Goal: Transaction & Acquisition: Purchase product/service

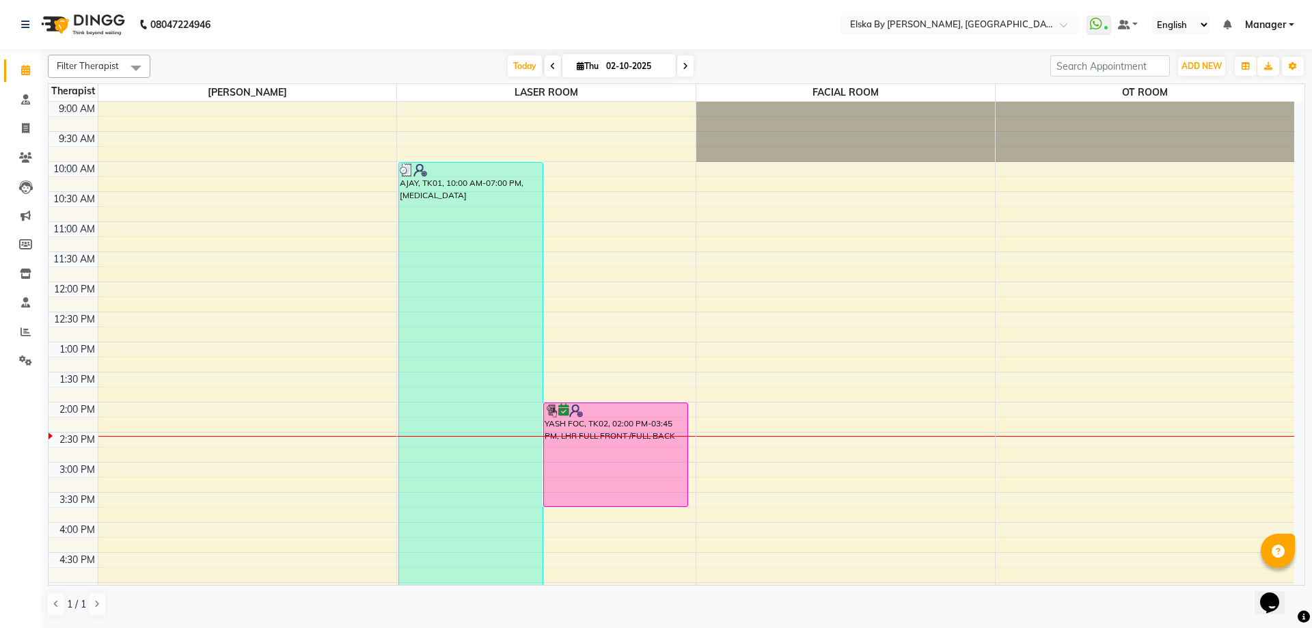
scroll to position [238, 0]
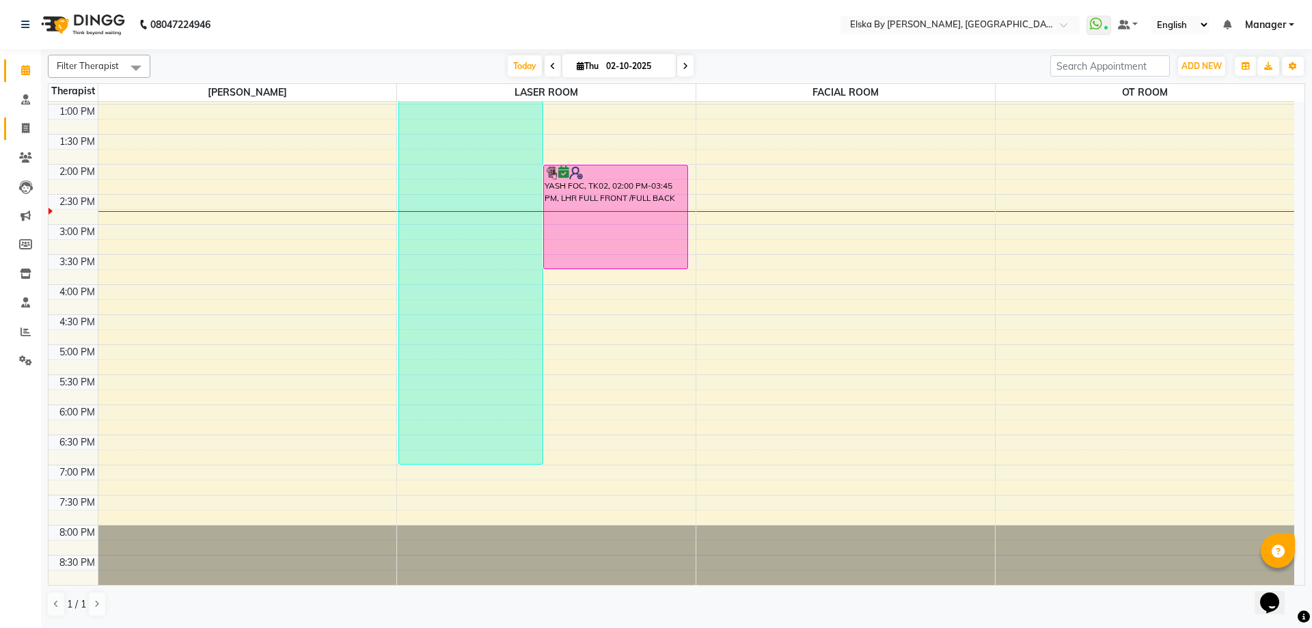
drag, startPoint x: 0, startPoint y: 0, endPoint x: 26, endPoint y: 129, distance: 131.7
click at [25, 132] on icon at bounding box center [26, 128] width 8 height 10
select select "service"
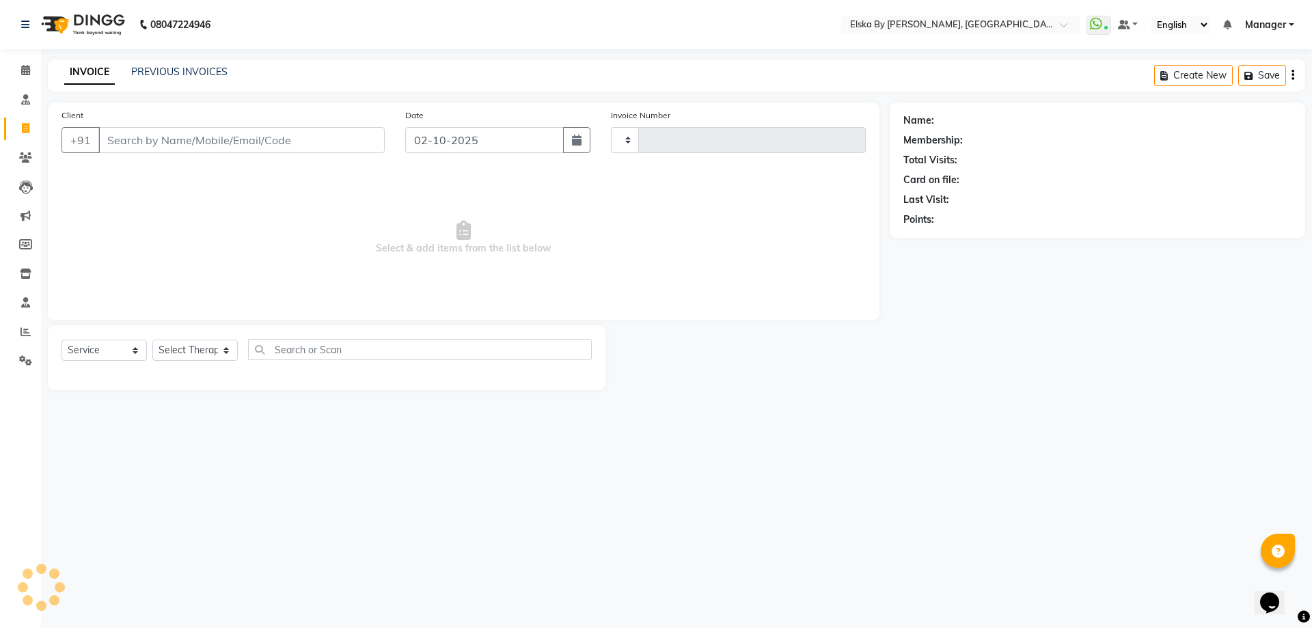
click at [26, 129] on icon at bounding box center [26, 128] width 8 height 10
select select "service"
select select "7252"
type input "1880"
select select "62001"
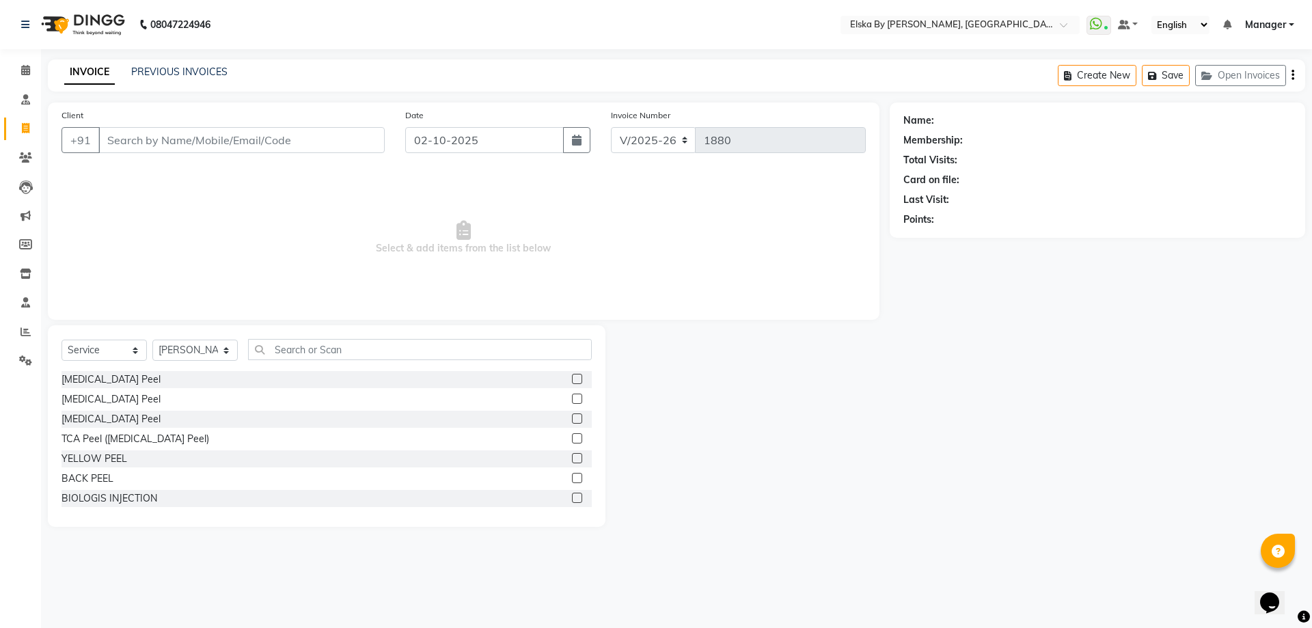
click at [141, 148] on input "Client" at bounding box center [241, 140] width 286 height 26
click at [176, 138] on input "Client" at bounding box center [241, 140] width 286 height 26
type input "8730097757"
click at [348, 139] on span "Add Client" at bounding box center [350, 140] width 54 height 14
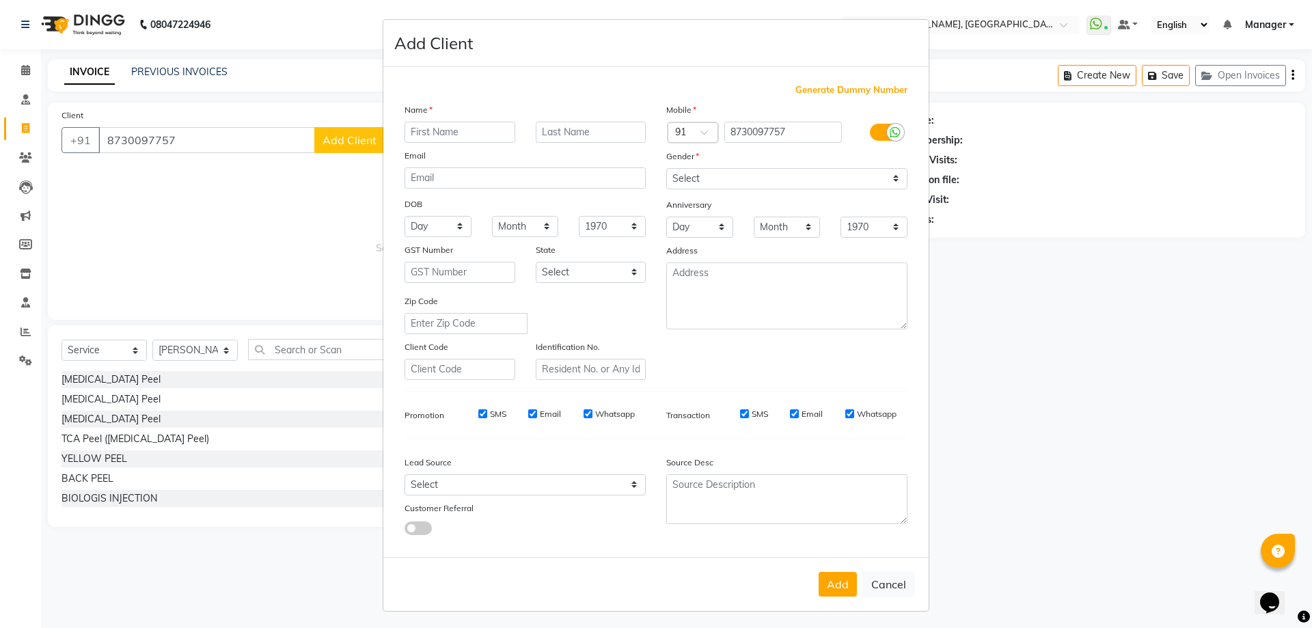
click at [490, 131] on input "text" at bounding box center [460, 132] width 111 height 21
type input "h"
type input "HATNEO"
click at [729, 185] on select "Select [DEMOGRAPHIC_DATA] [DEMOGRAPHIC_DATA] Other Prefer Not To Say" at bounding box center [786, 178] width 241 height 21
select select "[DEMOGRAPHIC_DATA]"
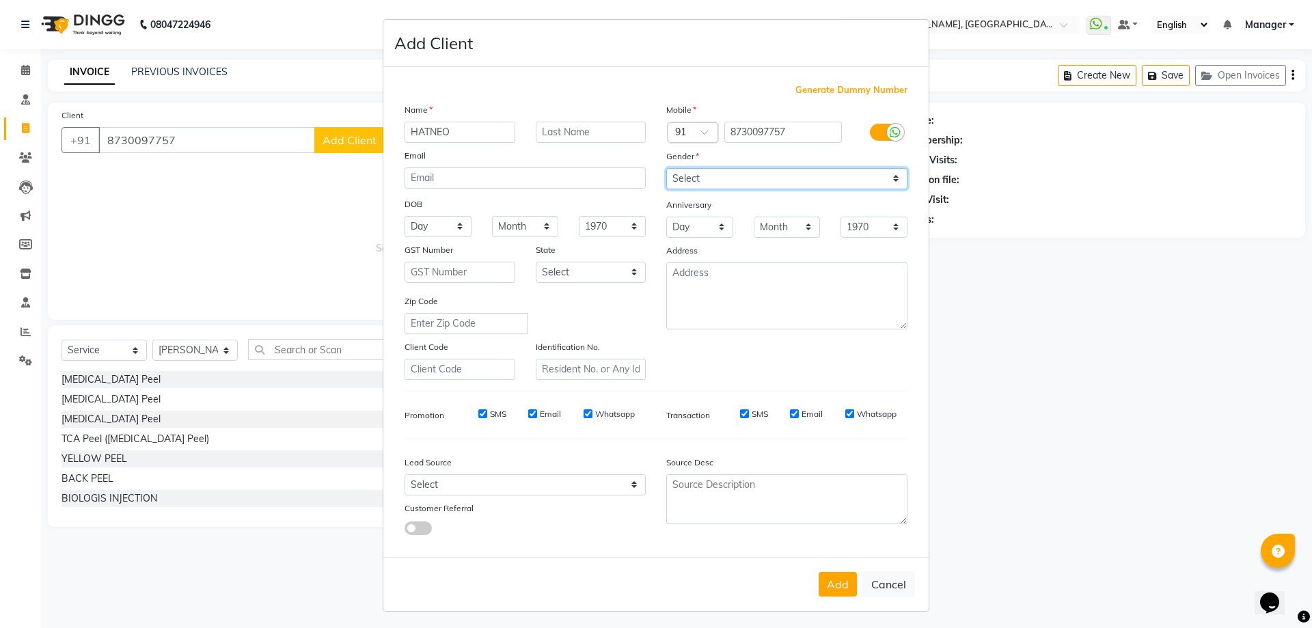
click at [666, 168] on select "Select [DEMOGRAPHIC_DATA] [DEMOGRAPHIC_DATA] Other Prefer Not To Say" at bounding box center [786, 178] width 241 height 21
click at [528, 413] on input "Email" at bounding box center [532, 413] width 9 height 9
checkbox input "false"
click at [584, 412] on input "Whatsapp" at bounding box center [588, 413] width 9 height 9
checkbox input "false"
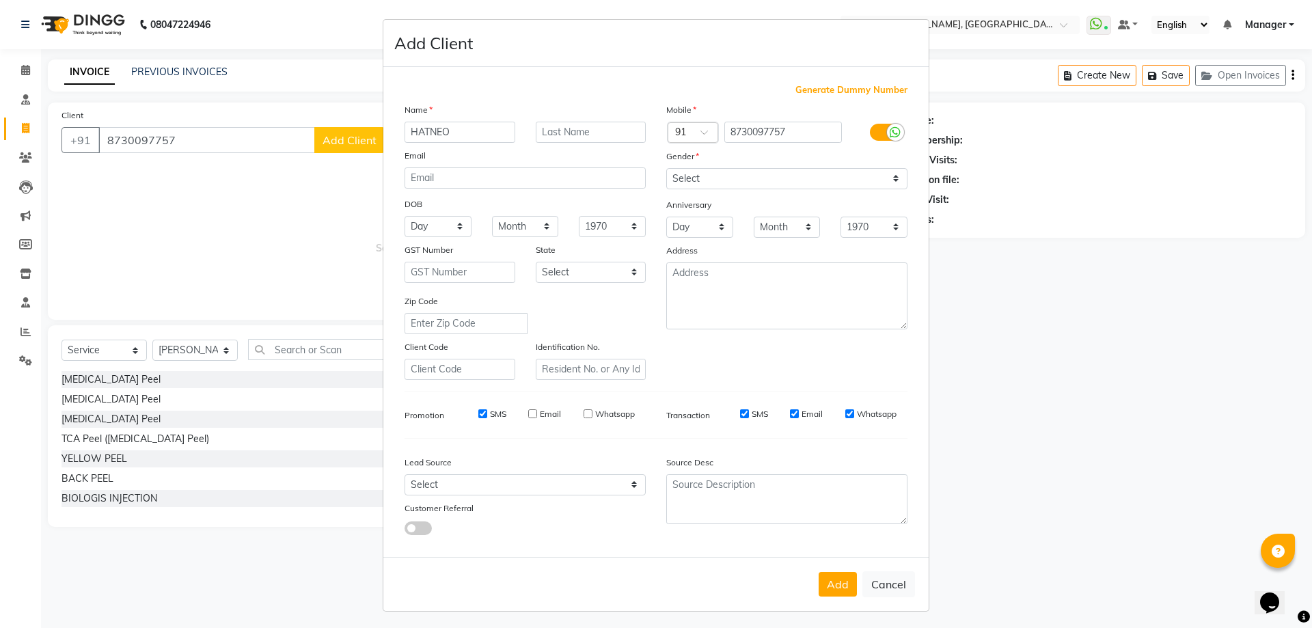
click at [478, 416] on input "SMS" at bounding box center [482, 413] width 9 height 9
checkbox input "false"
click at [791, 415] on input "Email" at bounding box center [794, 413] width 9 height 9
checkbox input "false"
click at [740, 416] on input "SMS" at bounding box center [744, 413] width 9 height 9
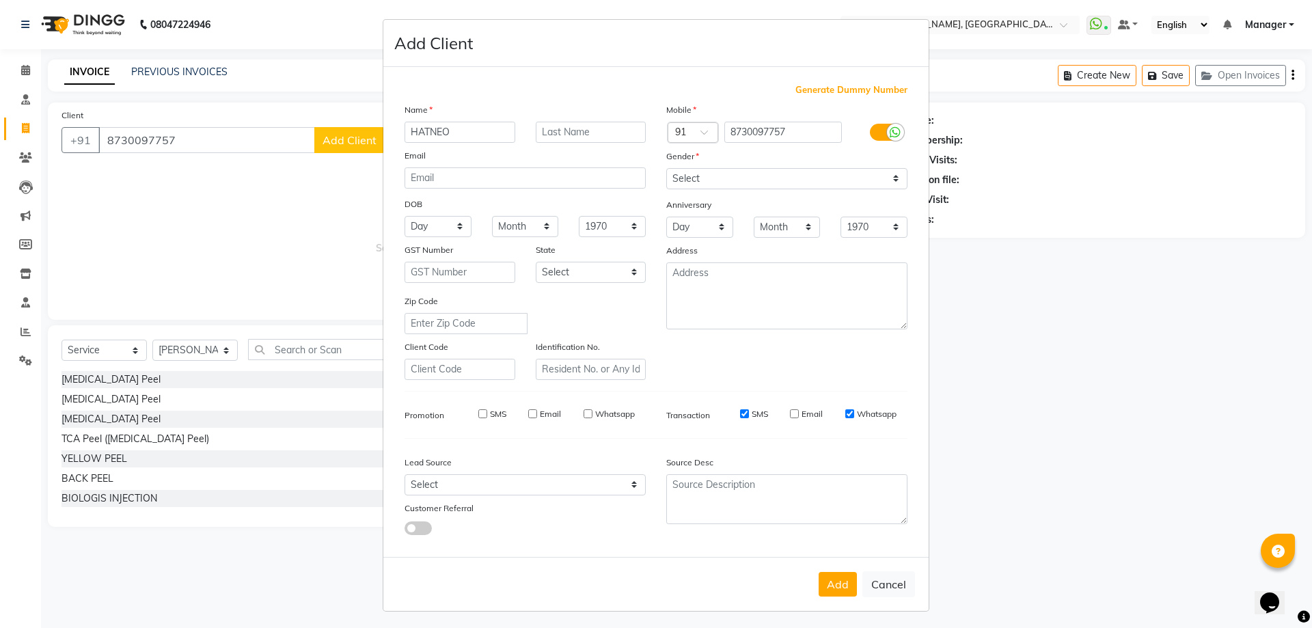
checkbox input "false"
click at [832, 579] on button "Add" at bounding box center [838, 584] width 38 height 25
select select
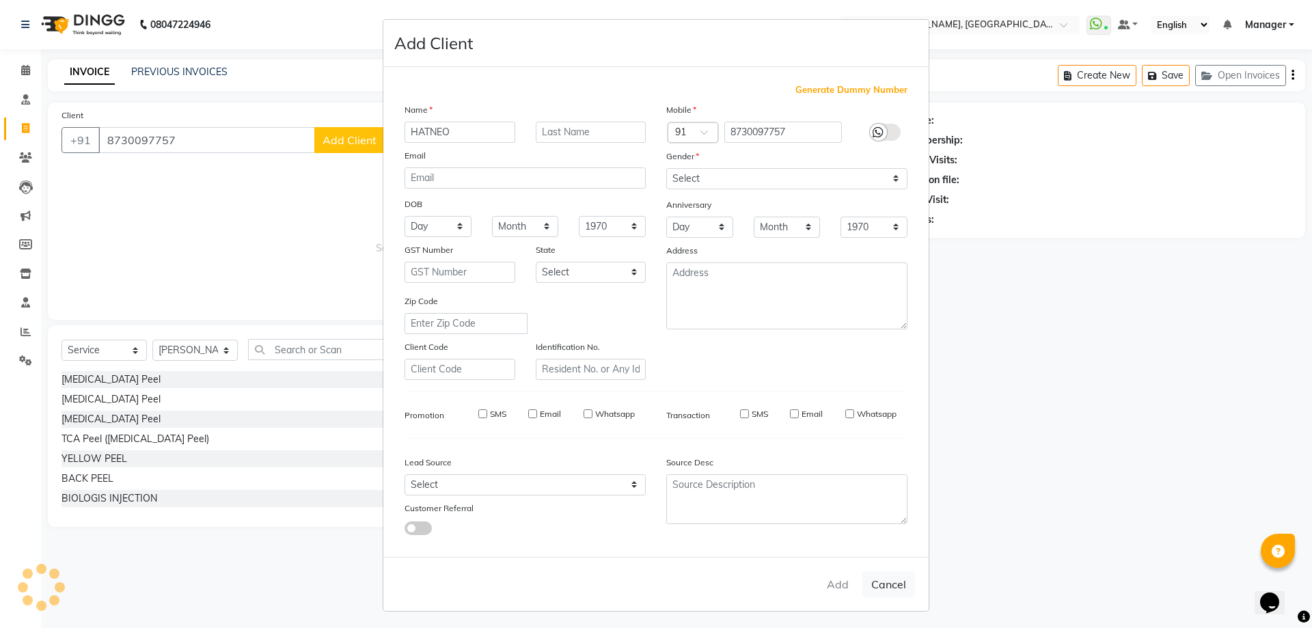
select select
checkbox input "false"
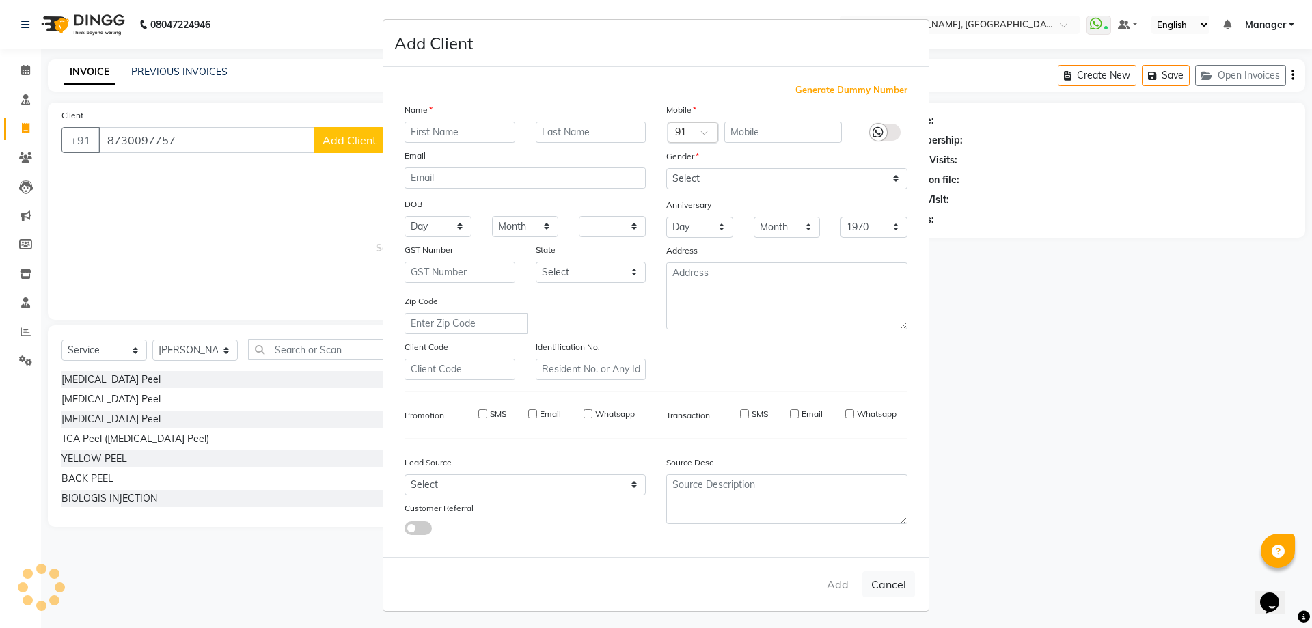
checkbox input "false"
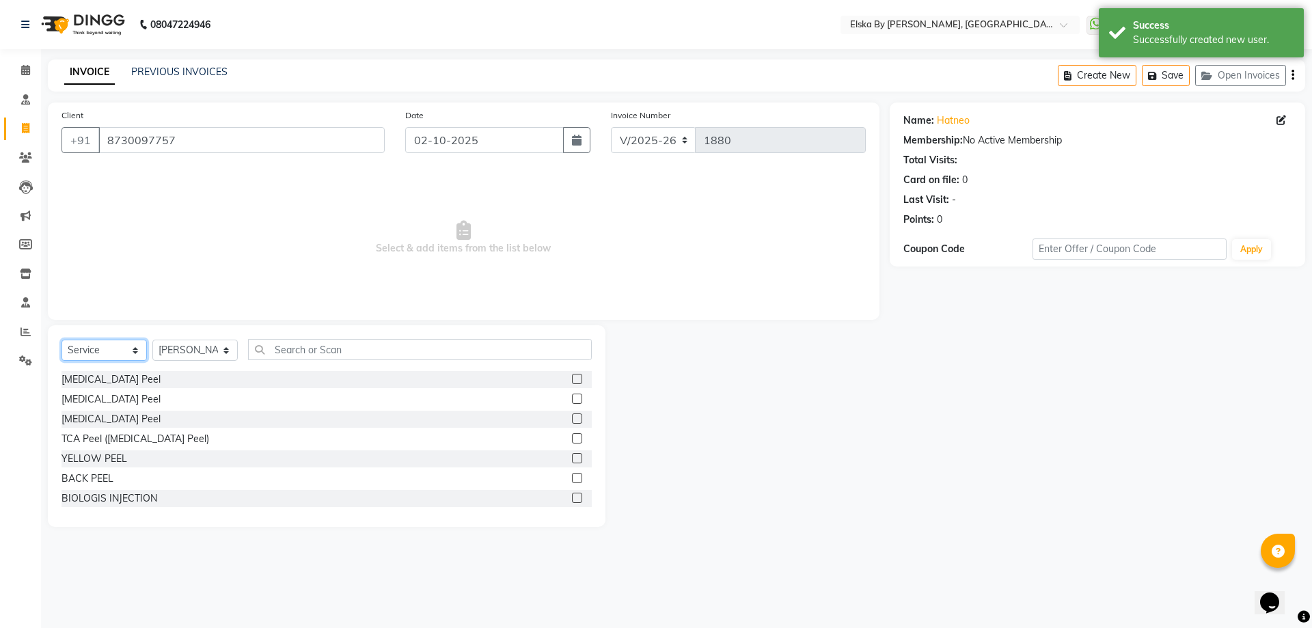
click at [128, 351] on select "Select Service Product Membership Package Voucher Prepaid Gift Card" at bounding box center [103, 350] width 85 height 21
click at [27, 359] on icon at bounding box center [25, 360] width 13 height 10
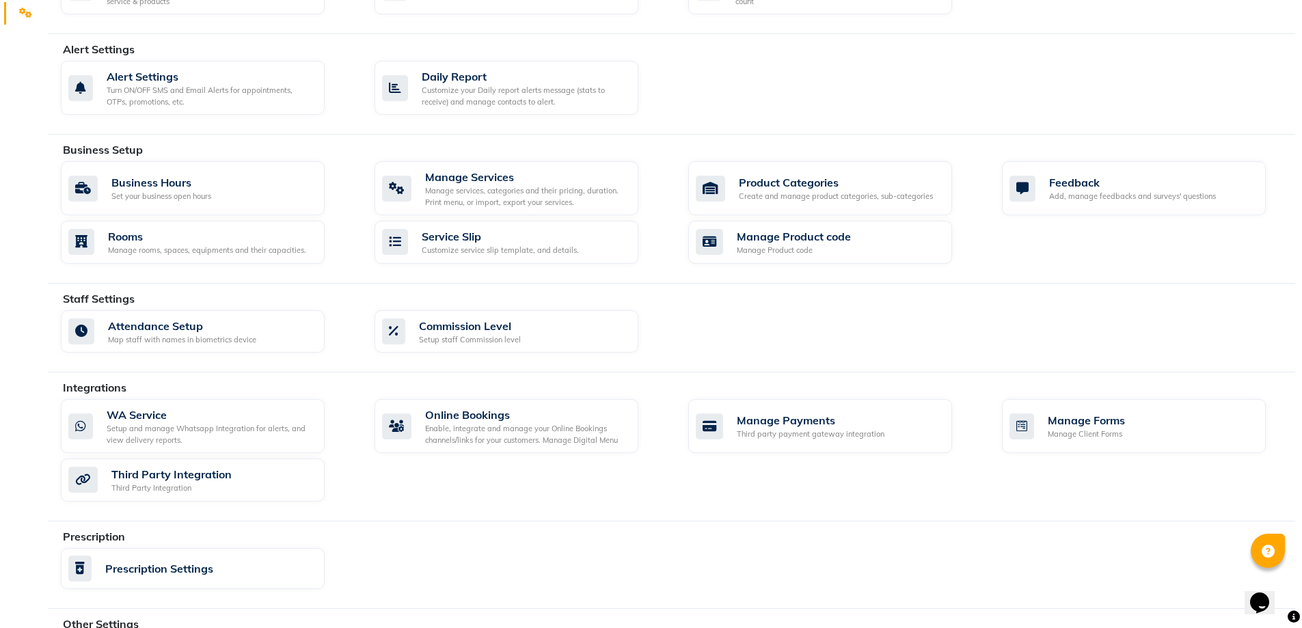
scroll to position [410, 0]
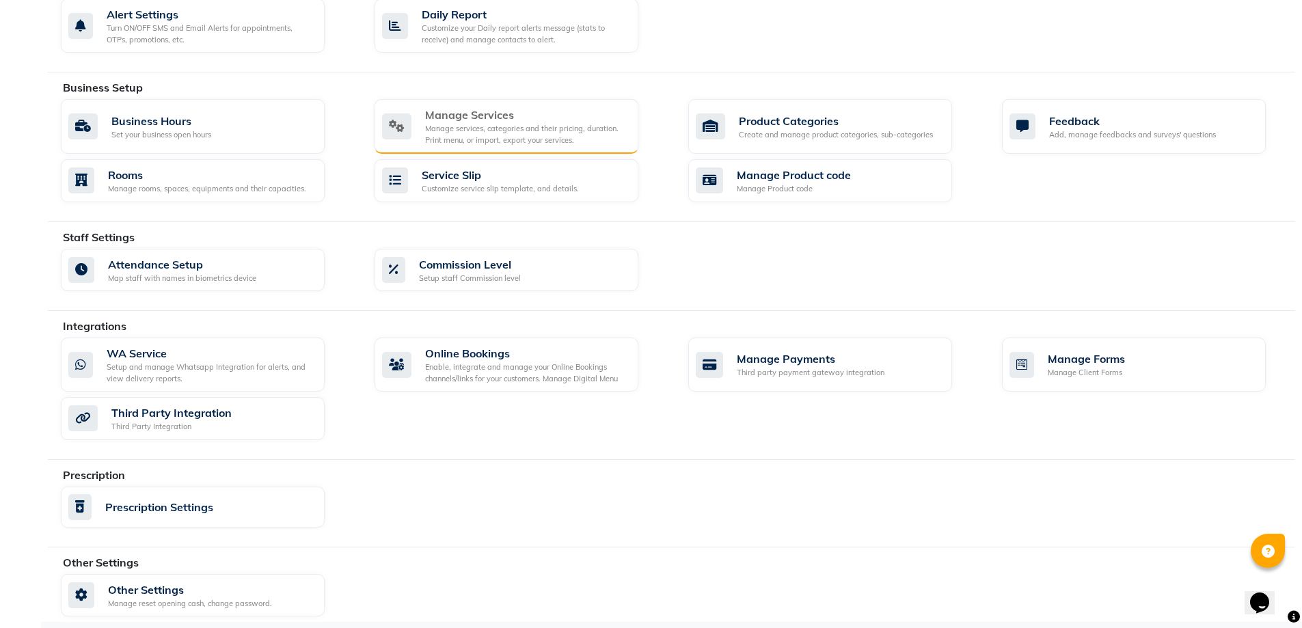
click at [550, 124] on div "Manage services, categories and their pricing, duration. Print menu, or import,…" at bounding box center [526, 134] width 202 height 23
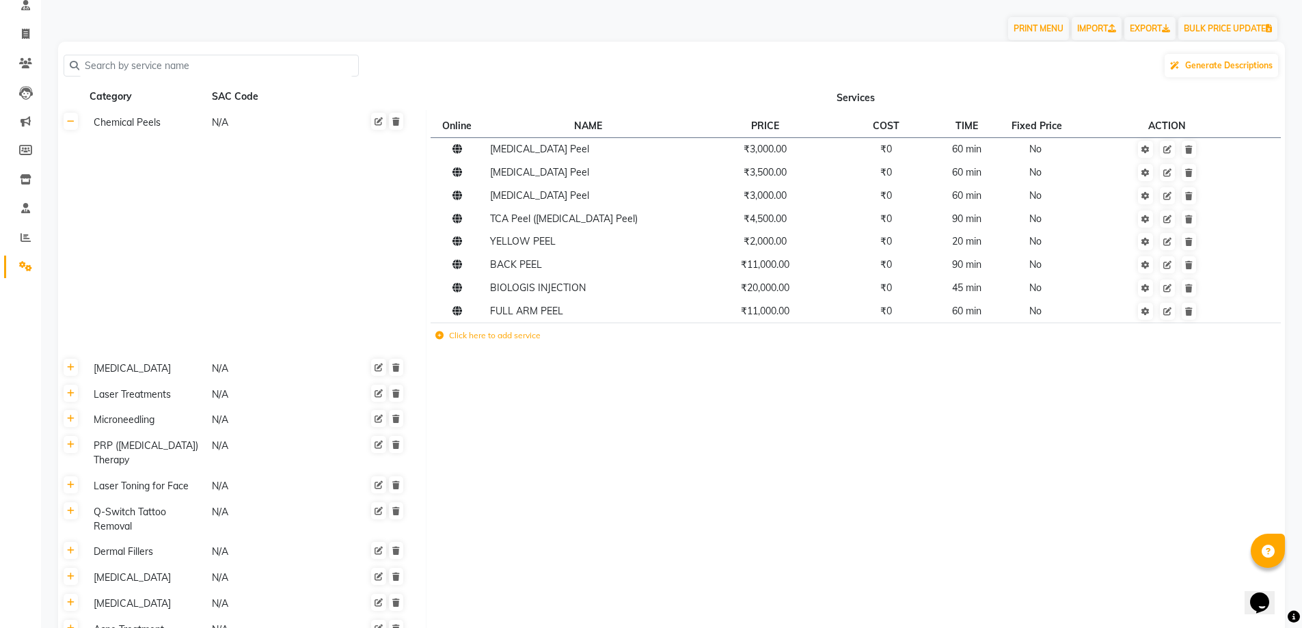
scroll to position [205, 0]
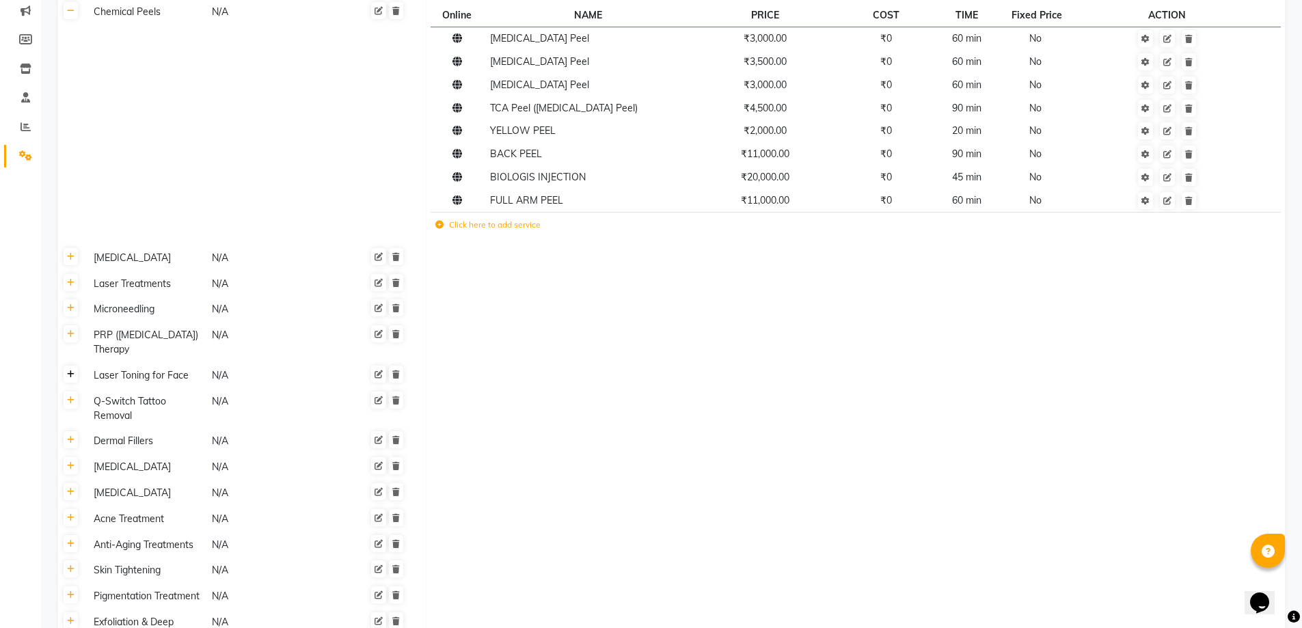
click at [70, 374] on icon at bounding box center [71, 374] width 8 height 8
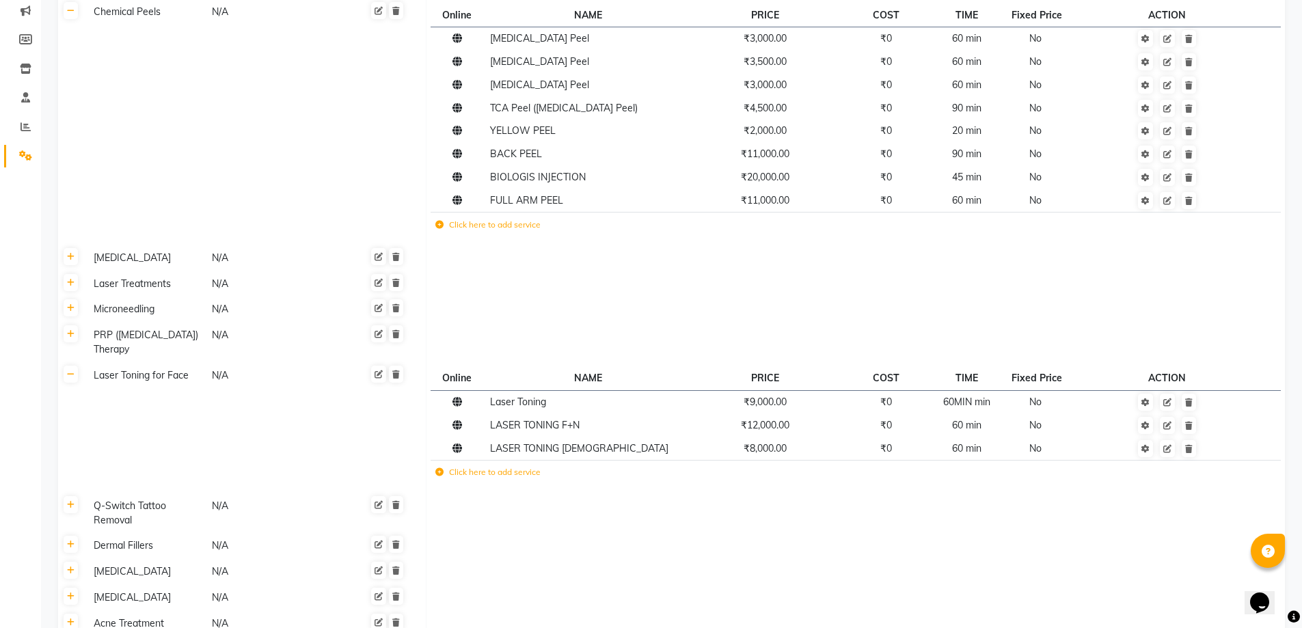
click at [438, 472] on icon at bounding box center [439, 472] width 8 height 8
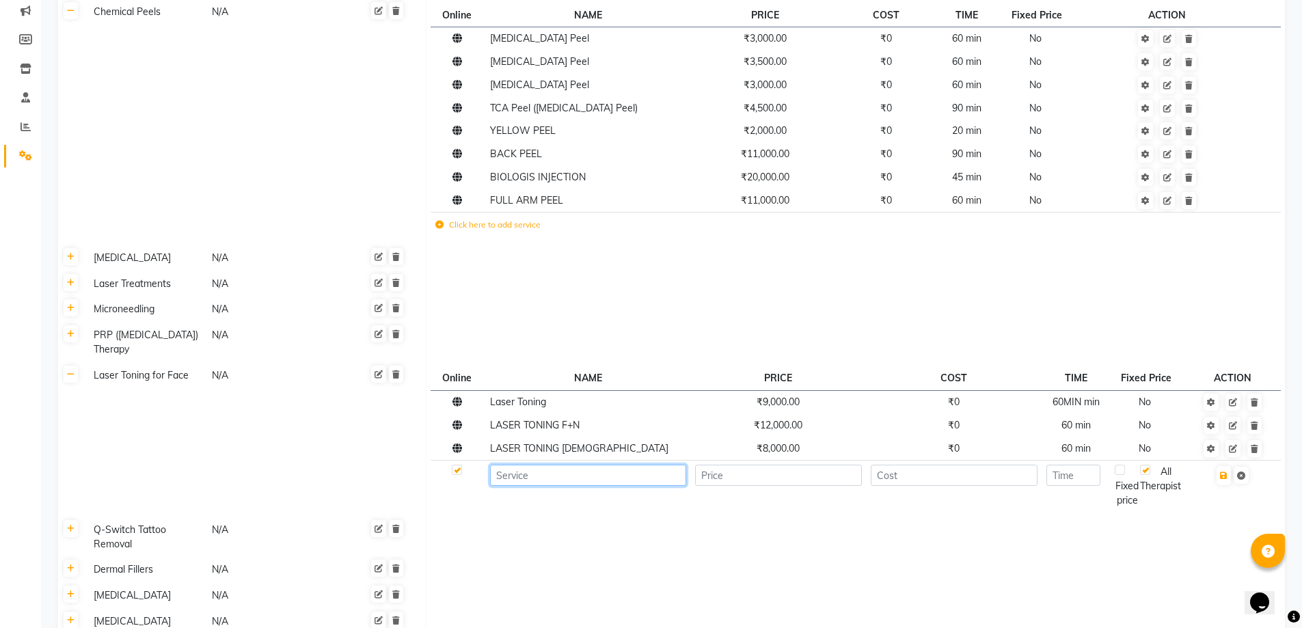
click at [525, 473] on input at bounding box center [588, 475] width 196 height 21
type input "SPOT [PERSON_NAME]"
click at [735, 477] on input "number" at bounding box center [778, 475] width 167 height 21
type input "4000"
click at [938, 476] on input "number" at bounding box center [954, 475] width 167 height 21
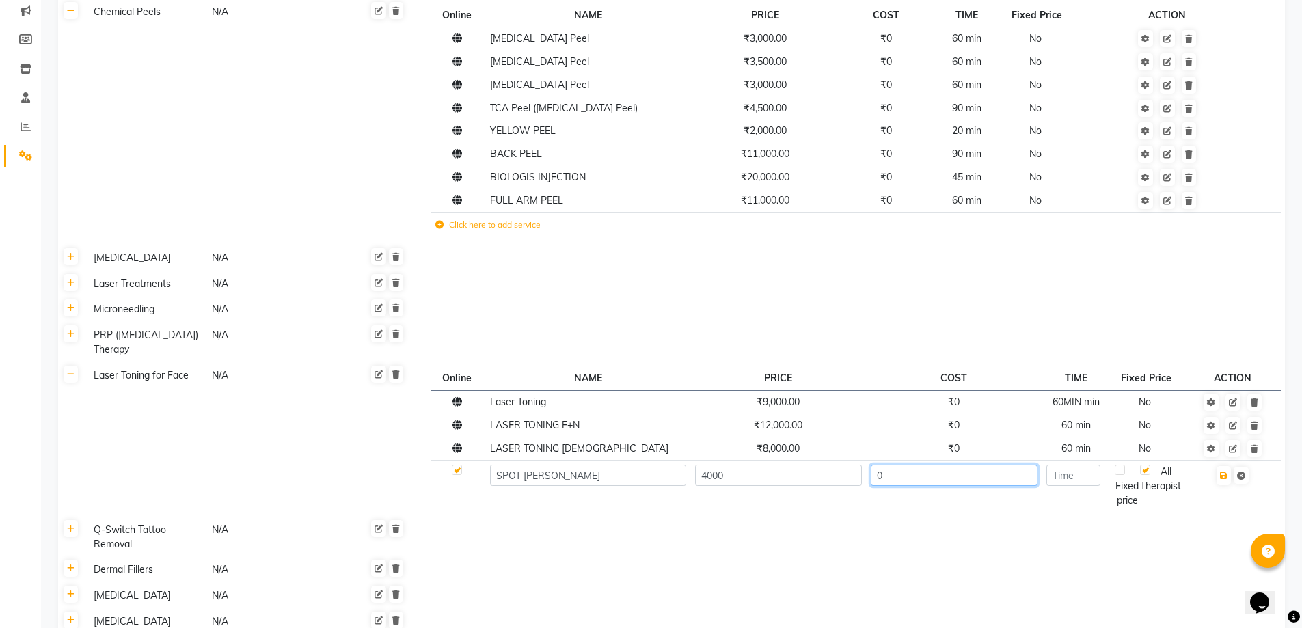
type input "0"
click at [1084, 480] on input "number" at bounding box center [1073, 475] width 54 height 21
type input "45"
click at [1226, 478] on icon "button" at bounding box center [1224, 475] width 8 height 8
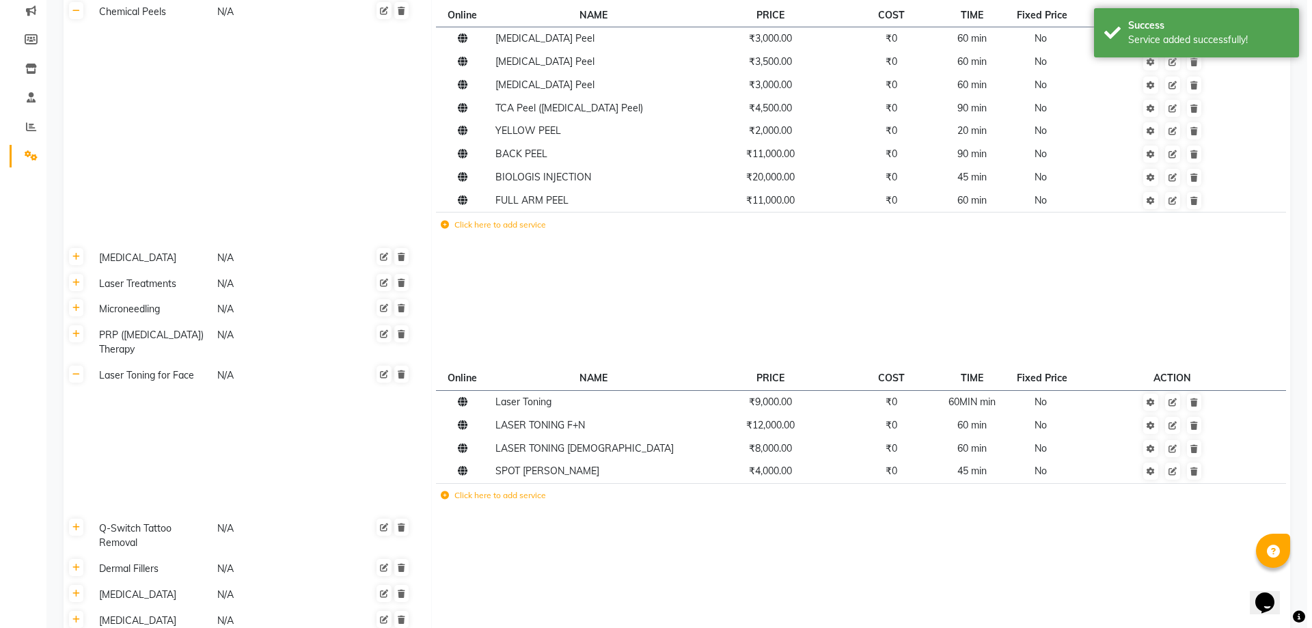
scroll to position [0, 0]
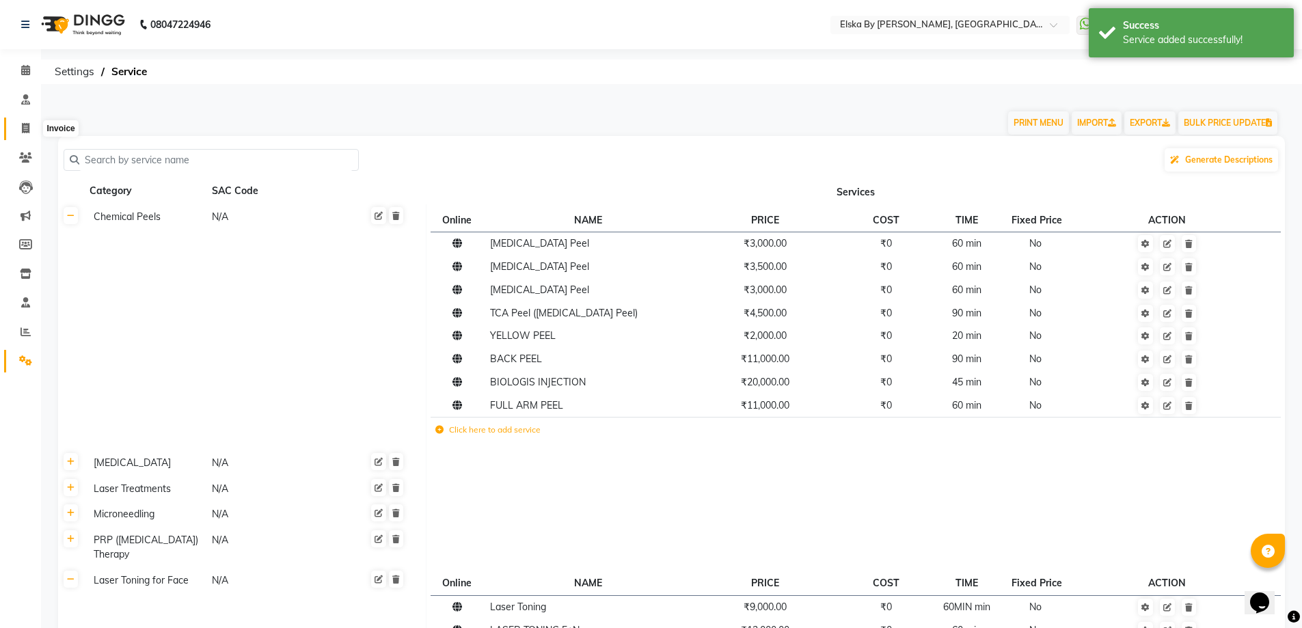
click at [23, 128] on icon at bounding box center [26, 128] width 8 height 10
select select "service"
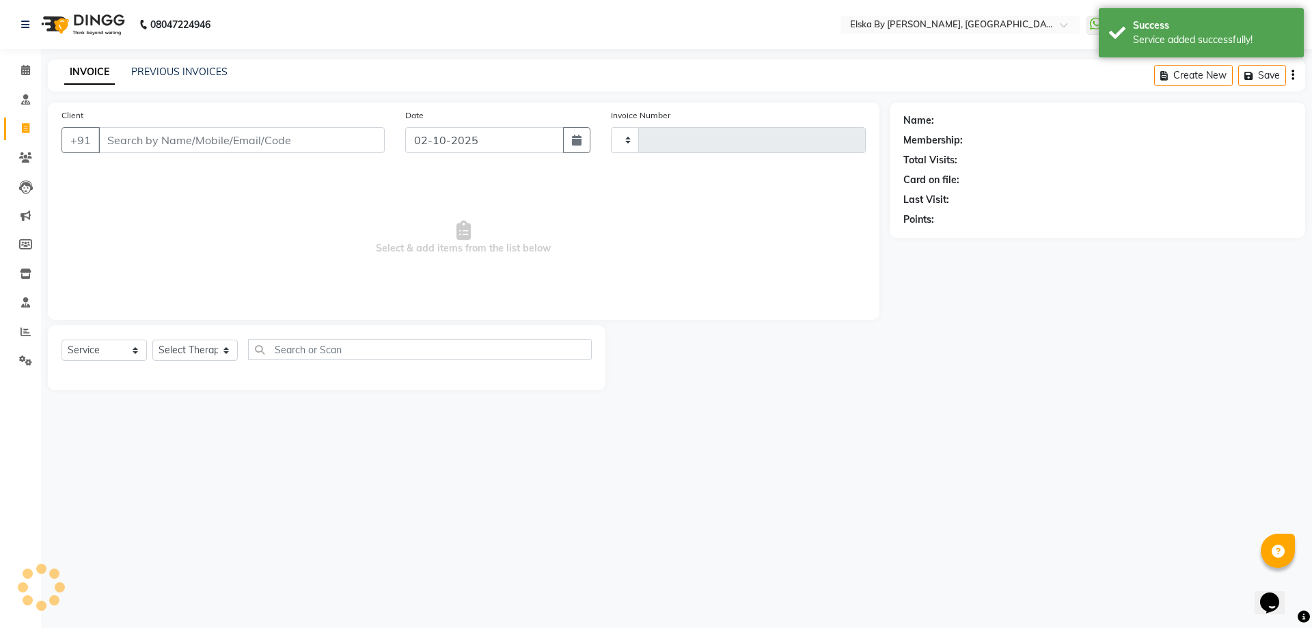
type input "1880"
select select "7252"
click at [202, 144] on input "Client" at bounding box center [241, 140] width 286 height 26
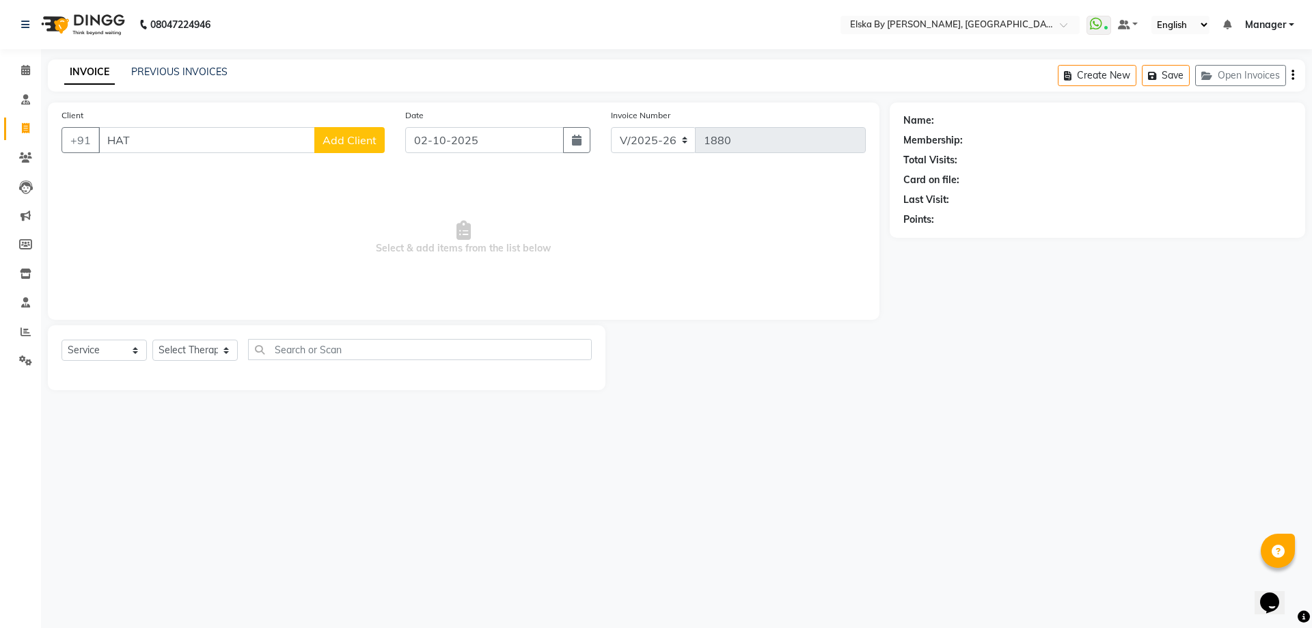
type input "HATN"
select select "62001"
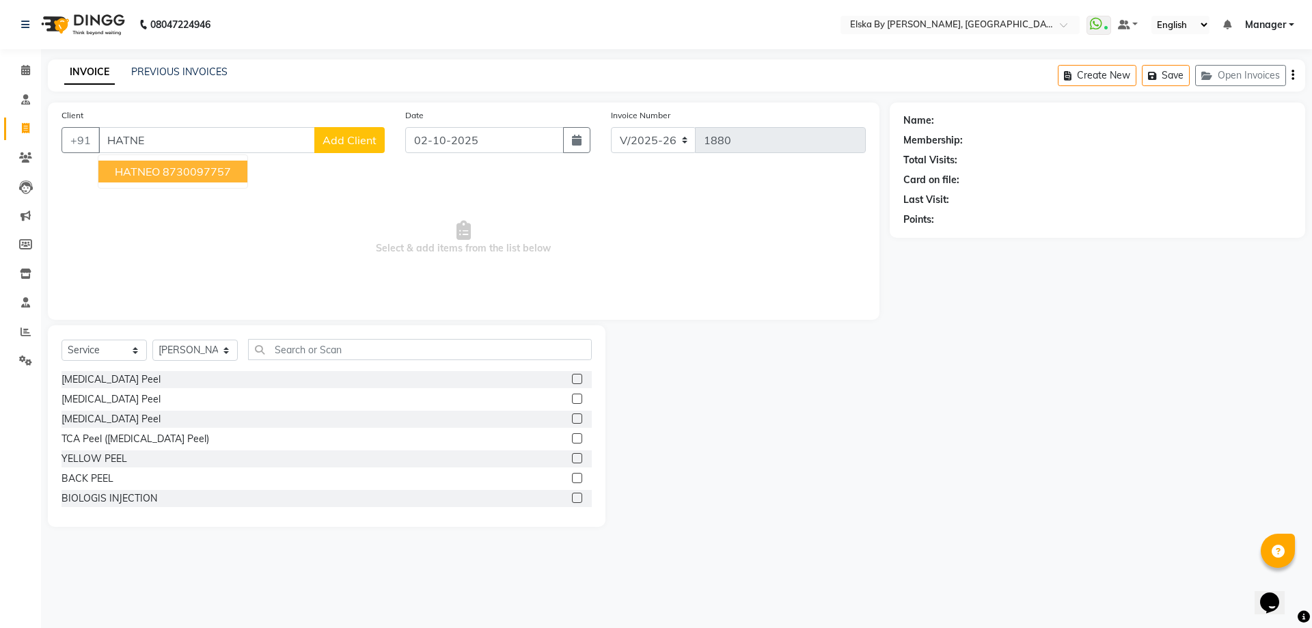
click at [191, 175] on ngb-highlight "8730097757" at bounding box center [197, 172] width 68 height 14
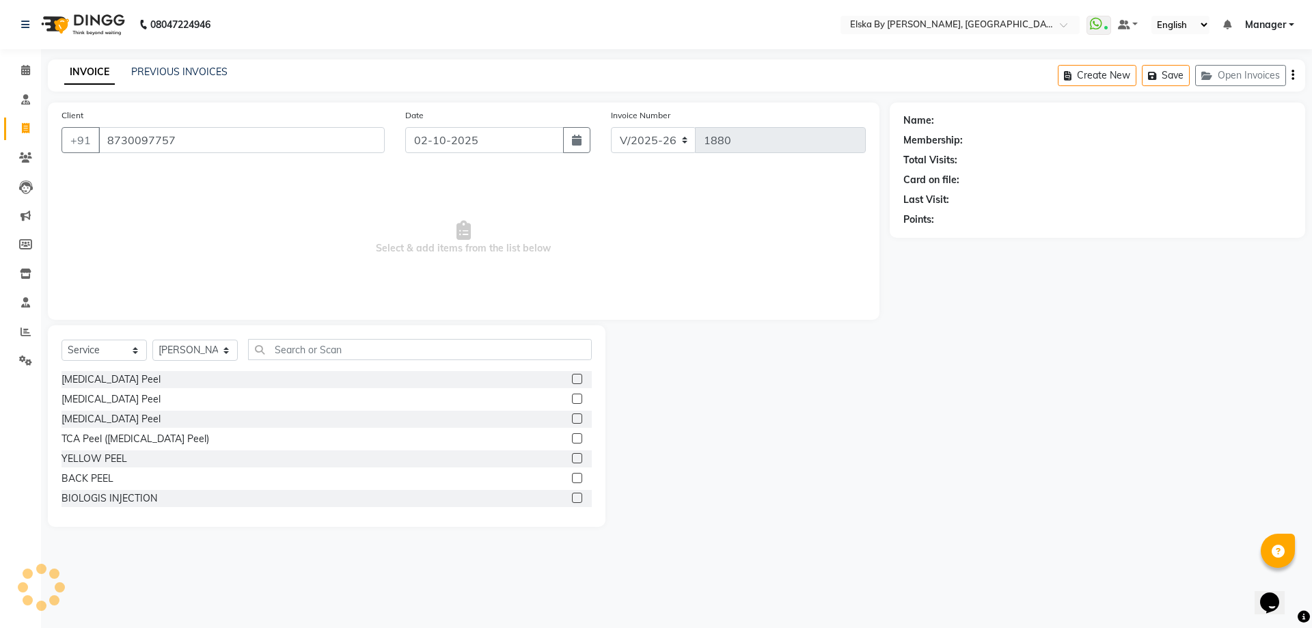
type input "8730097757"
click at [117, 346] on select "Select Service Product Membership Package Voucher Prepaid Gift Card" at bounding box center [103, 350] width 85 height 21
click at [61, 340] on select "Select Service Product Membership Package Voucher Prepaid Gift Card" at bounding box center [103, 350] width 85 height 21
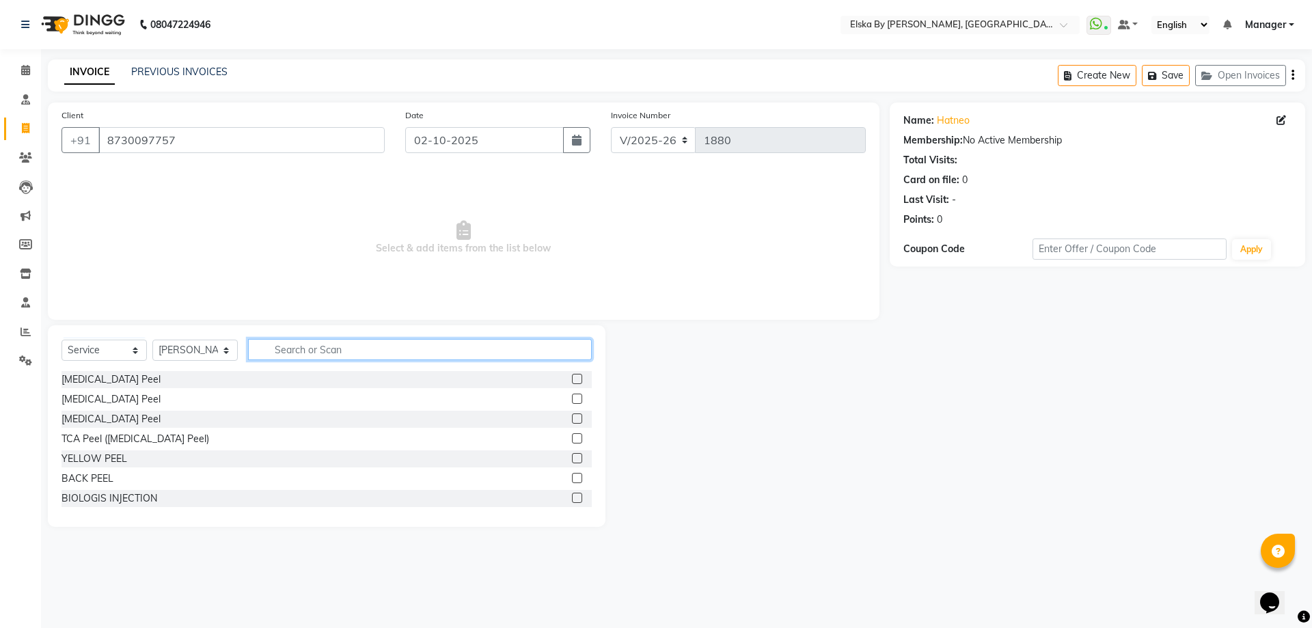
click at [288, 348] on input "text" at bounding box center [420, 349] width 344 height 21
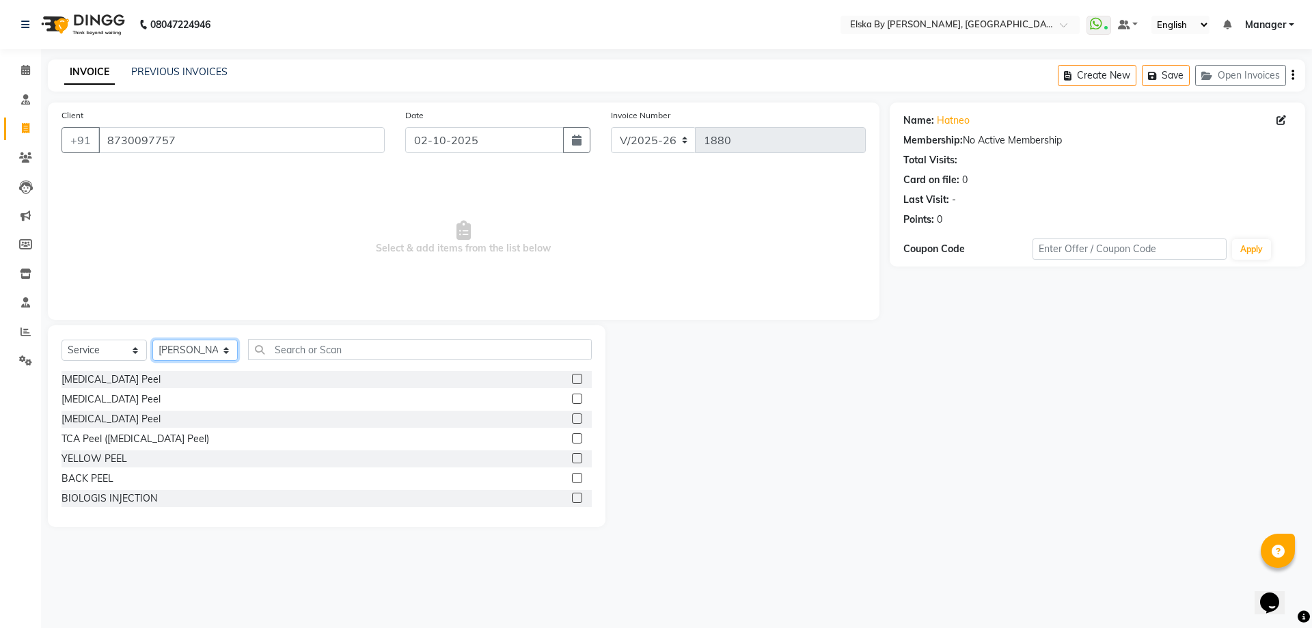
click at [202, 345] on select "Select Therapist [PERSON_NAME] FACIAL ROOM [PERSON_NAME] LASER ROOM Manager OT …" at bounding box center [194, 350] width 85 height 21
select select "63147"
click at [152, 340] on select "Select Therapist [PERSON_NAME] FACIAL ROOM [PERSON_NAME] LASER ROOM Manager OT …" at bounding box center [194, 350] width 85 height 21
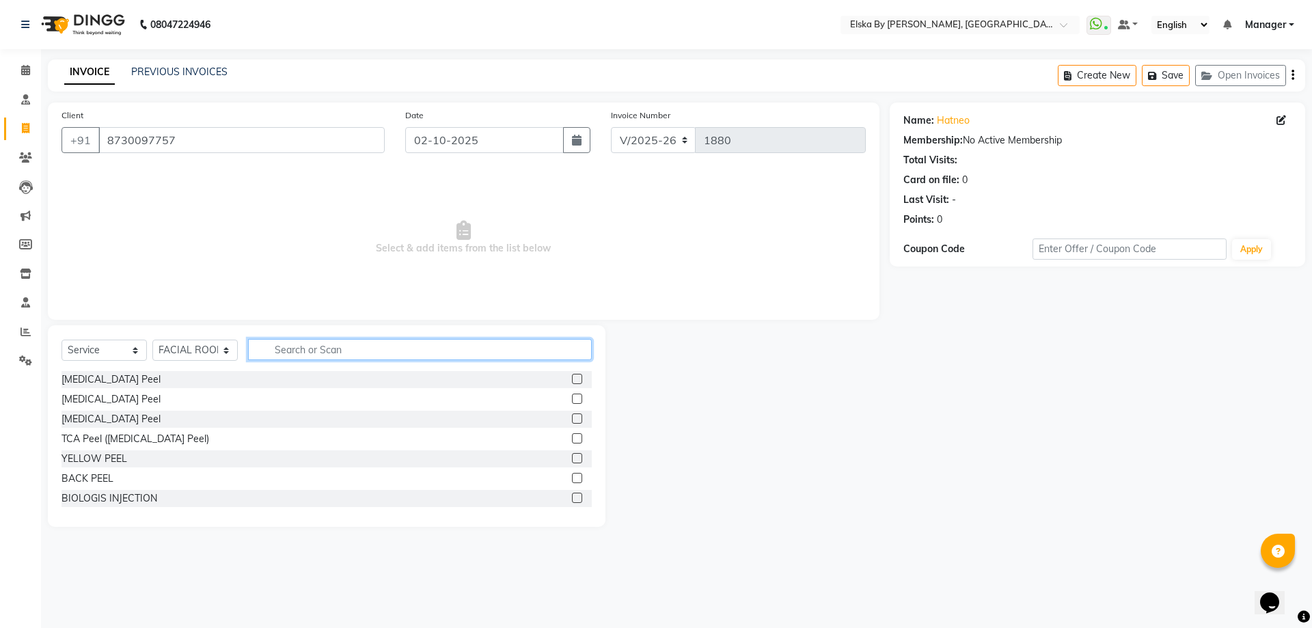
click at [340, 353] on input "text" at bounding box center [420, 349] width 344 height 21
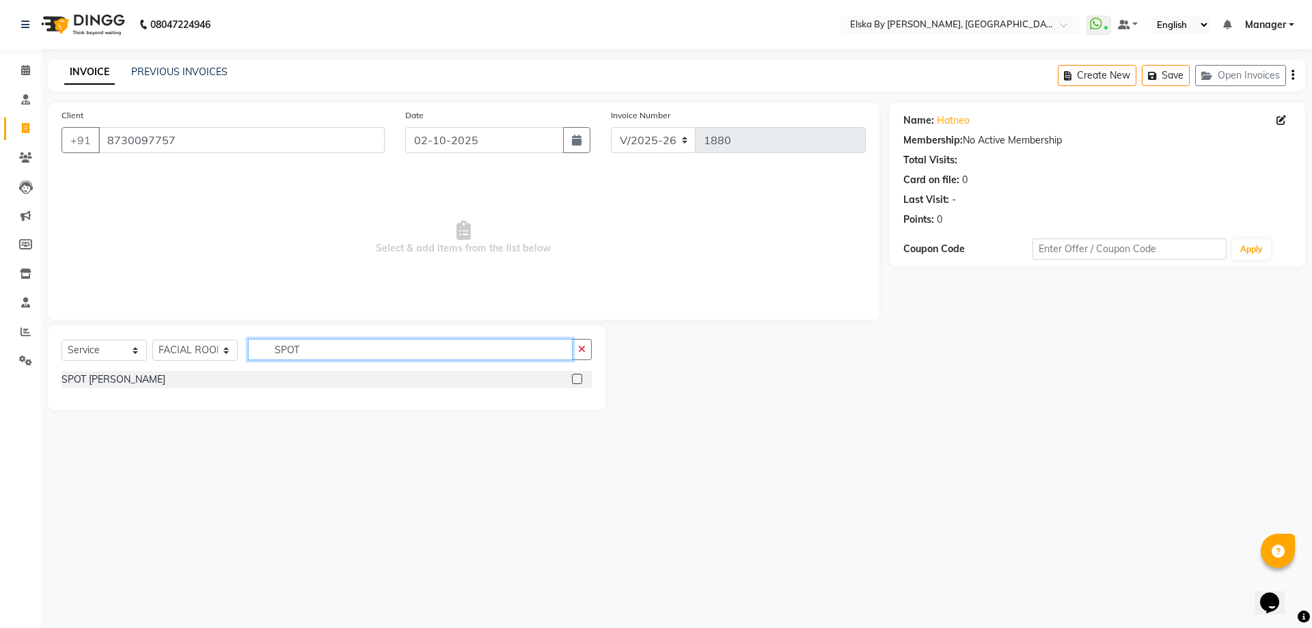
type input "SPOT"
click at [579, 374] on label at bounding box center [577, 379] width 10 height 10
click at [579, 375] on input "checkbox" at bounding box center [576, 379] width 9 height 9
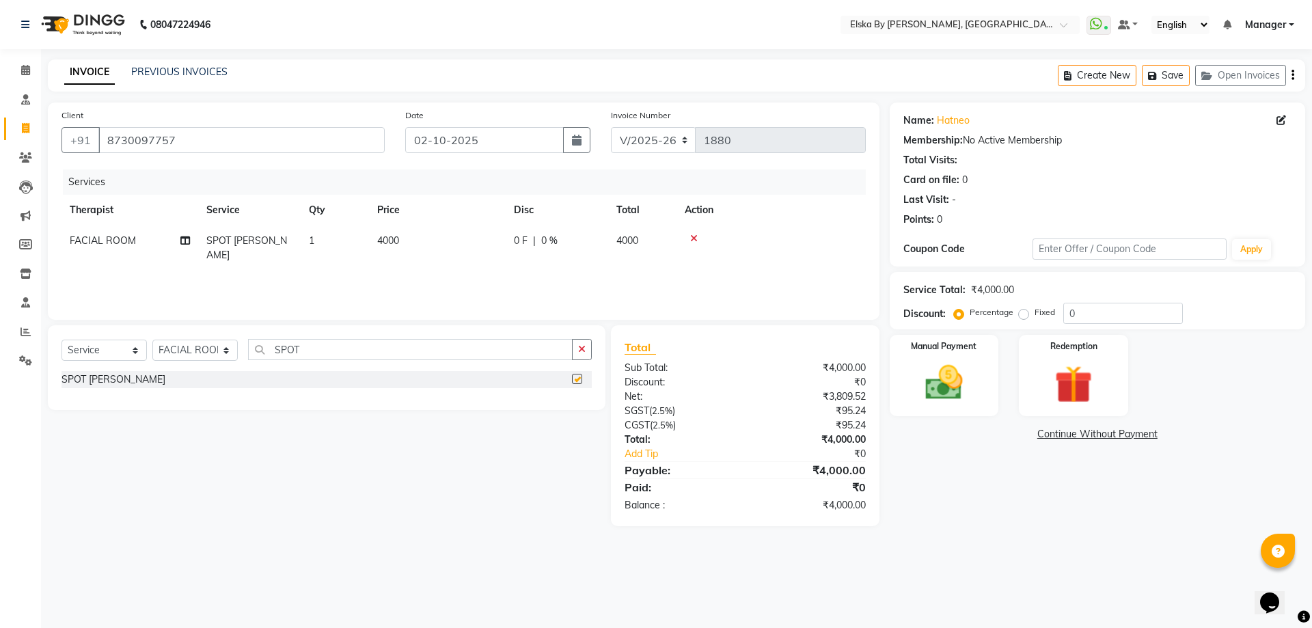
checkbox input "false"
click at [1061, 315] on div "Percentage Fixed" at bounding box center [1010, 313] width 107 height 18
click at [1065, 313] on input "0" at bounding box center [1123, 313] width 120 height 21
type input "50"
click at [963, 382] on img at bounding box center [944, 382] width 64 height 45
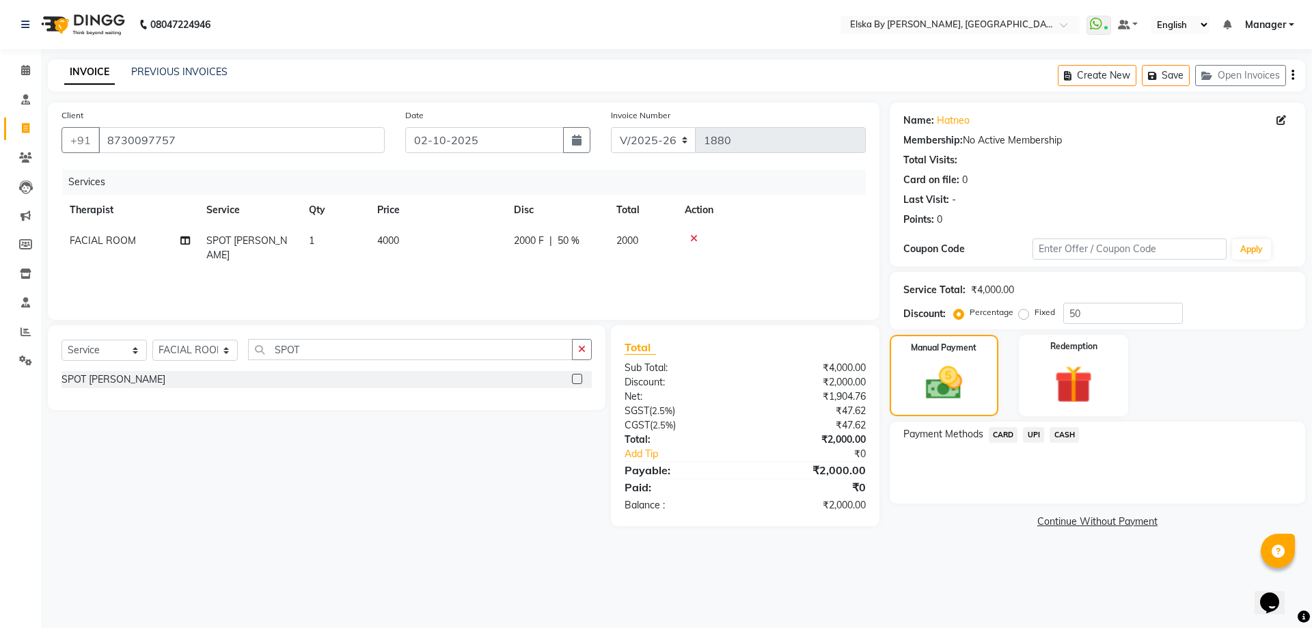
click at [1035, 434] on span "UPI" at bounding box center [1033, 435] width 21 height 16
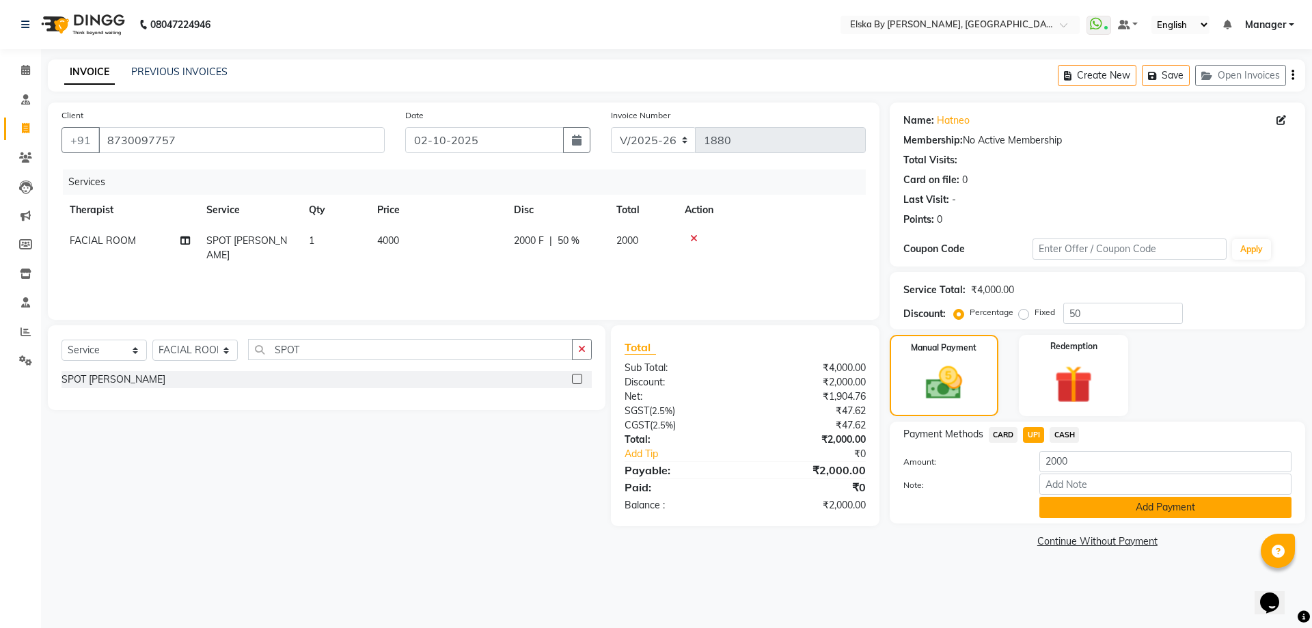
click at [1063, 503] on button "Add Payment" at bounding box center [1165, 507] width 252 height 21
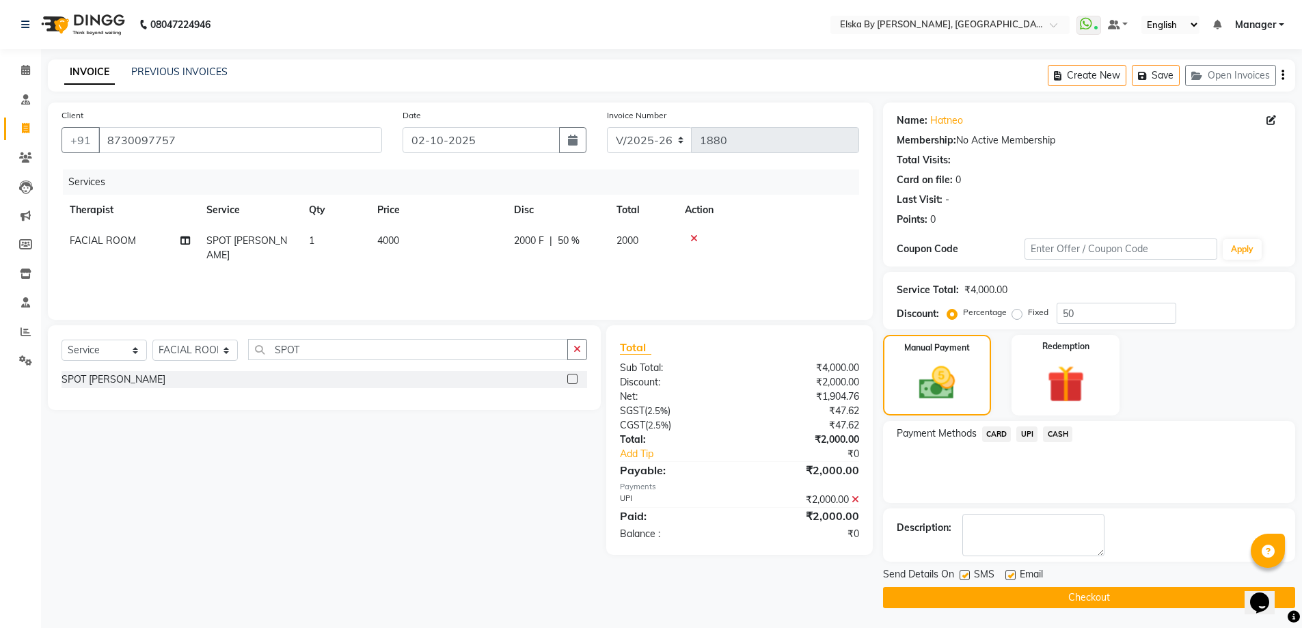
click at [1011, 574] on label at bounding box center [1010, 575] width 10 height 10
click at [1011, 574] on input "checkbox" at bounding box center [1009, 575] width 9 height 9
checkbox input "false"
click at [971, 592] on button "Checkout" at bounding box center [1089, 597] width 412 height 21
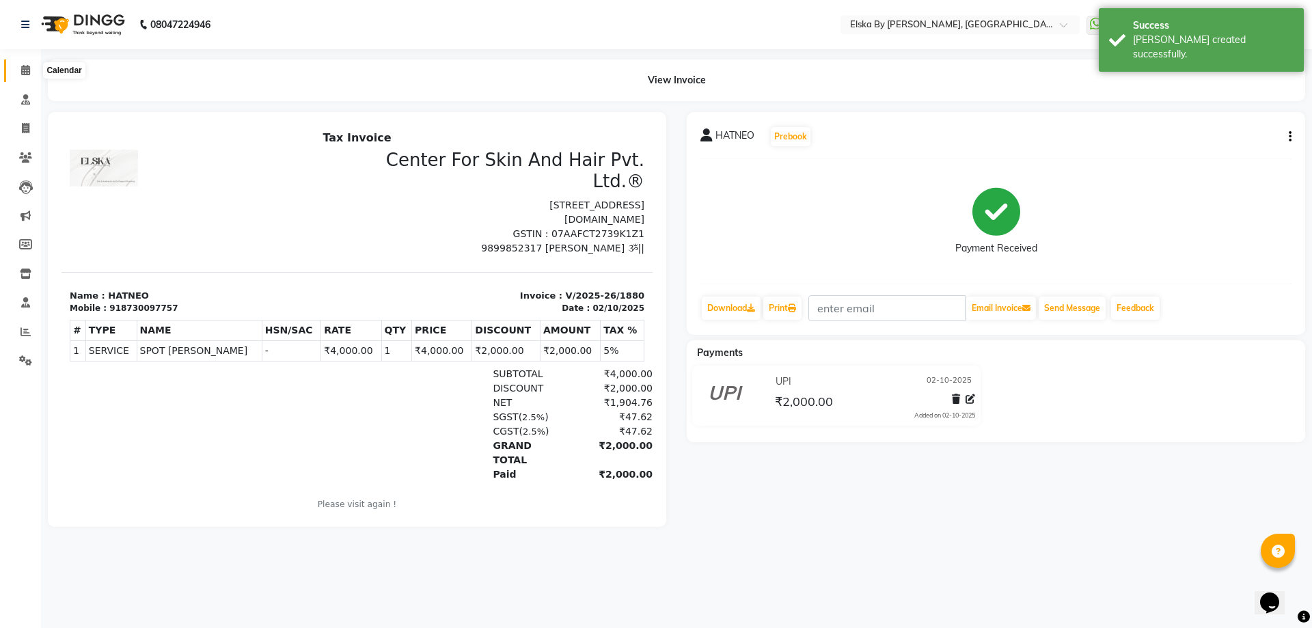
click at [28, 68] on icon at bounding box center [25, 70] width 9 height 10
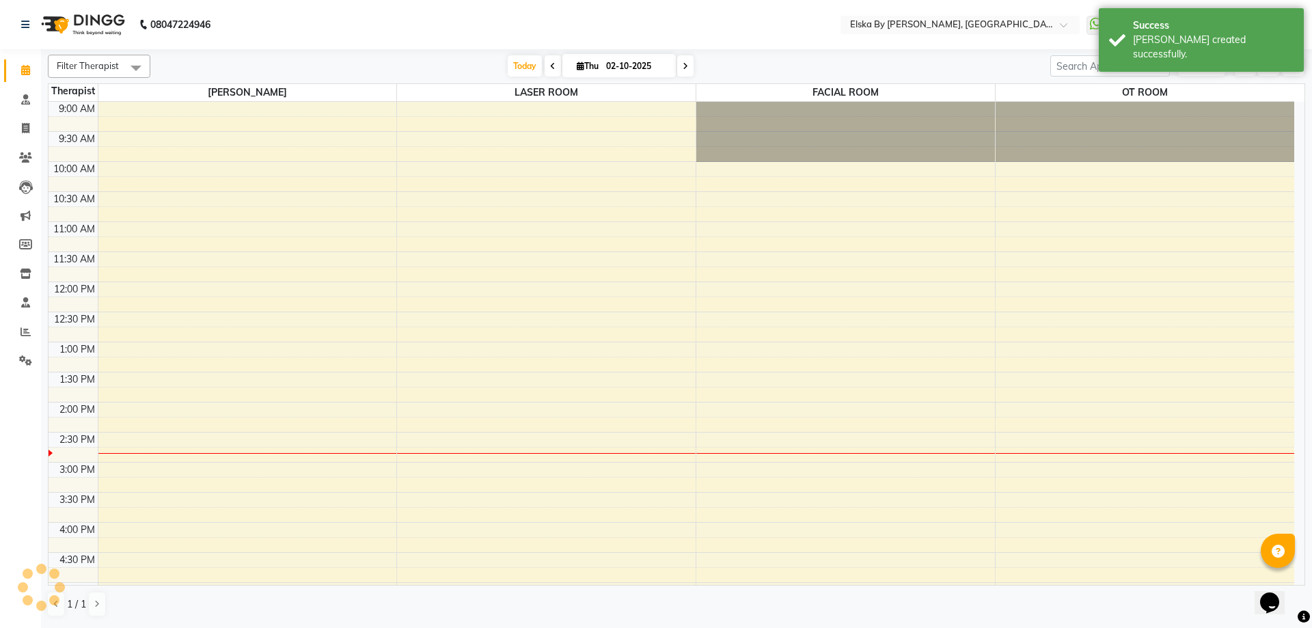
scroll to position [212, 0]
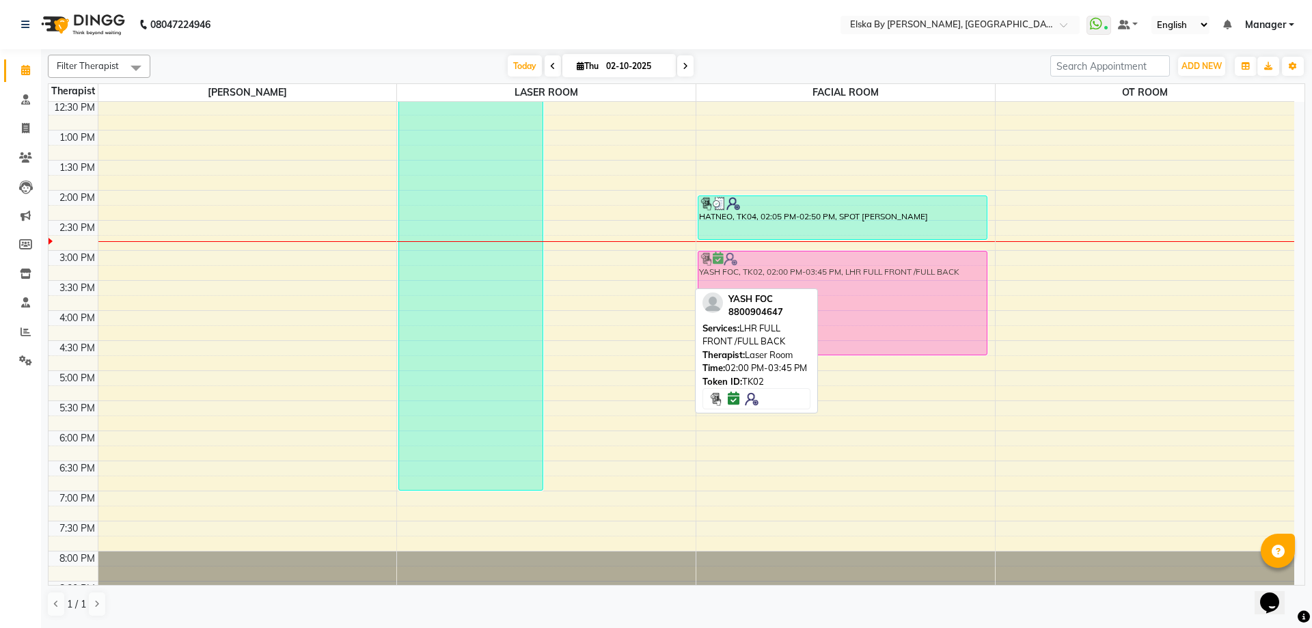
drag, startPoint x: 633, startPoint y: 210, endPoint x: 729, endPoint y: 263, distance: 109.8
click at [729, 263] on tr "AJAY, TK01, 10:00 AM-07:00 PM, [MEDICAL_DATA] YASH FOC, TK02, 02:00 PM-03:45 PM…" at bounding box center [672, 250] width 1246 height 721
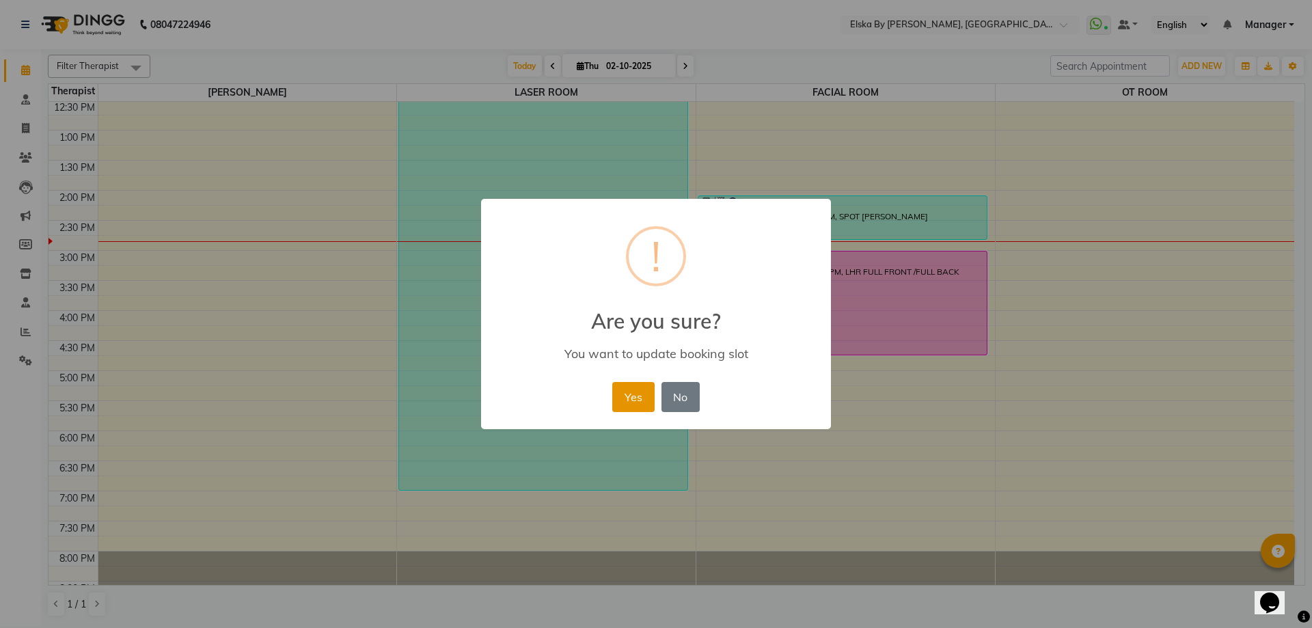
click at [637, 402] on button "Yes" at bounding box center [633, 397] width 42 height 30
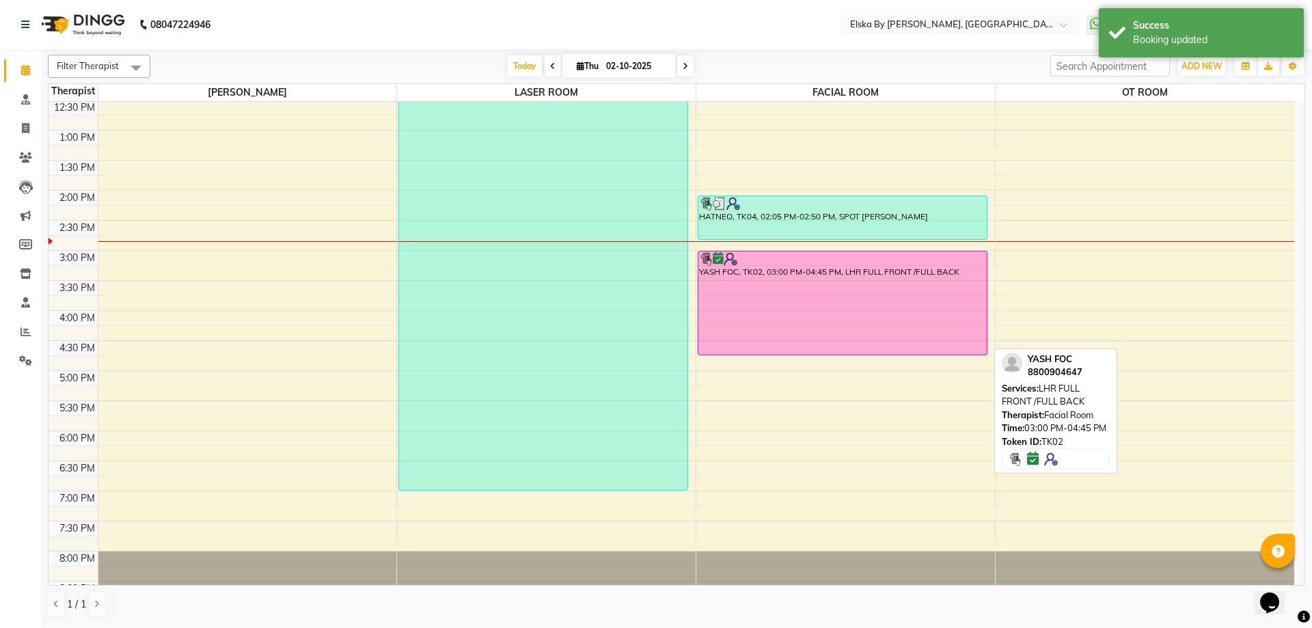
click at [871, 286] on div "YASH FOC, TK02, 03:00 PM-04:45 PM, LHR FULL FRONT /FULL BACK" at bounding box center [842, 302] width 288 height 103
click at [866, 284] on div "YASH FOC, TK02, 03:00 PM-04:45 PM, LHR FULL FRONT /FULL BACK" at bounding box center [842, 302] width 288 height 103
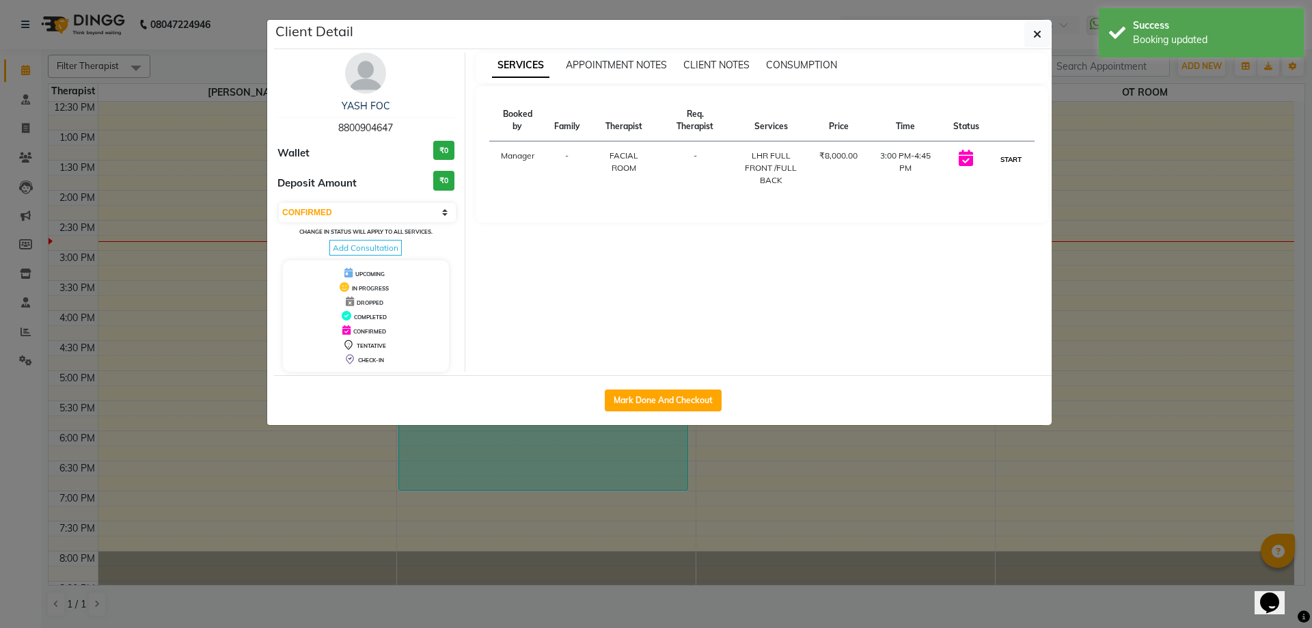
click at [1004, 160] on button "START" at bounding box center [1011, 159] width 28 height 17
select select "1"
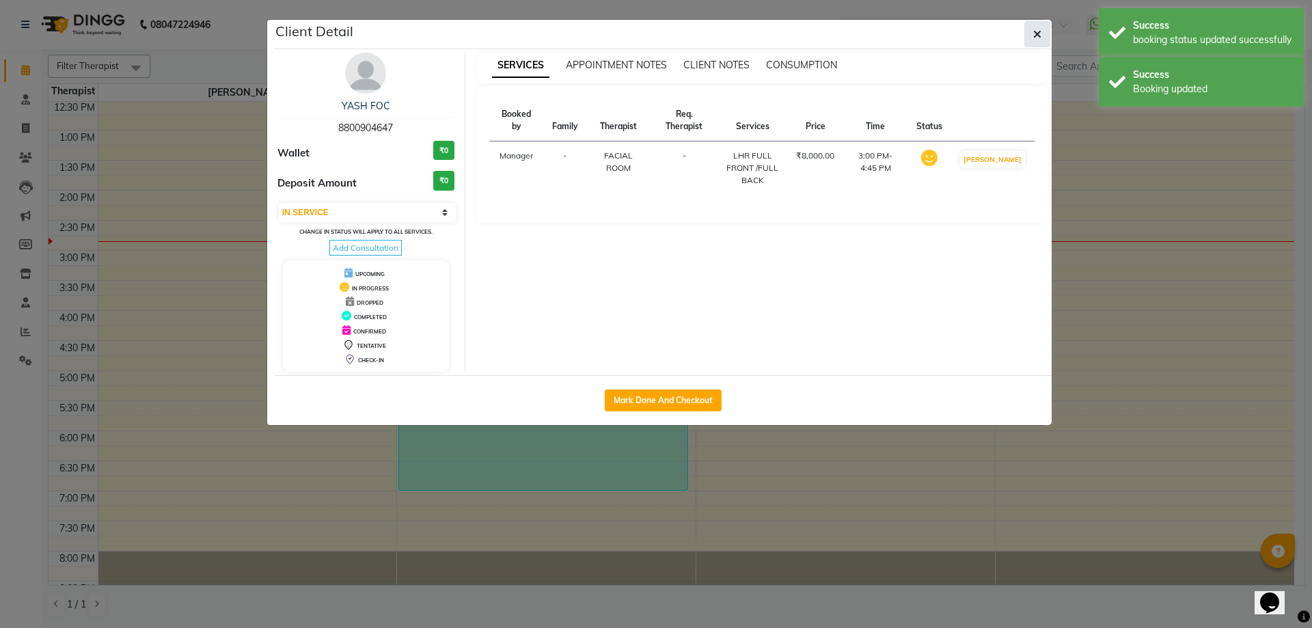
click at [1037, 32] on icon "button" at bounding box center [1037, 34] width 8 height 11
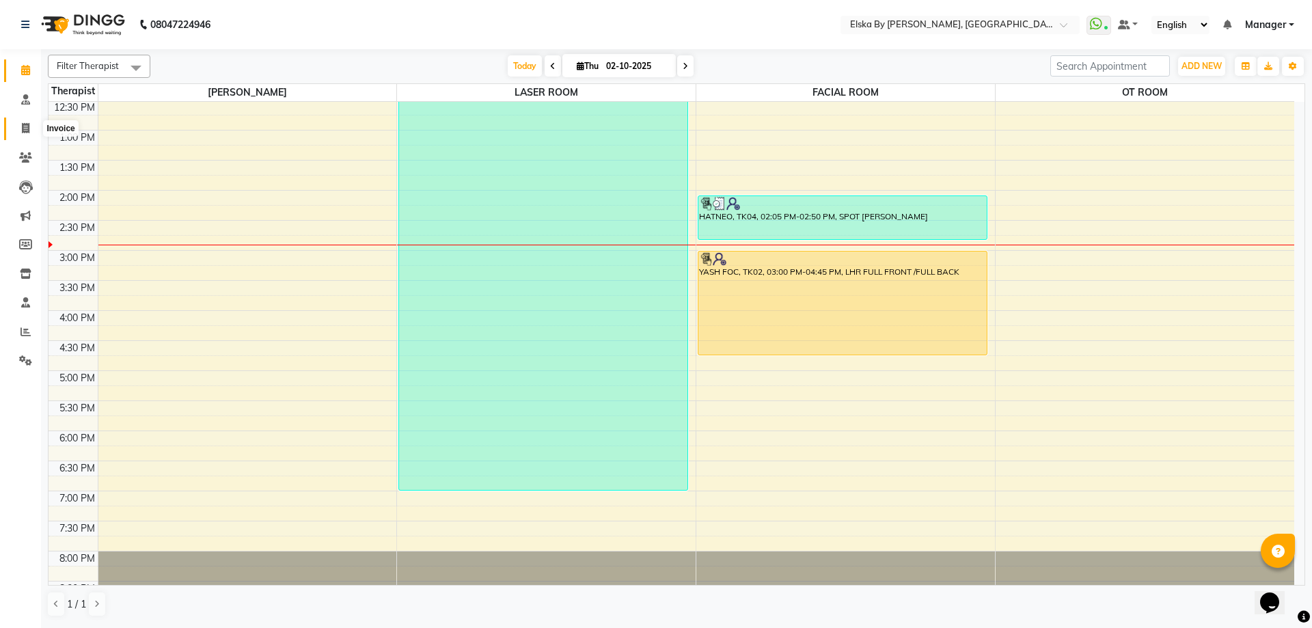
click at [28, 135] on span at bounding box center [26, 129] width 24 height 16
select select "service"
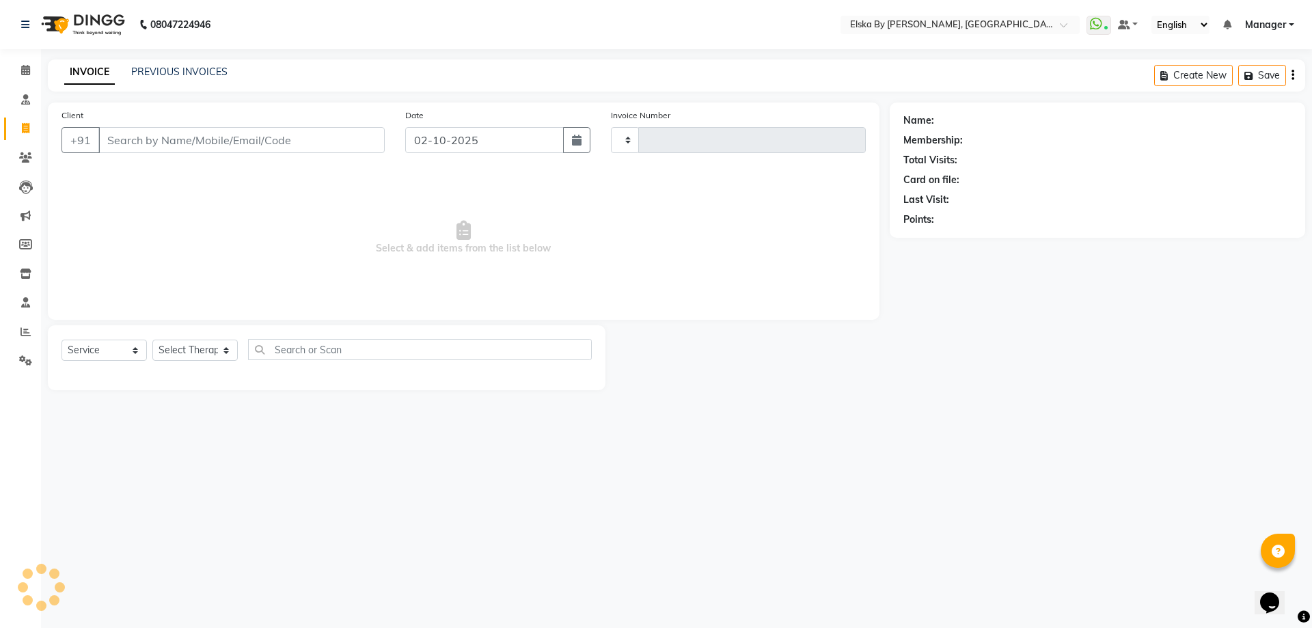
type input "1881"
click at [159, 140] on input "Client" at bounding box center [241, 140] width 286 height 26
select select "7252"
type input "9"
select select "62001"
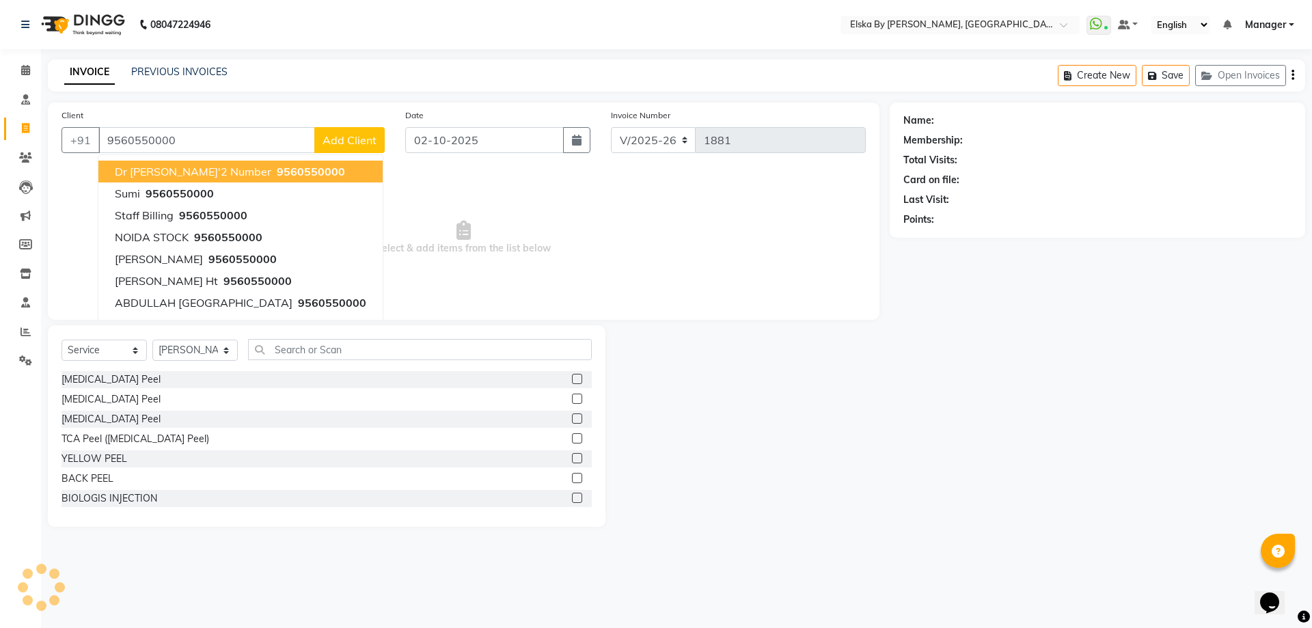
type input "9560550000"
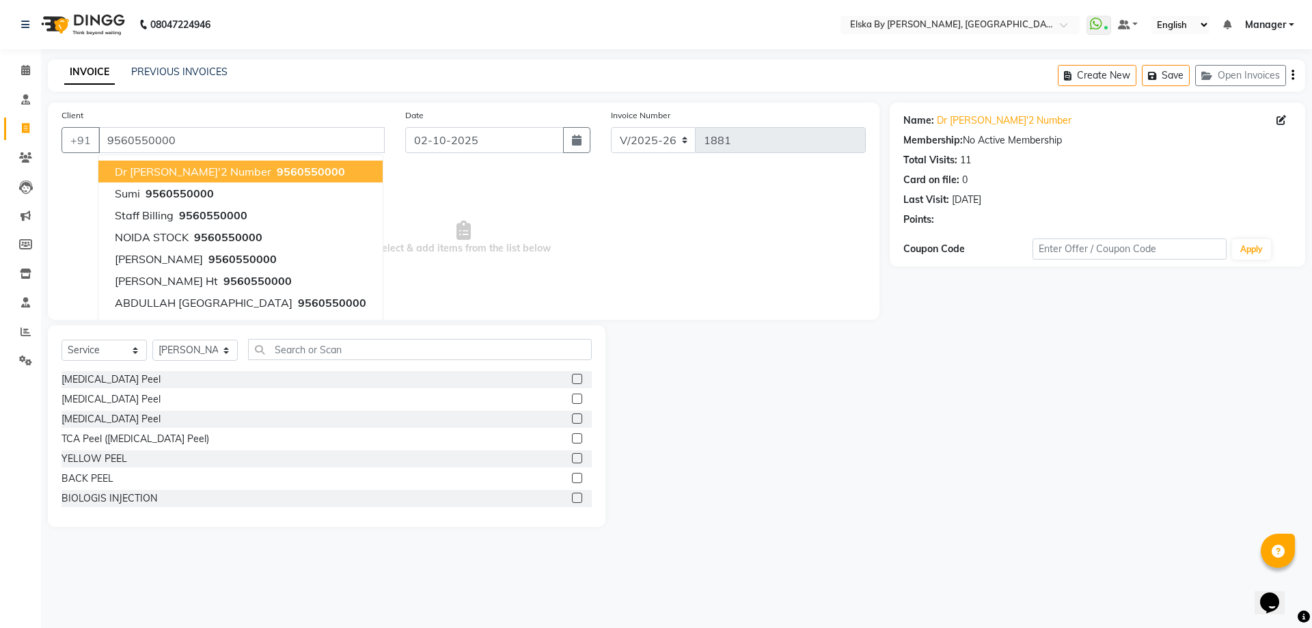
click at [180, 174] on span "Dr [PERSON_NAME]'2 Number" at bounding box center [193, 172] width 156 height 14
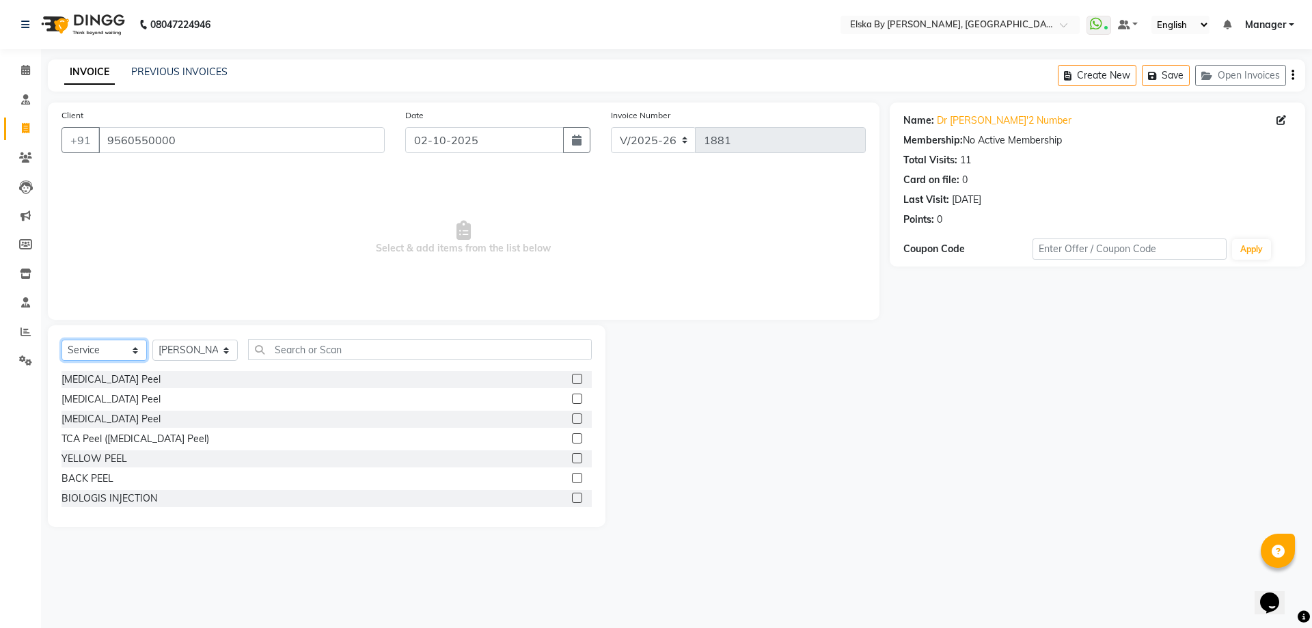
click at [121, 357] on select "Select Service Product Membership Package Voucher Prepaid Gift Card" at bounding box center [103, 350] width 85 height 21
select select "product"
click at [61, 340] on select "Select Service Product Membership Package Voucher Prepaid Gift Card" at bounding box center [103, 350] width 85 height 21
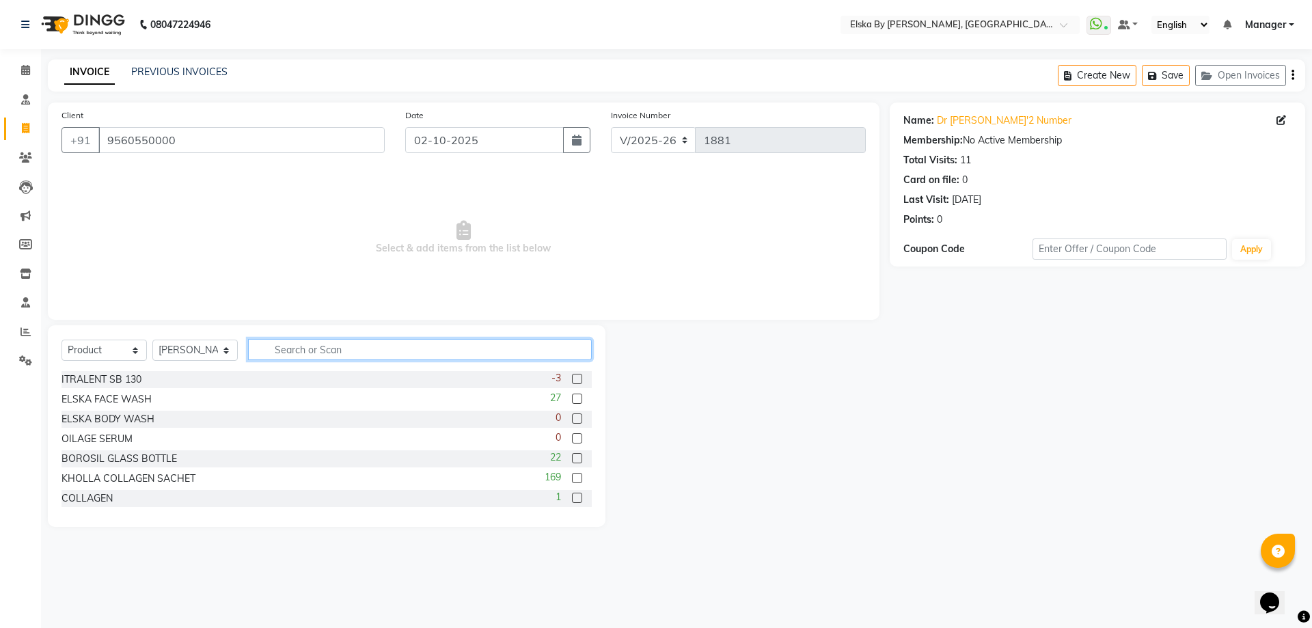
click at [310, 354] on input "text" at bounding box center [420, 349] width 344 height 21
type input "UB"
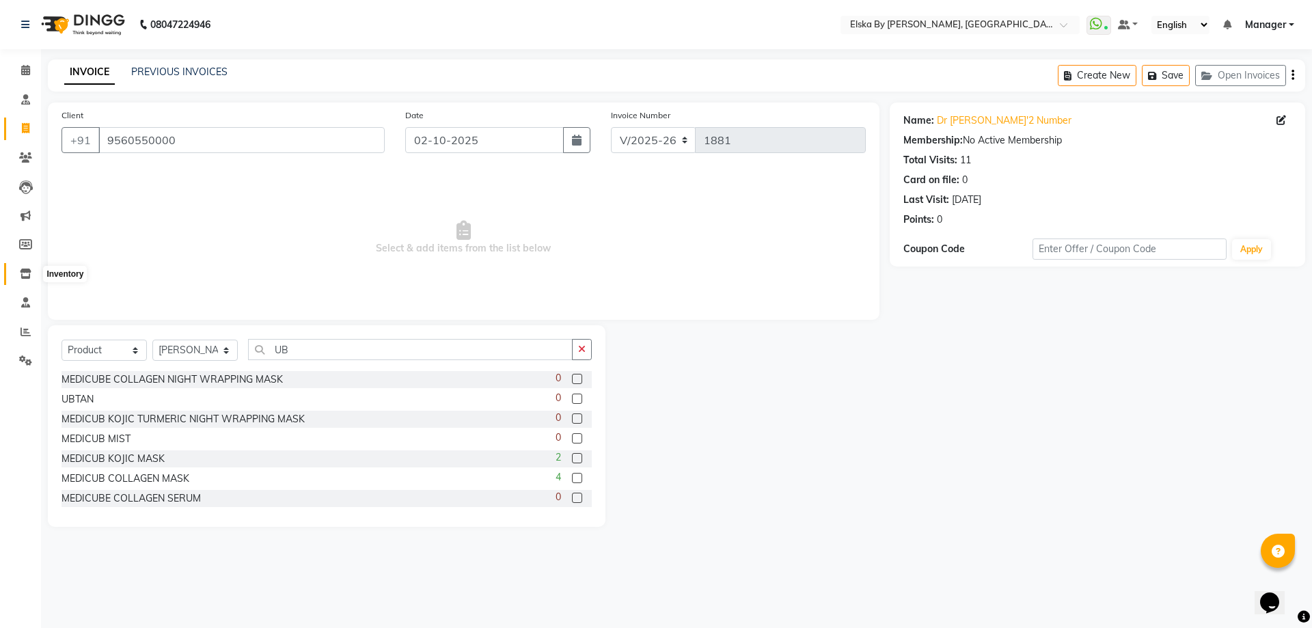
click at [24, 271] on icon at bounding box center [26, 274] width 12 height 10
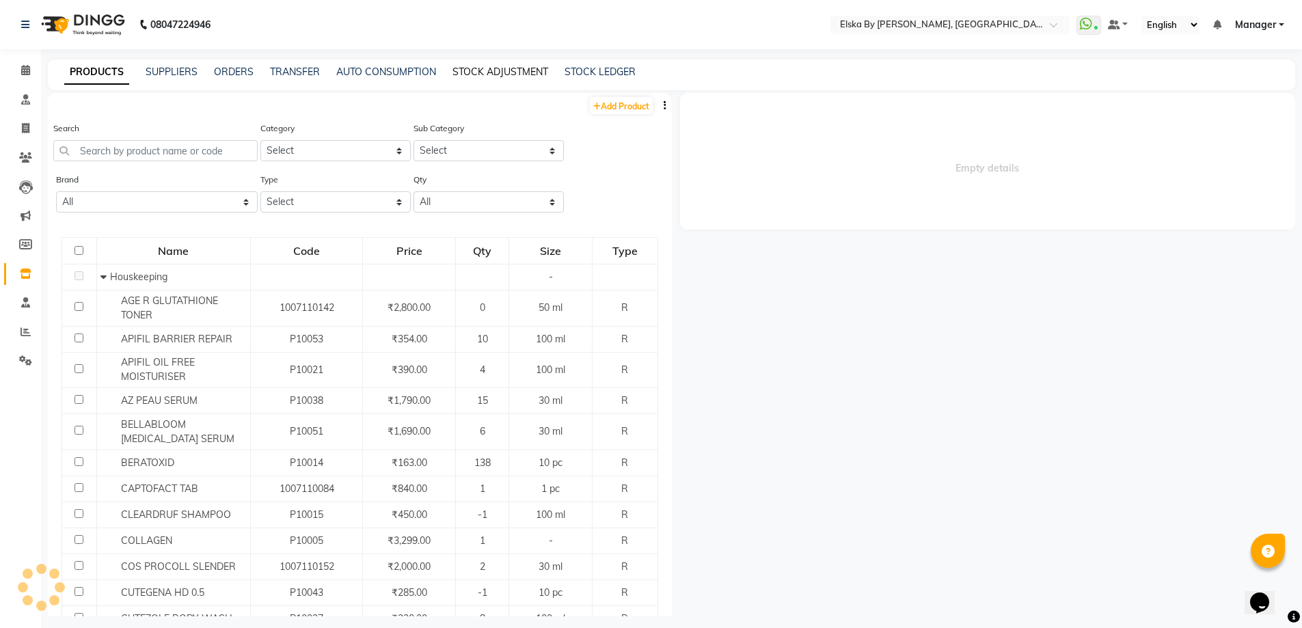
click at [510, 72] on link "STOCK ADJUSTMENT" at bounding box center [500, 72] width 96 height 12
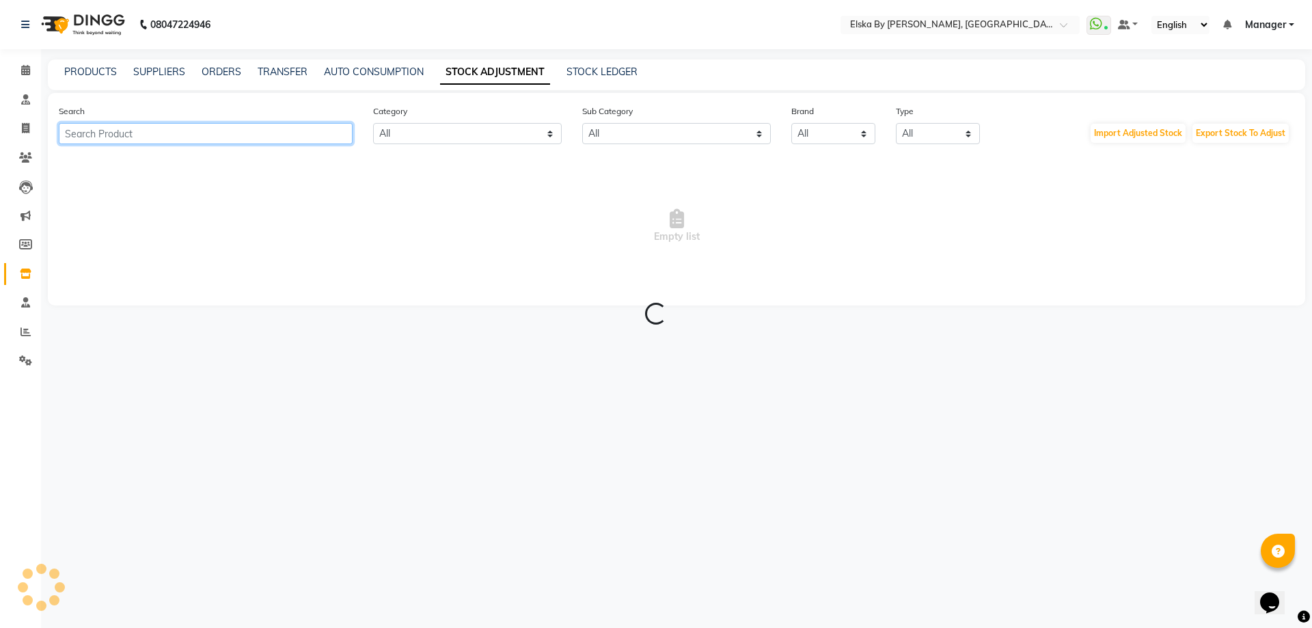
click at [264, 132] on input "text" at bounding box center [206, 133] width 294 height 21
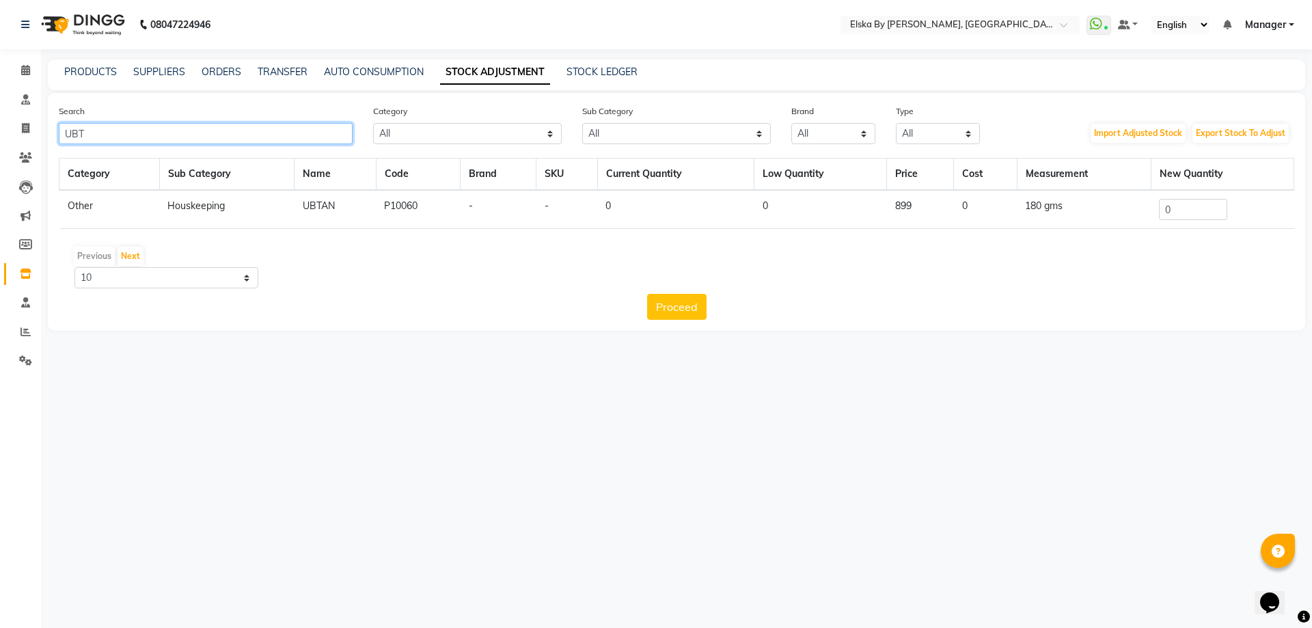
type input "UBT"
drag, startPoint x: 1194, startPoint y: 212, endPoint x: 1080, endPoint y: 205, distance: 114.3
click at [1080, 205] on tr "Other Houskeeping UBTAN P10060 - - 0 0 899 0 180 gms 0" at bounding box center [676, 209] width 1235 height 39
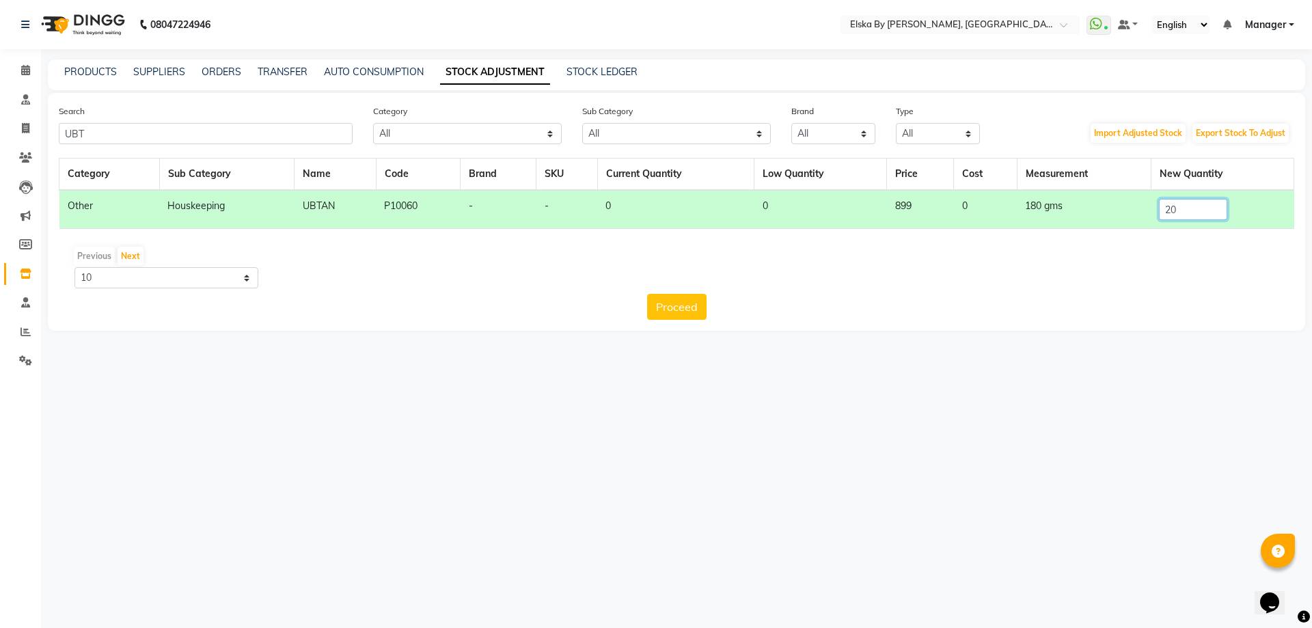
type input "20"
click at [707, 309] on div "Proceed" at bounding box center [676, 307] width 1235 height 26
click at [689, 310] on button "Proceed" at bounding box center [676, 307] width 59 height 26
click at [707, 312] on button "Submit" at bounding box center [706, 307] width 54 height 26
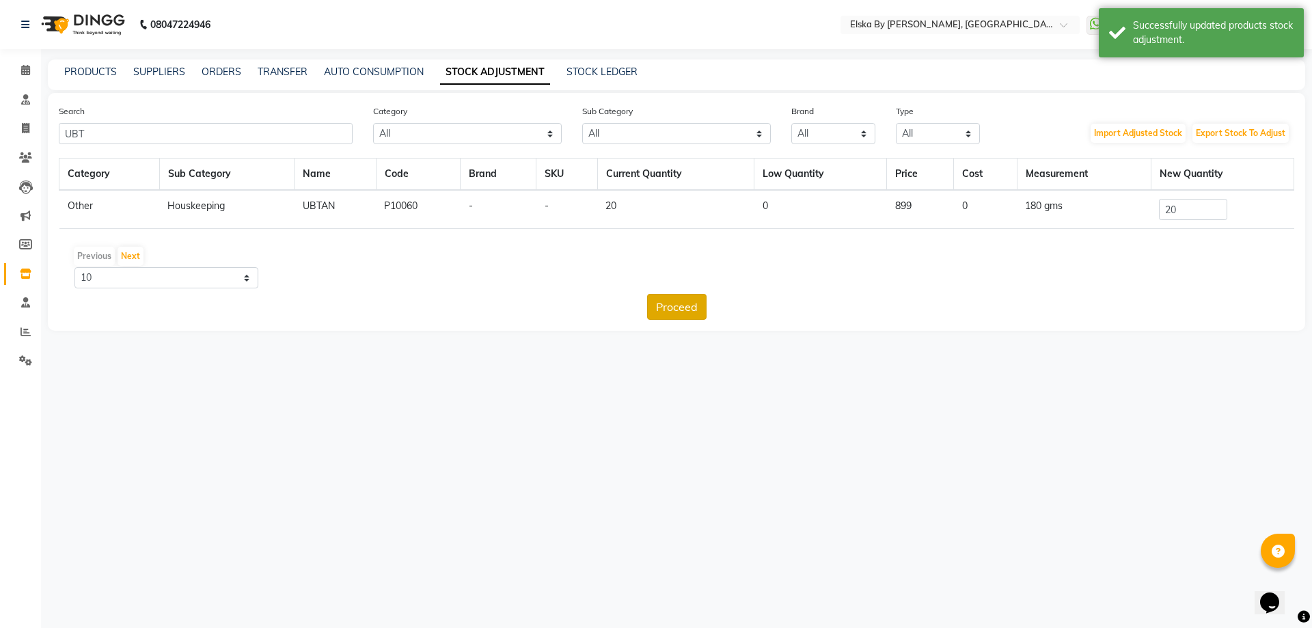
click at [662, 303] on button "Proceed" at bounding box center [676, 307] width 59 height 26
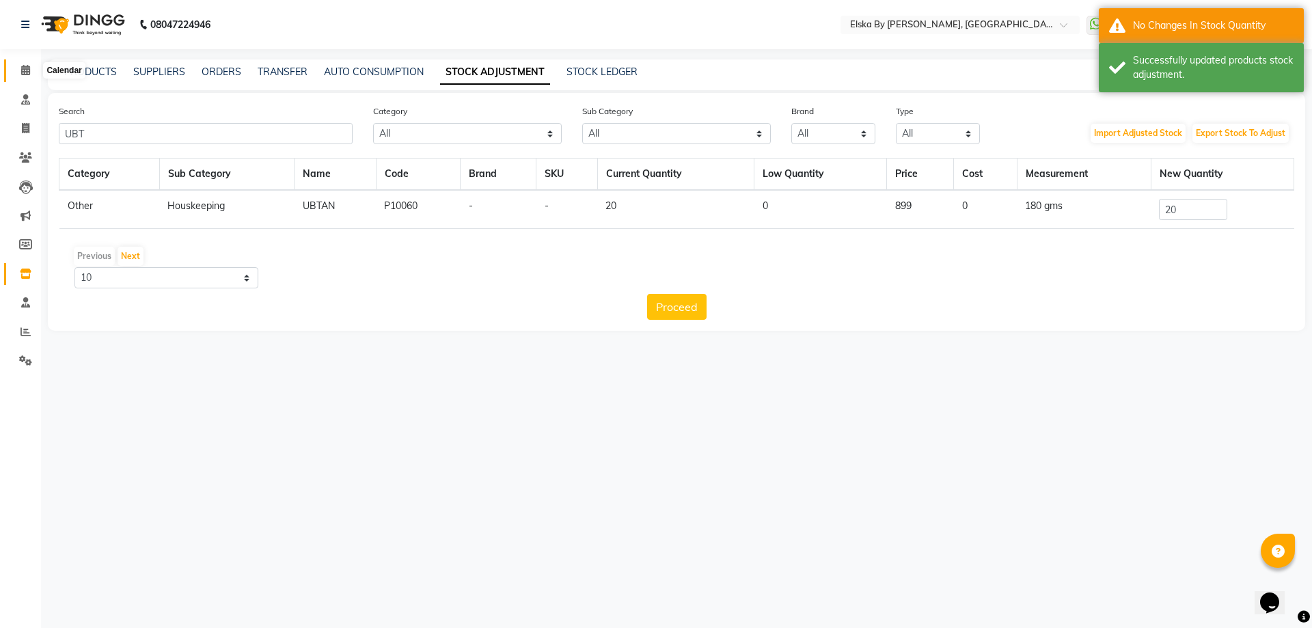
click at [27, 68] on icon at bounding box center [25, 70] width 9 height 10
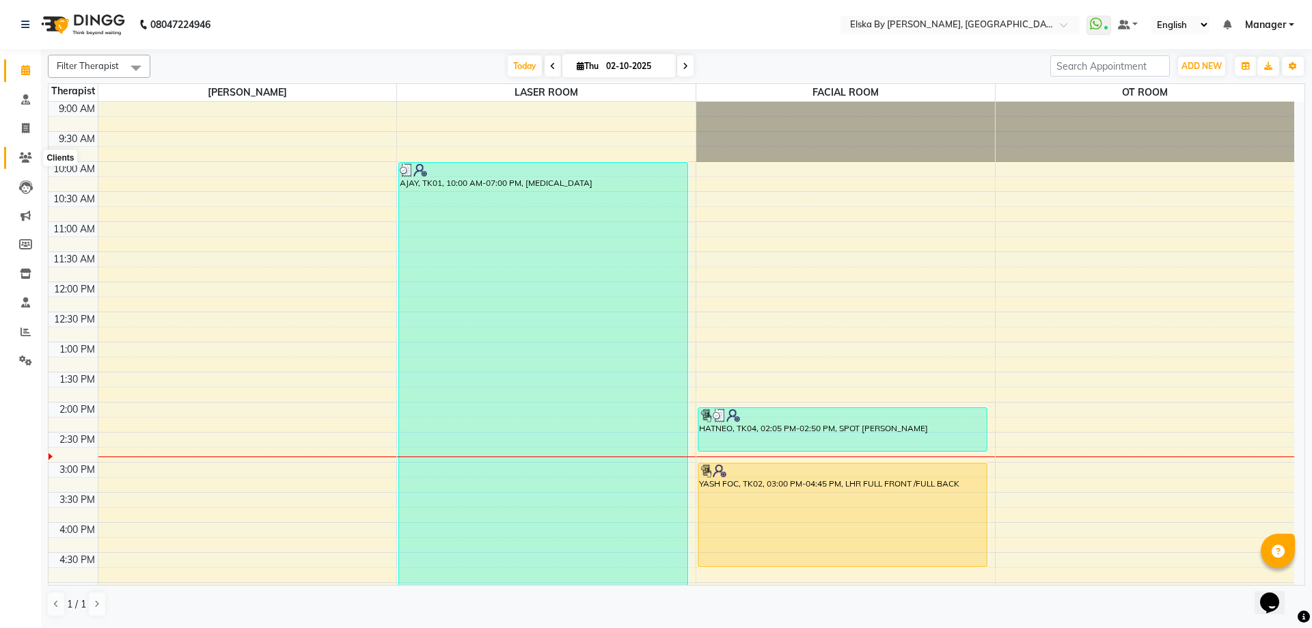
click at [31, 154] on icon at bounding box center [25, 157] width 13 height 10
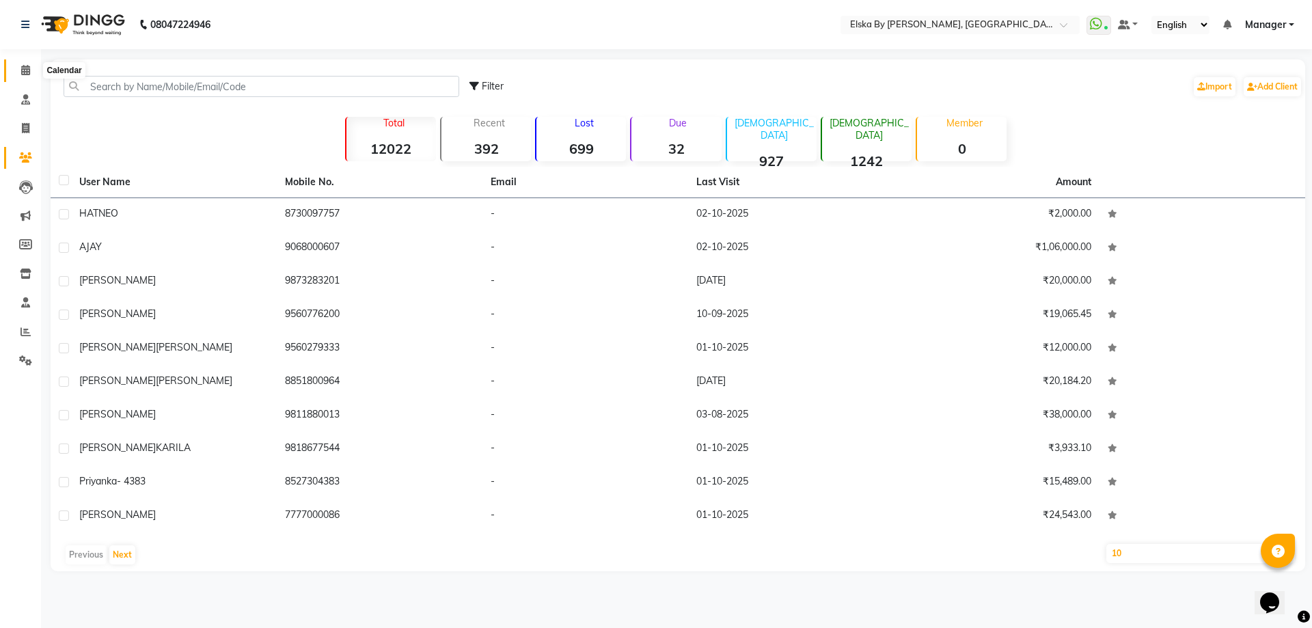
click at [29, 73] on icon at bounding box center [25, 70] width 9 height 10
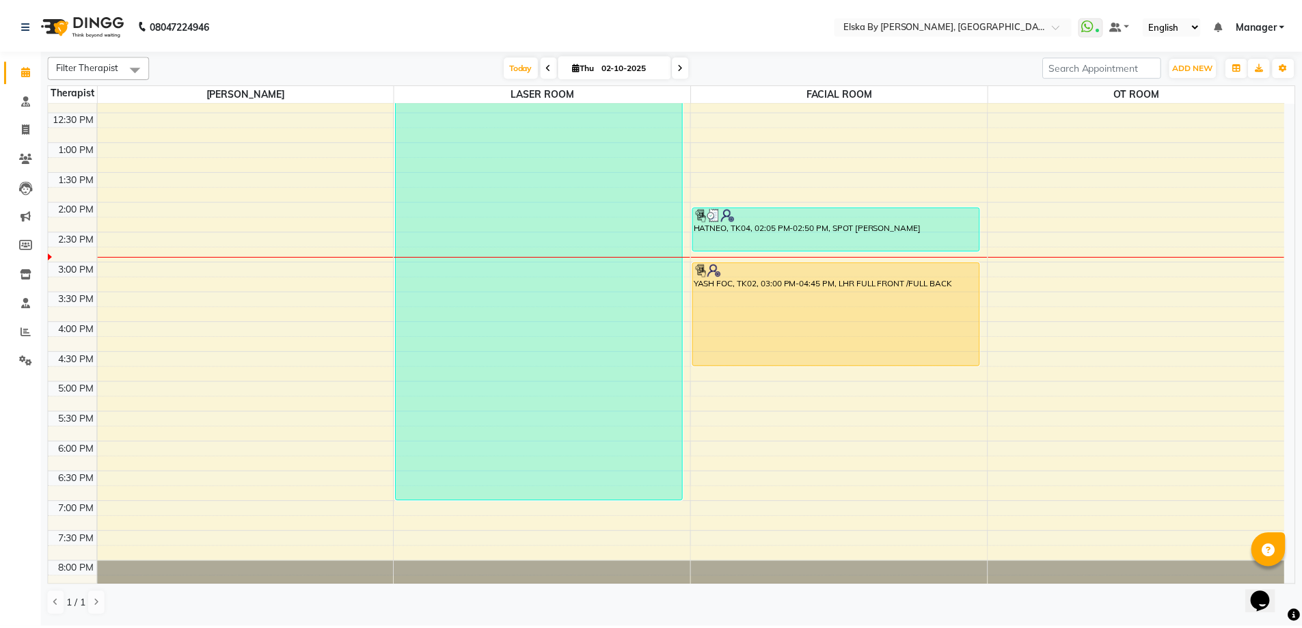
scroll to position [169, 0]
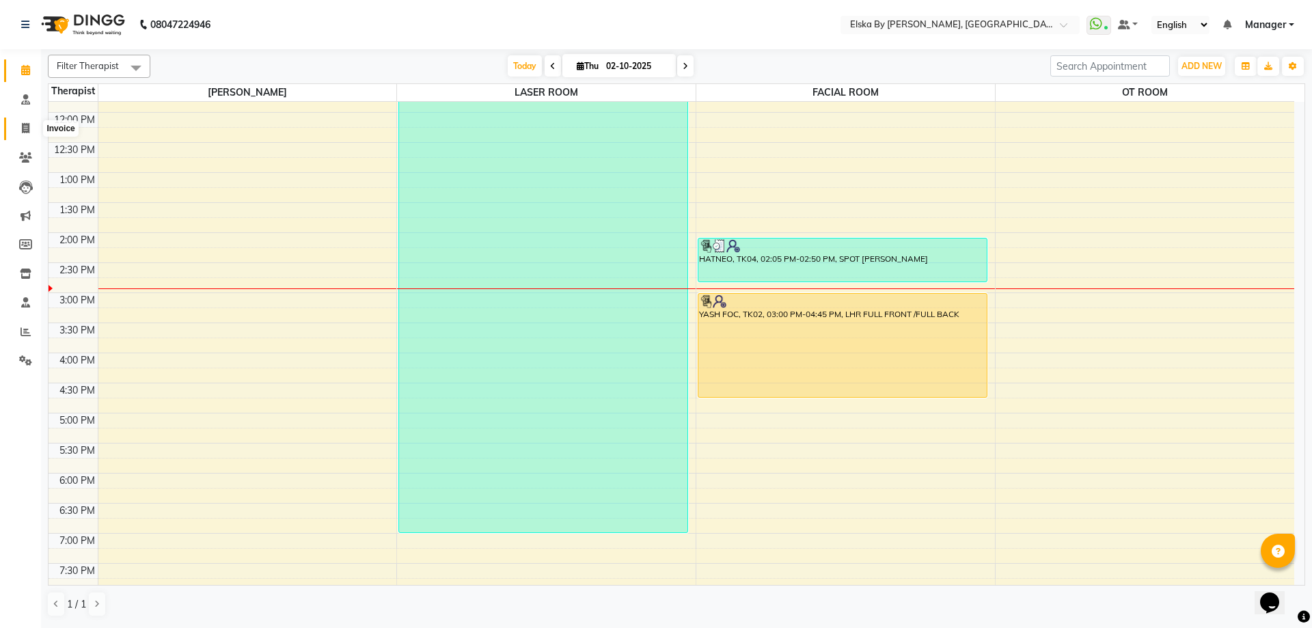
click at [25, 128] on icon at bounding box center [26, 128] width 8 height 10
select select "service"
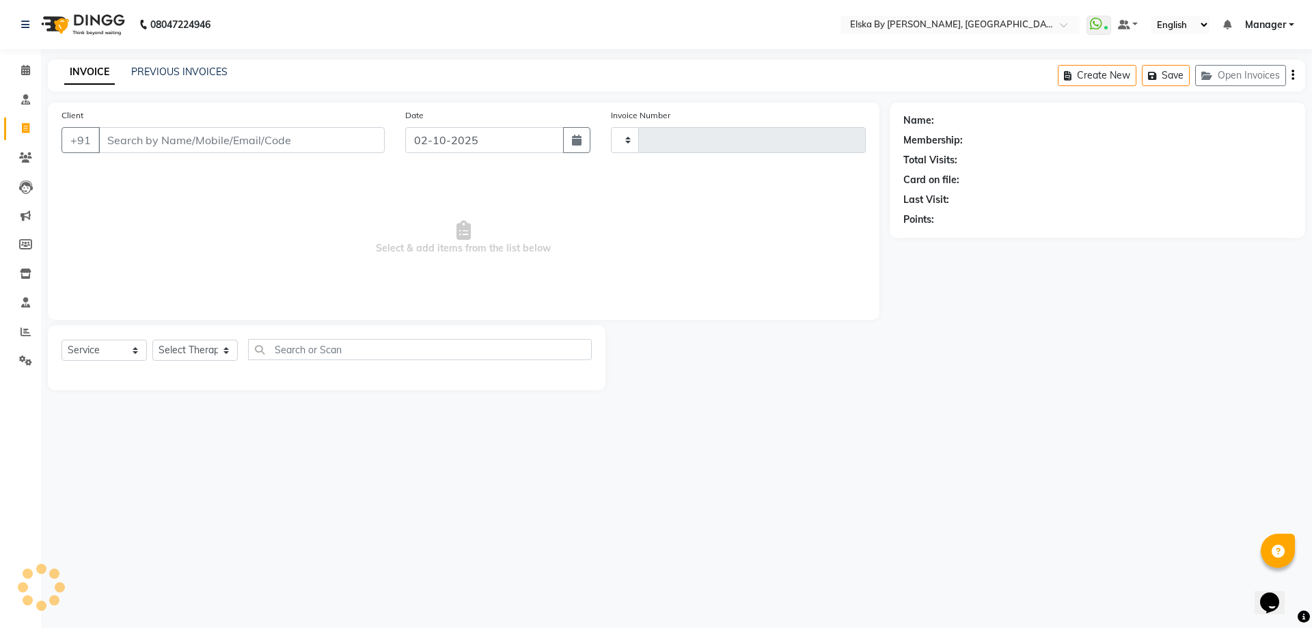
type input "1881"
click at [223, 138] on input "Client" at bounding box center [241, 140] width 286 height 26
select select "7252"
select select "62001"
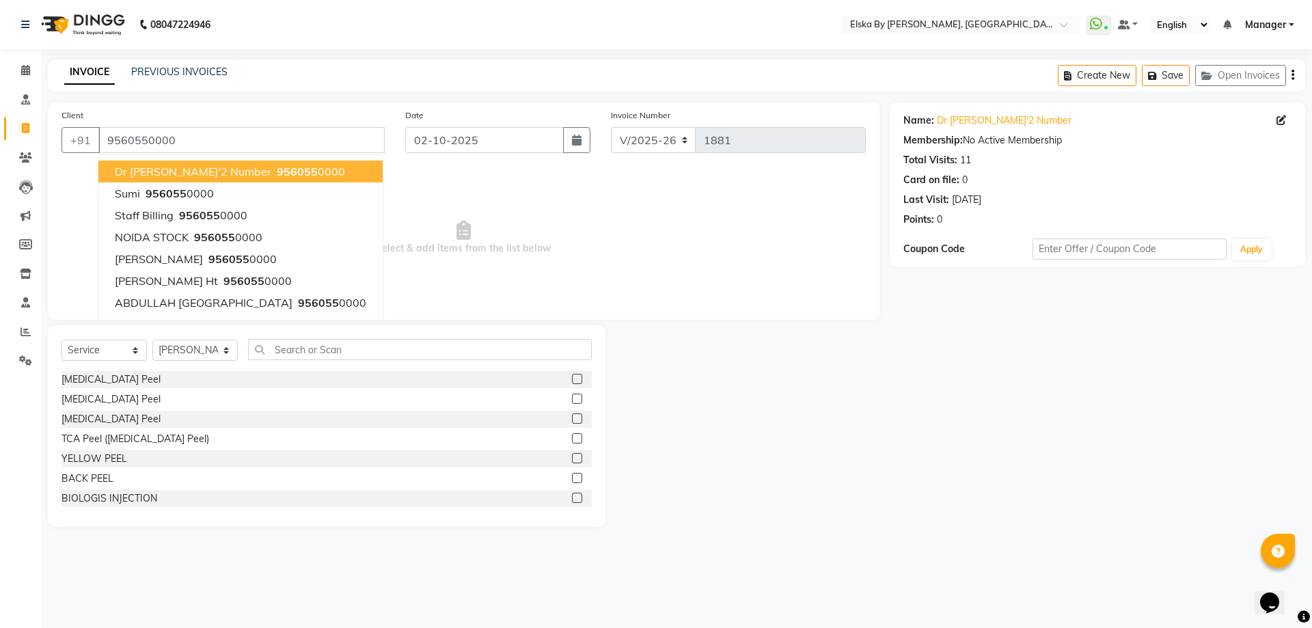
click at [154, 171] on span "Dr [PERSON_NAME]'2 Number" at bounding box center [193, 172] width 156 height 14
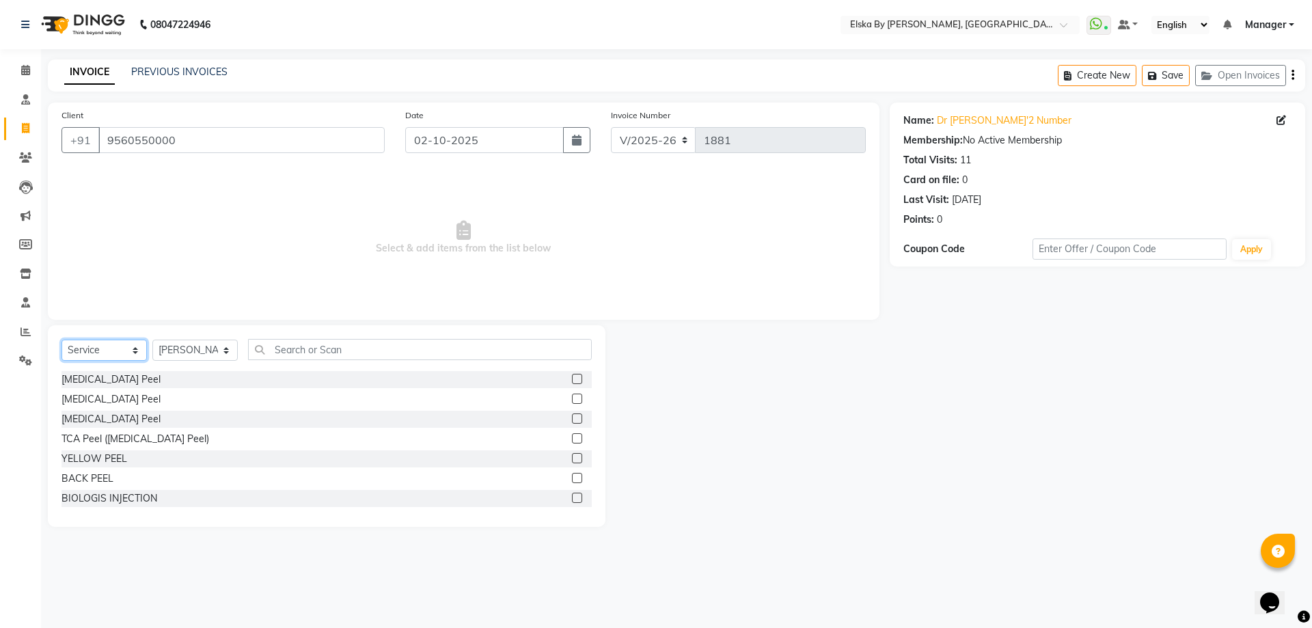
click at [111, 353] on select "Select Service Product Membership Package Voucher Prepaid Gift Card" at bounding box center [103, 350] width 85 height 21
drag, startPoint x: 197, startPoint y: 145, endPoint x: 29, endPoint y: 120, distance: 169.2
click at [29, 120] on app-home "08047224946 Select Location × Elska By [PERSON_NAME], Defence Colony WhatsApp S…" at bounding box center [656, 273] width 1312 height 547
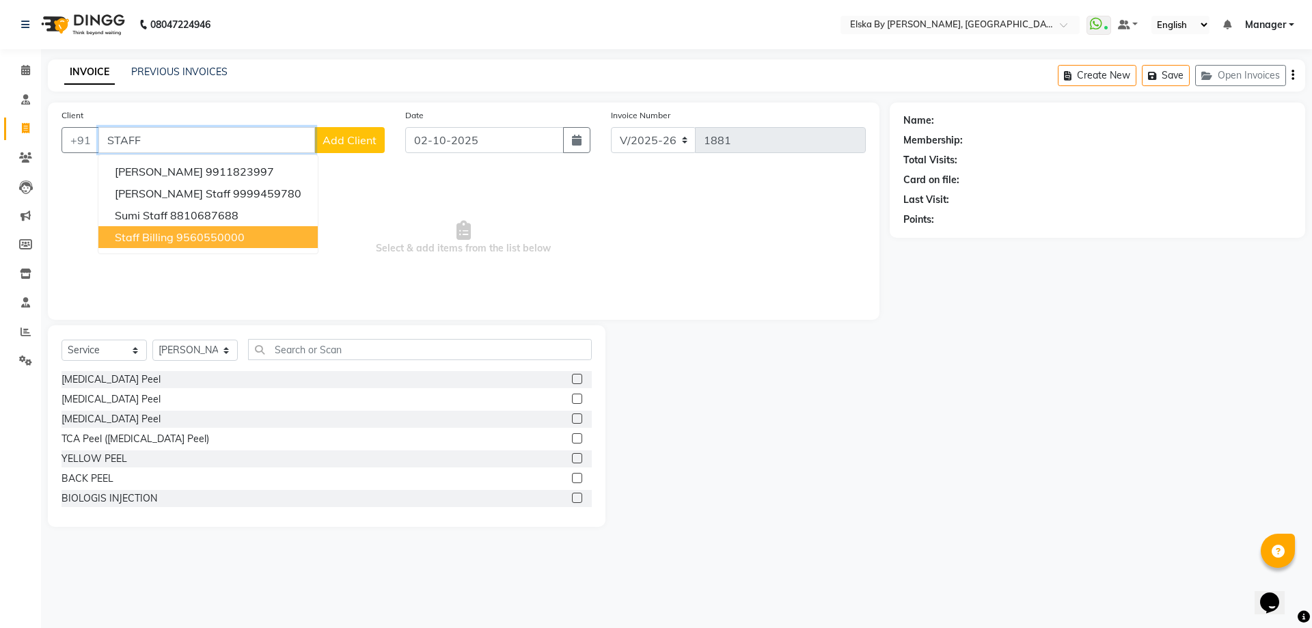
click at [167, 230] on button "Staff billing 9560550000" at bounding box center [207, 237] width 219 height 22
type input "9560550000"
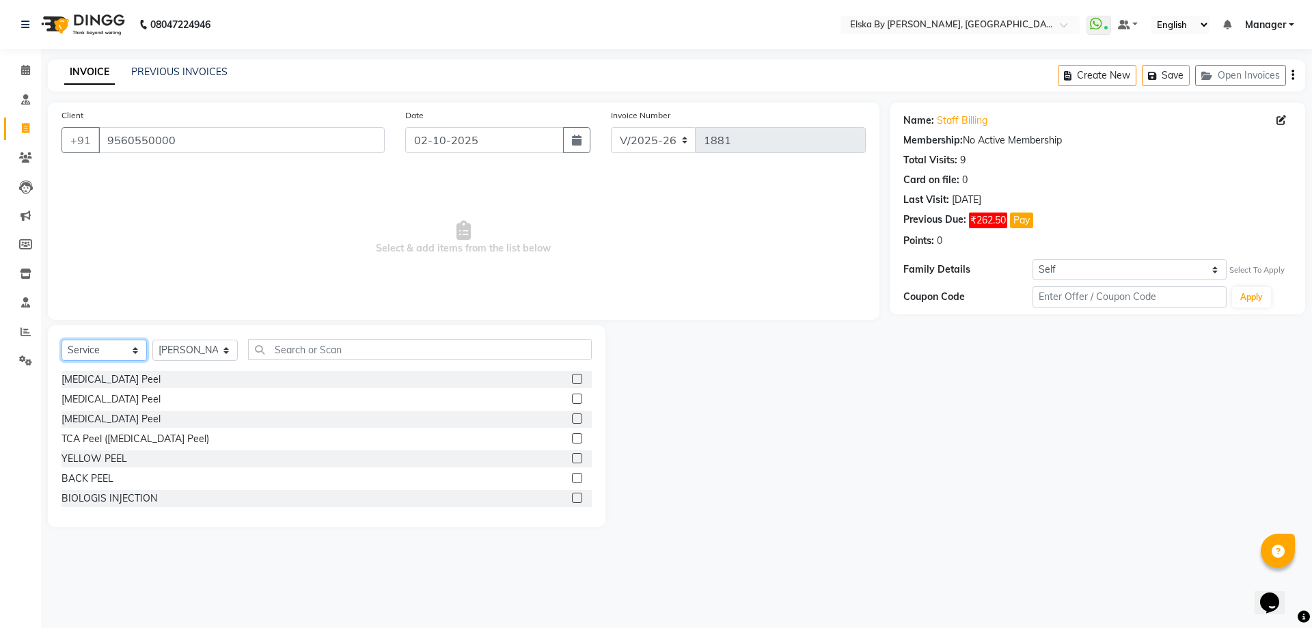
click at [111, 347] on select "Select Service Product Membership Package Voucher Prepaid Gift Card" at bounding box center [103, 350] width 85 height 21
select select "product"
click at [61, 340] on select "Select Service Product Membership Package Voucher Prepaid Gift Card" at bounding box center [103, 350] width 85 height 21
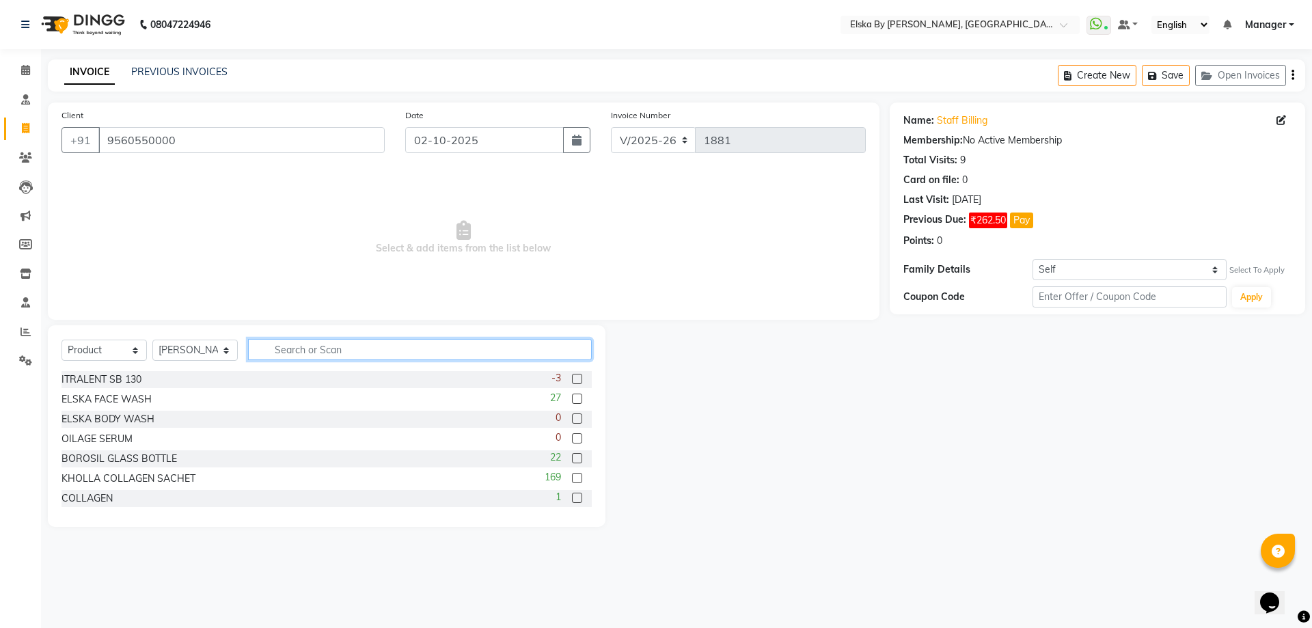
click at [309, 350] on input "text" at bounding box center [420, 349] width 344 height 21
type input "UB"
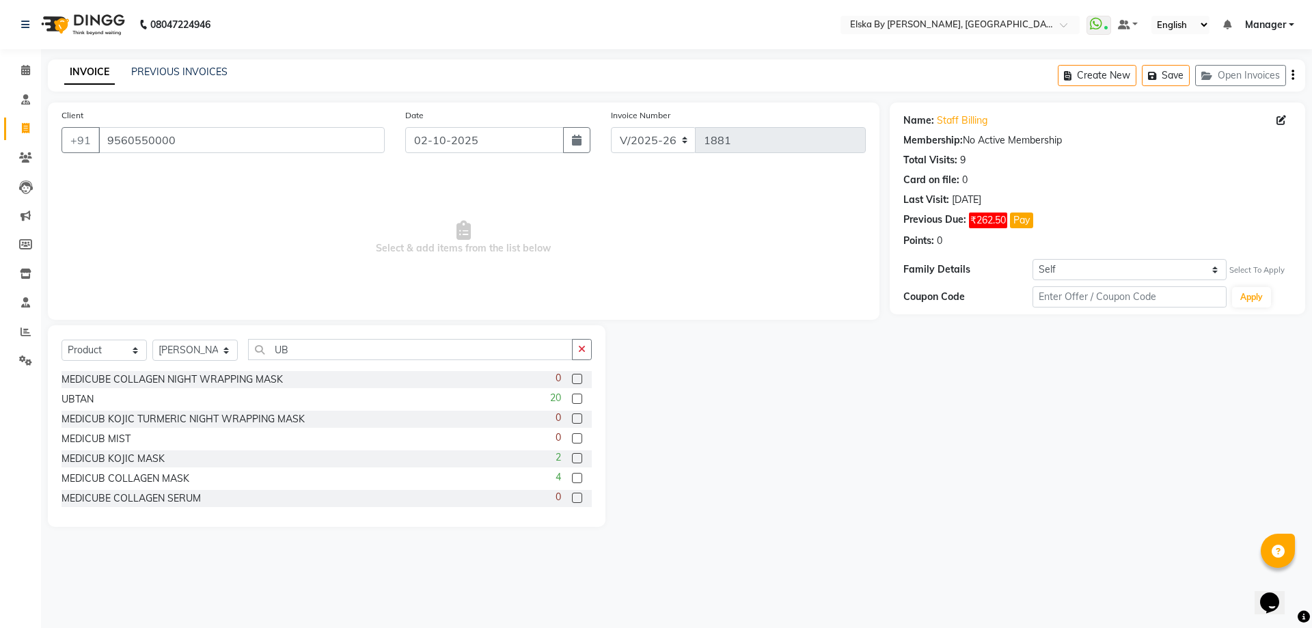
click at [572, 402] on label at bounding box center [577, 399] width 10 height 10
click at [572, 402] on input "checkbox" at bounding box center [576, 399] width 9 height 9
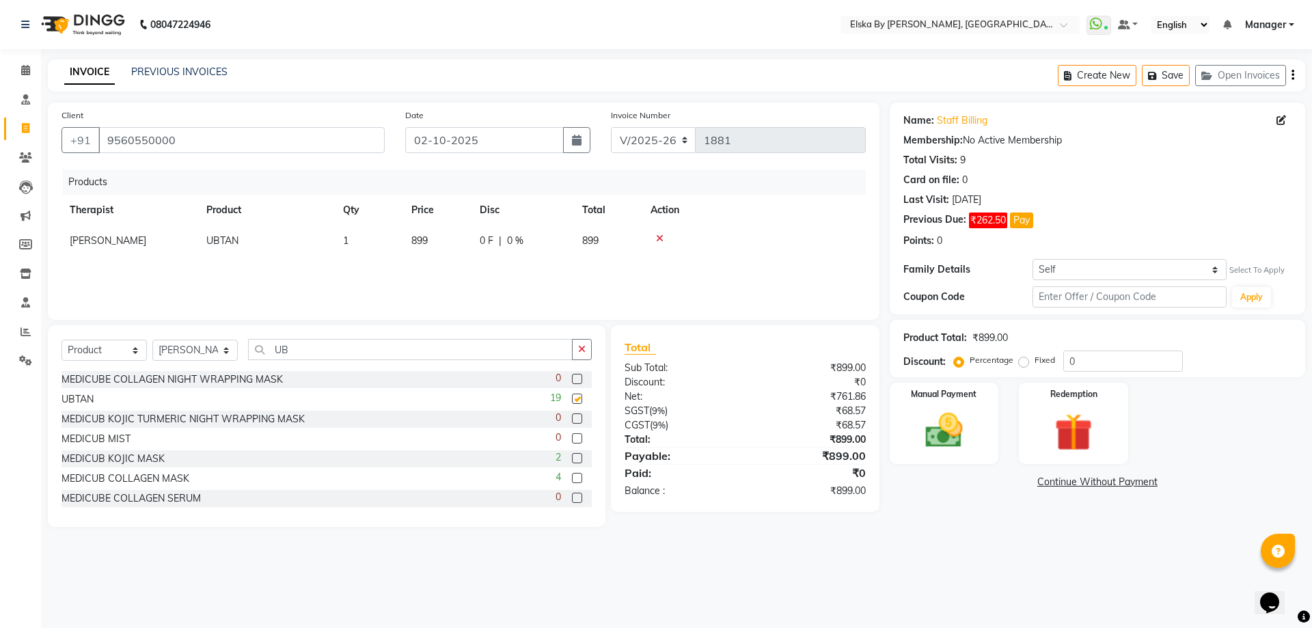
checkbox input "false"
drag, startPoint x: 444, startPoint y: 356, endPoint x: 204, endPoint y: 351, distance: 239.9
click at [204, 351] on div "Select Service Product Membership Package Voucher Prepaid Gift Card Select Ther…" at bounding box center [326, 355] width 530 height 32
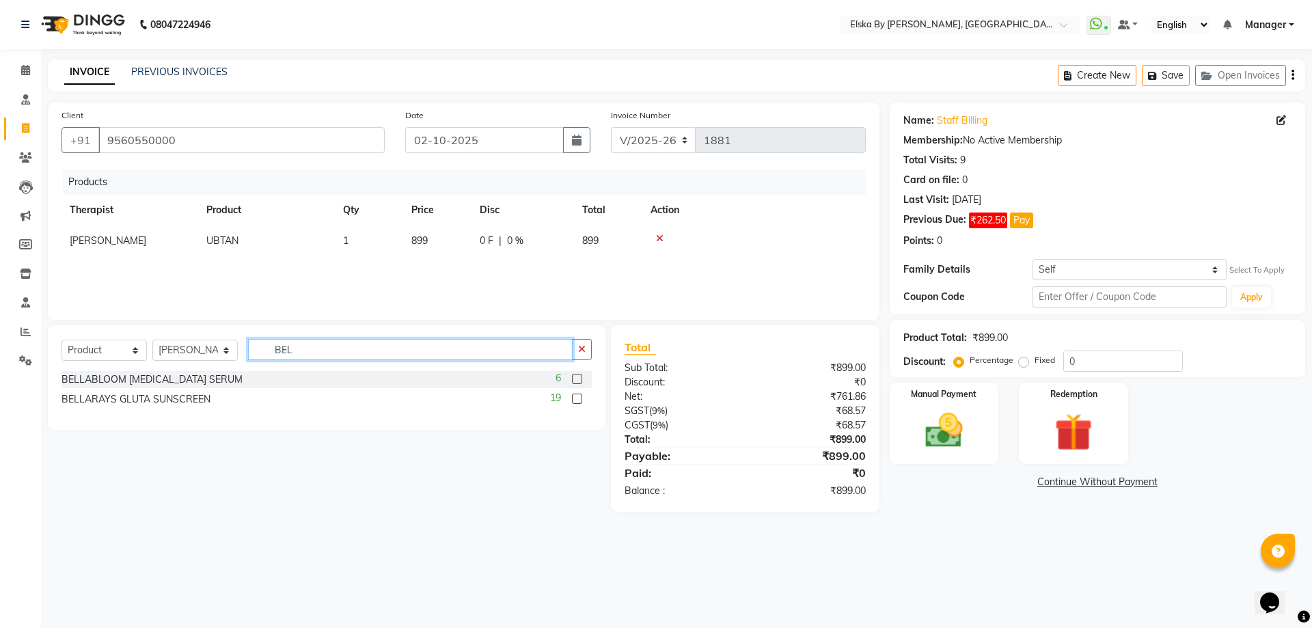
type input "BEL"
click at [577, 379] on label at bounding box center [577, 379] width 10 height 10
click at [577, 379] on input "checkbox" at bounding box center [576, 379] width 9 height 9
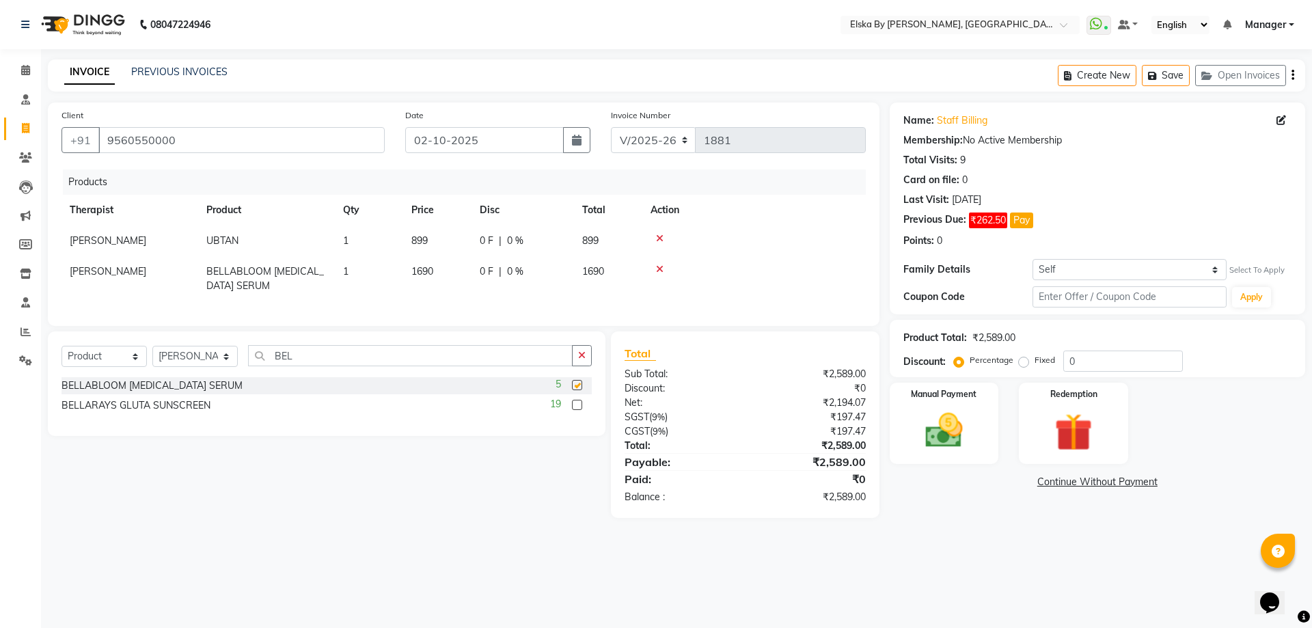
checkbox input "false"
drag, startPoint x: 425, startPoint y: 371, endPoint x: 14, endPoint y: 320, distance: 413.8
click at [14, 320] on app-home "08047224946 Select Location × Elska By [PERSON_NAME], Defence Colony WhatsApp S…" at bounding box center [656, 269] width 1312 height 538
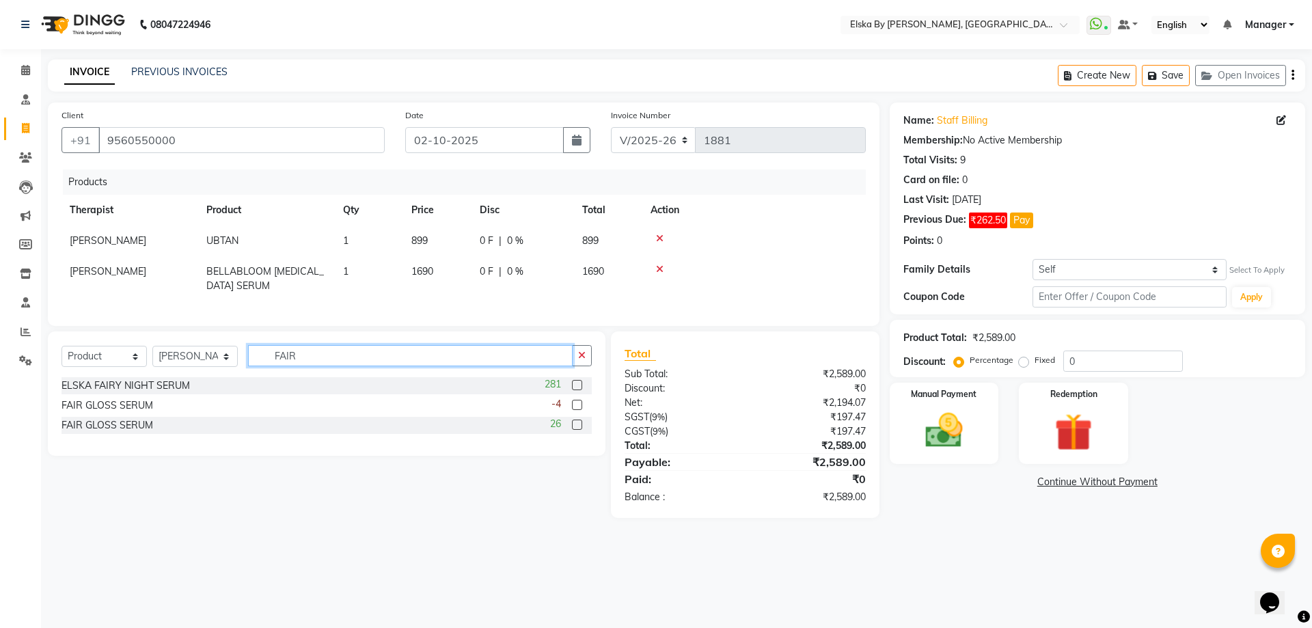
type input "FAIR"
click at [579, 430] on label at bounding box center [577, 425] width 10 height 10
click at [579, 430] on input "checkbox" at bounding box center [576, 425] width 9 height 9
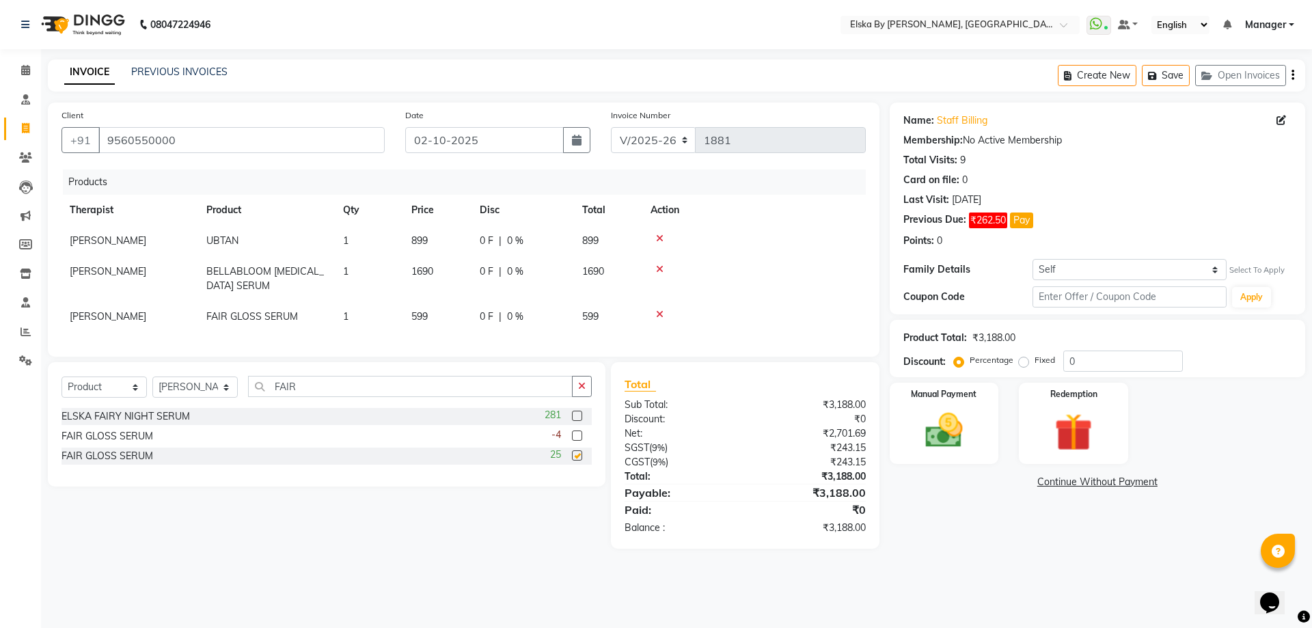
checkbox input "false"
drag, startPoint x: 392, startPoint y: 394, endPoint x: 105, endPoint y: 362, distance: 288.7
click at [105, 362] on div "Client [PHONE_NUMBER] Date [DATE] Invoice Number V/2025 V/[PHONE_NUMBER] Produc…" at bounding box center [464, 325] width 852 height 446
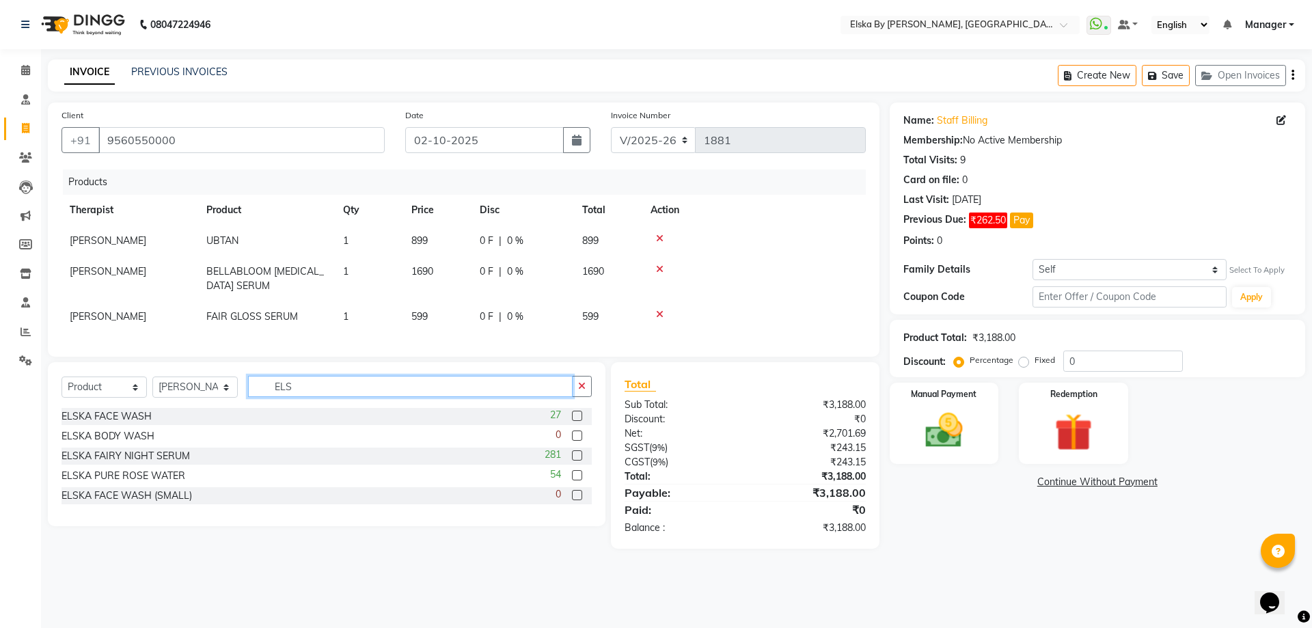
type input "ELS"
click at [580, 421] on label at bounding box center [577, 416] width 10 height 10
click at [580, 421] on input "checkbox" at bounding box center [576, 416] width 9 height 9
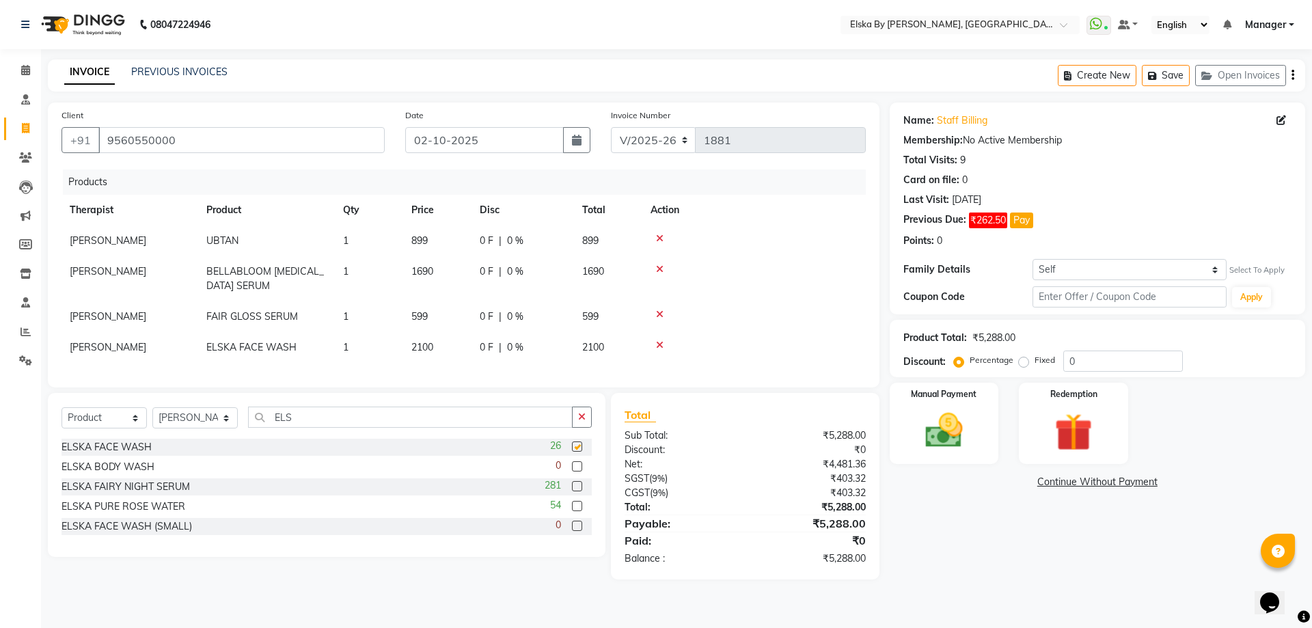
checkbox input "false"
drag, startPoint x: 316, startPoint y: 428, endPoint x: 120, endPoint y: 428, distance: 195.4
click at [120, 428] on div "Select Service Product Membership Package Voucher Prepaid Gift Card Select Ther…" at bounding box center [326, 423] width 530 height 32
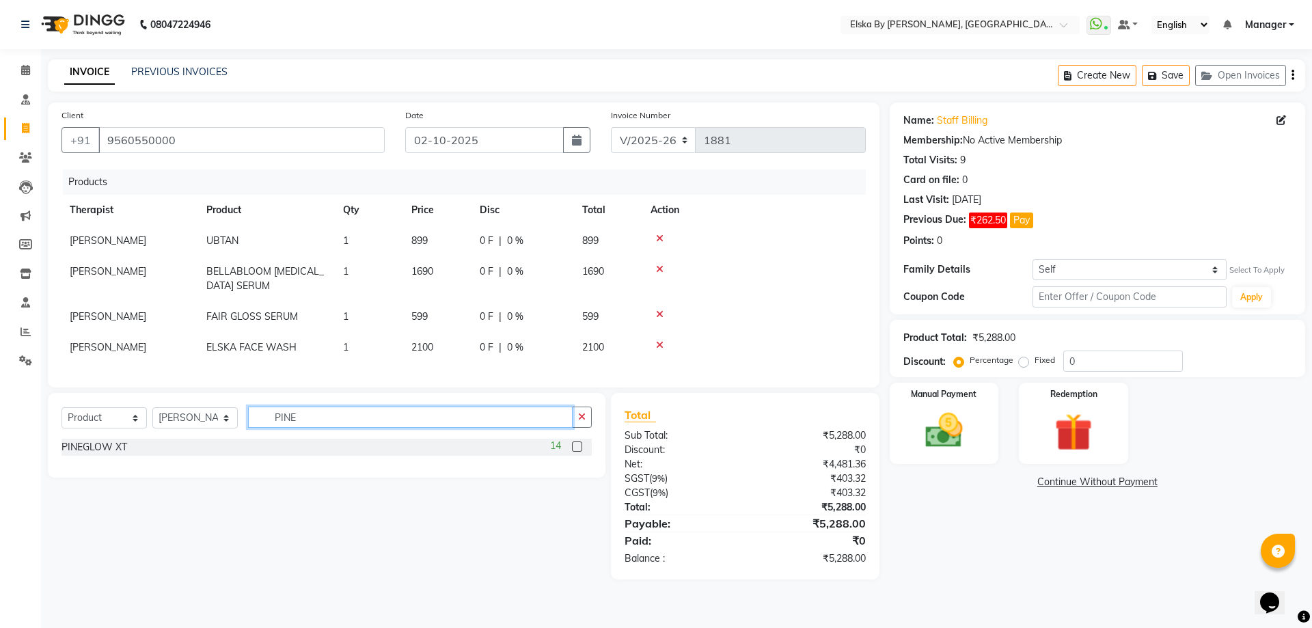
type input "PINE"
click at [579, 452] on label at bounding box center [577, 446] width 10 height 10
click at [579, 452] on input "checkbox" at bounding box center [576, 447] width 9 height 9
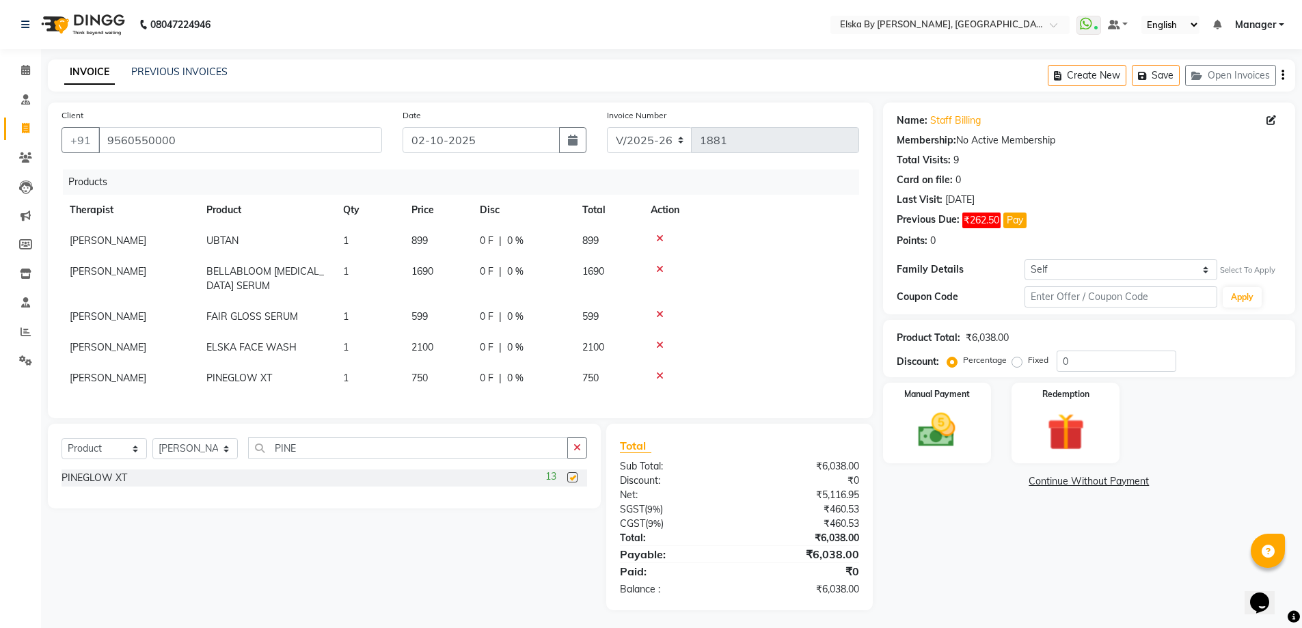
checkbox input "false"
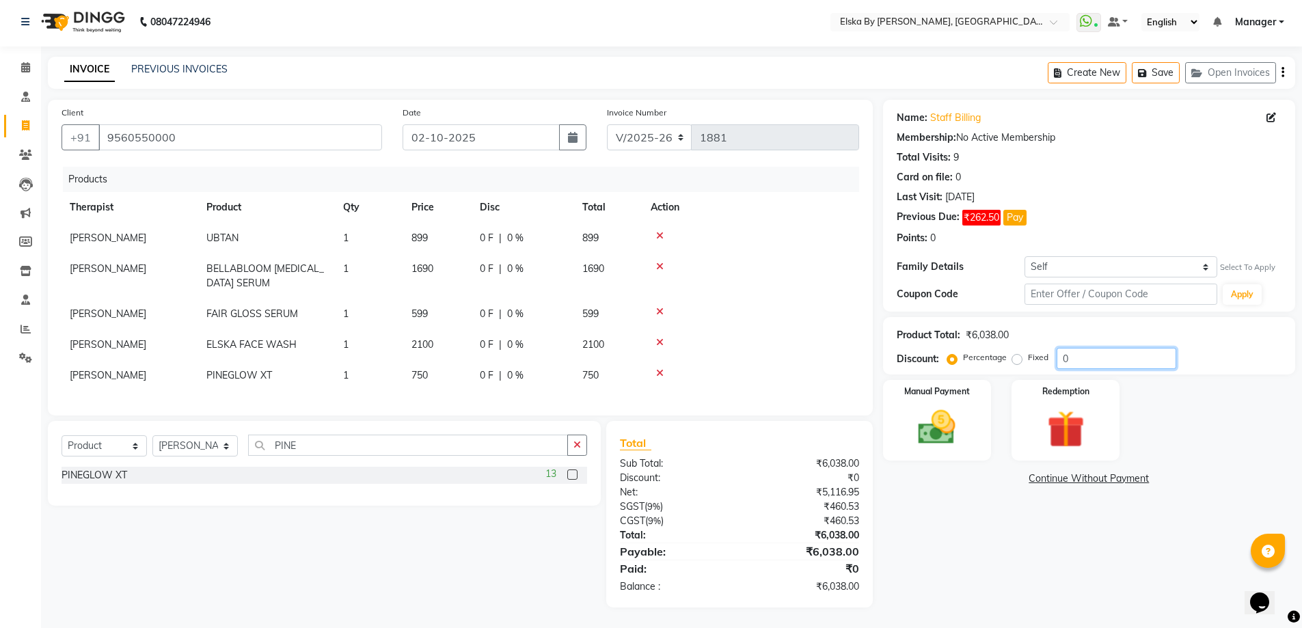
click at [1061, 352] on input "0" at bounding box center [1116, 358] width 120 height 21
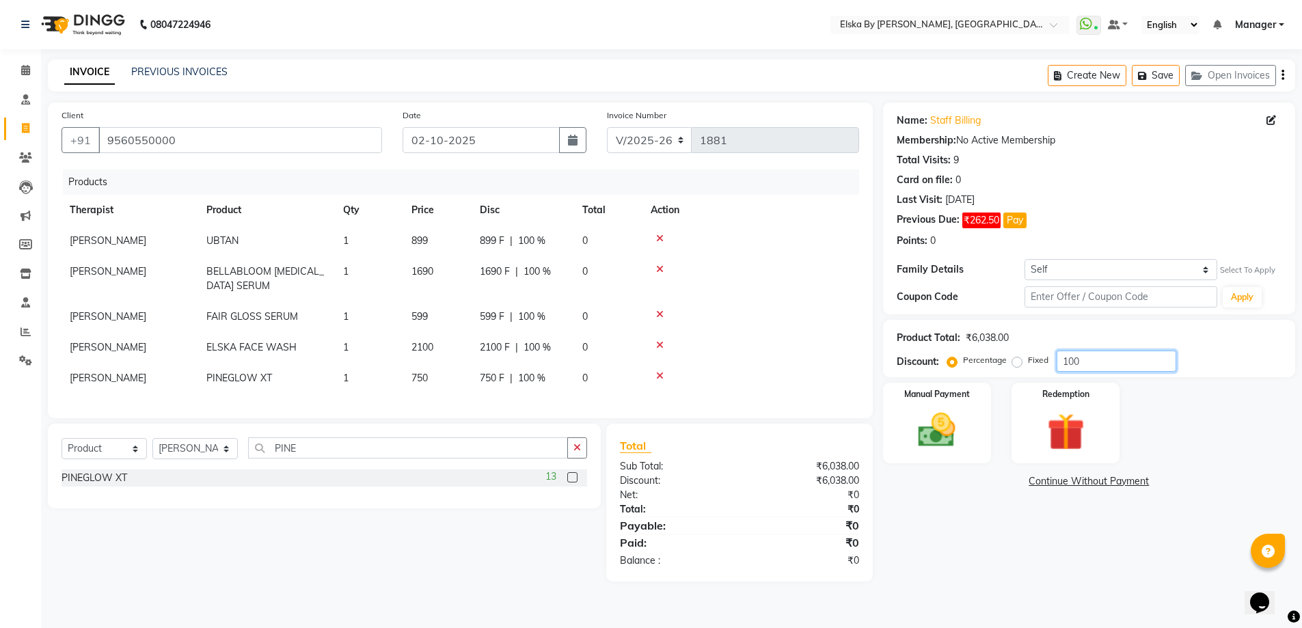
scroll to position [0, 0]
type input "100"
click at [970, 420] on img at bounding box center [944, 430] width 64 height 45
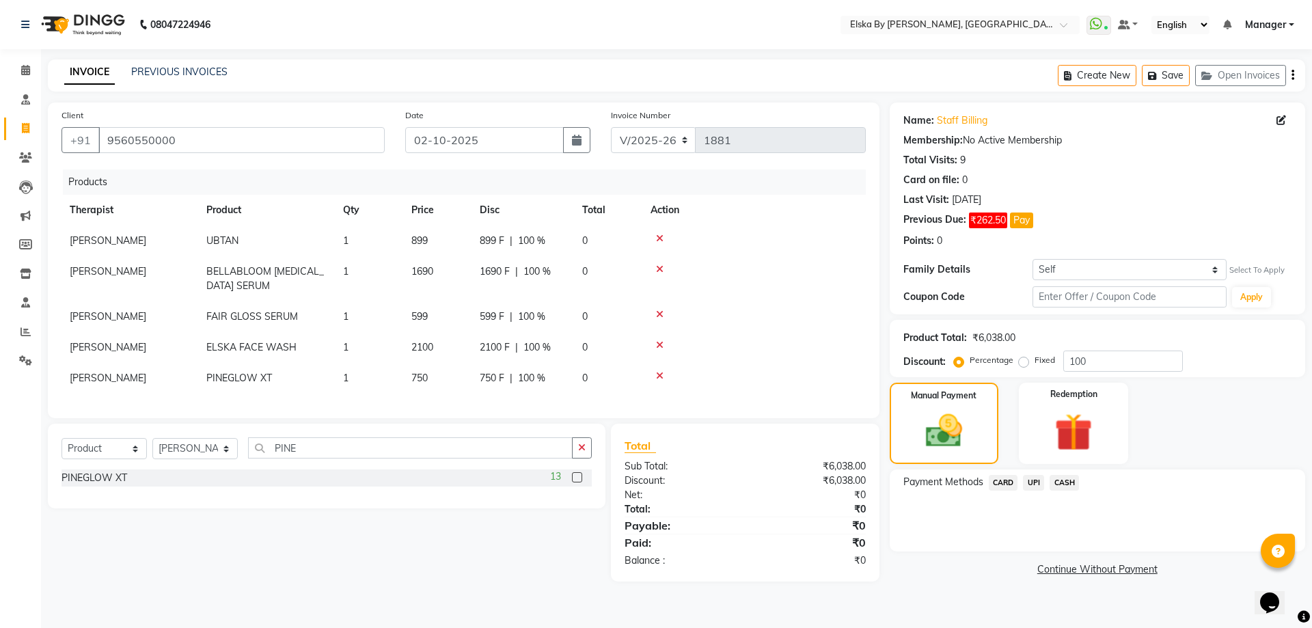
click at [1035, 482] on span "UPI" at bounding box center [1033, 483] width 21 height 16
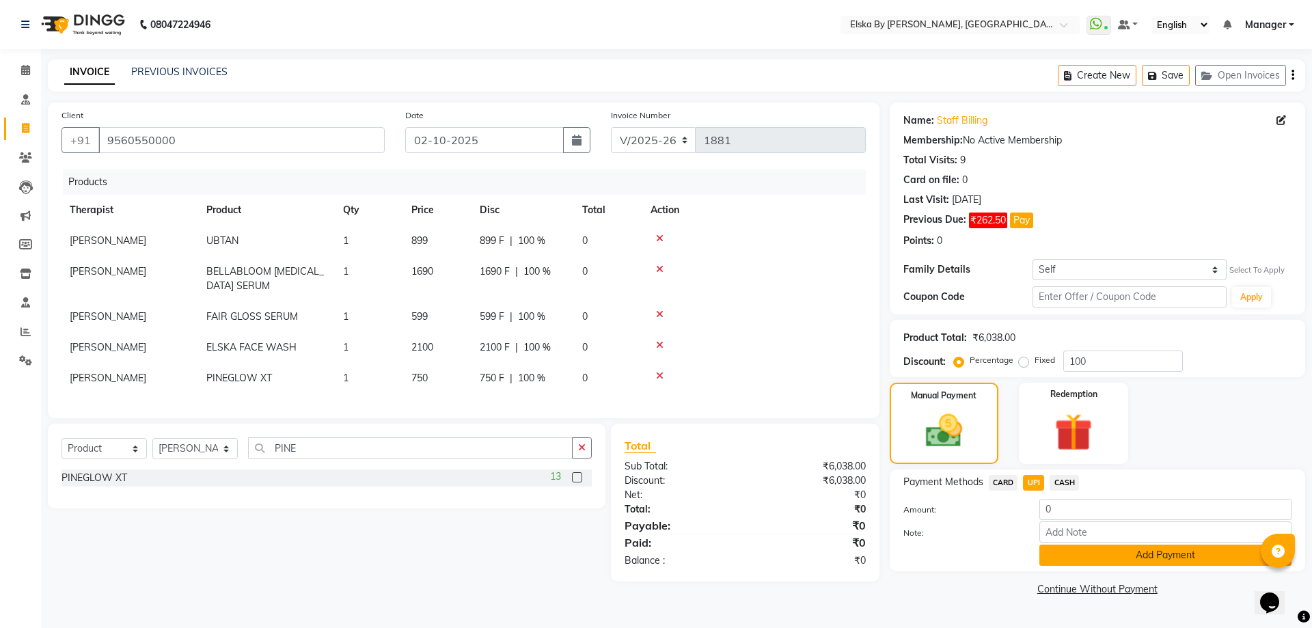
click at [1063, 550] on button "Add Payment" at bounding box center [1165, 555] width 252 height 21
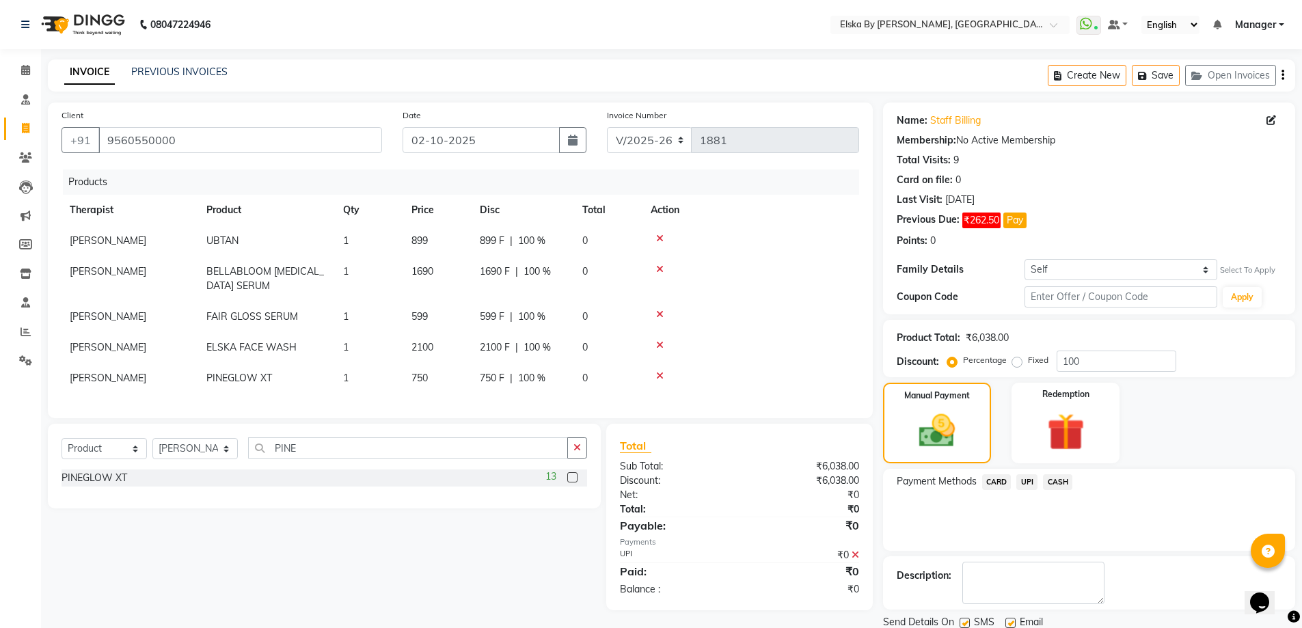
scroll to position [49, 0]
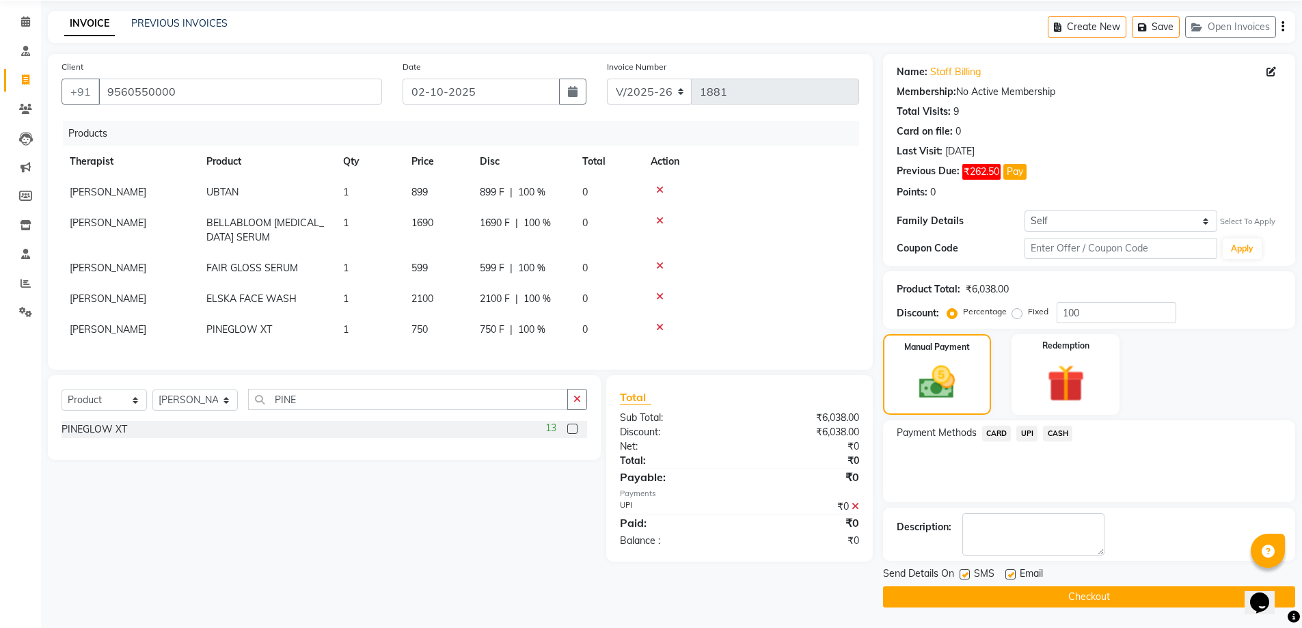
click at [1009, 571] on label at bounding box center [1010, 574] width 10 height 10
click at [1009, 571] on input "checkbox" at bounding box center [1009, 575] width 9 height 9
checkbox input "false"
click at [966, 575] on label at bounding box center [964, 574] width 10 height 10
click at [966, 575] on input "checkbox" at bounding box center [963, 575] width 9 height 9
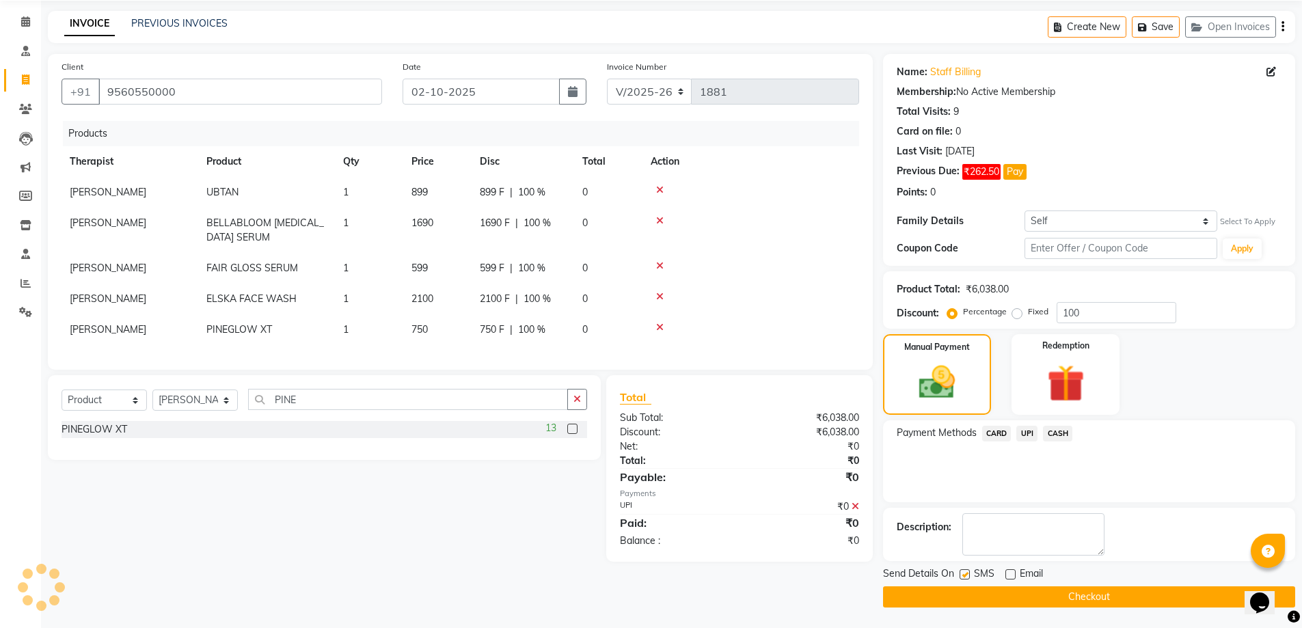
checkbox input "false"
click at [973, 596] on button "Checkout" at bounding box center [1089, 596] width 412 height 21
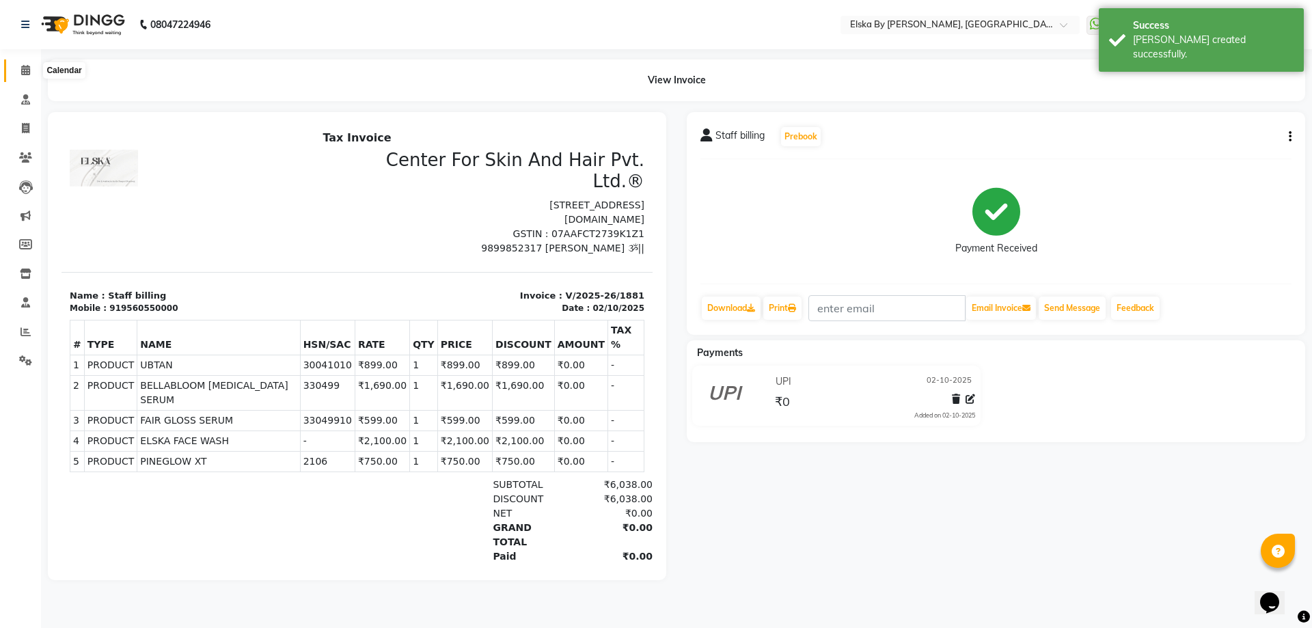
click at [29, 68] on icon at bounding box center [25, 70] width 9 height 10
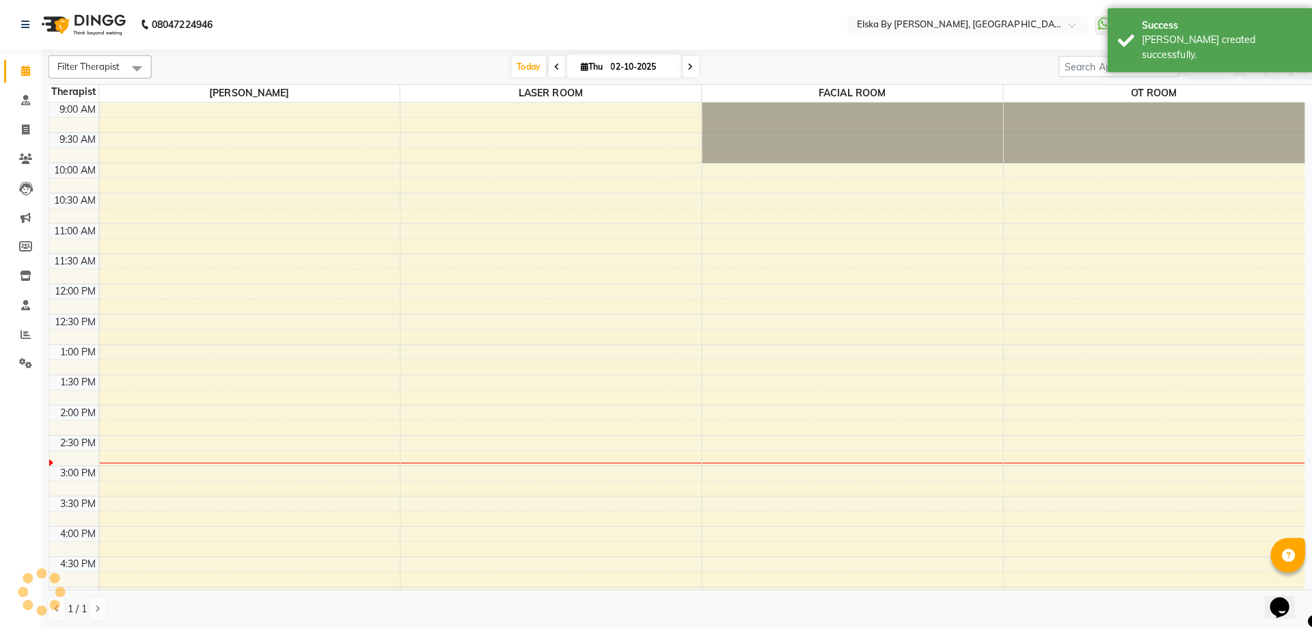
scroll to position [212, 0]
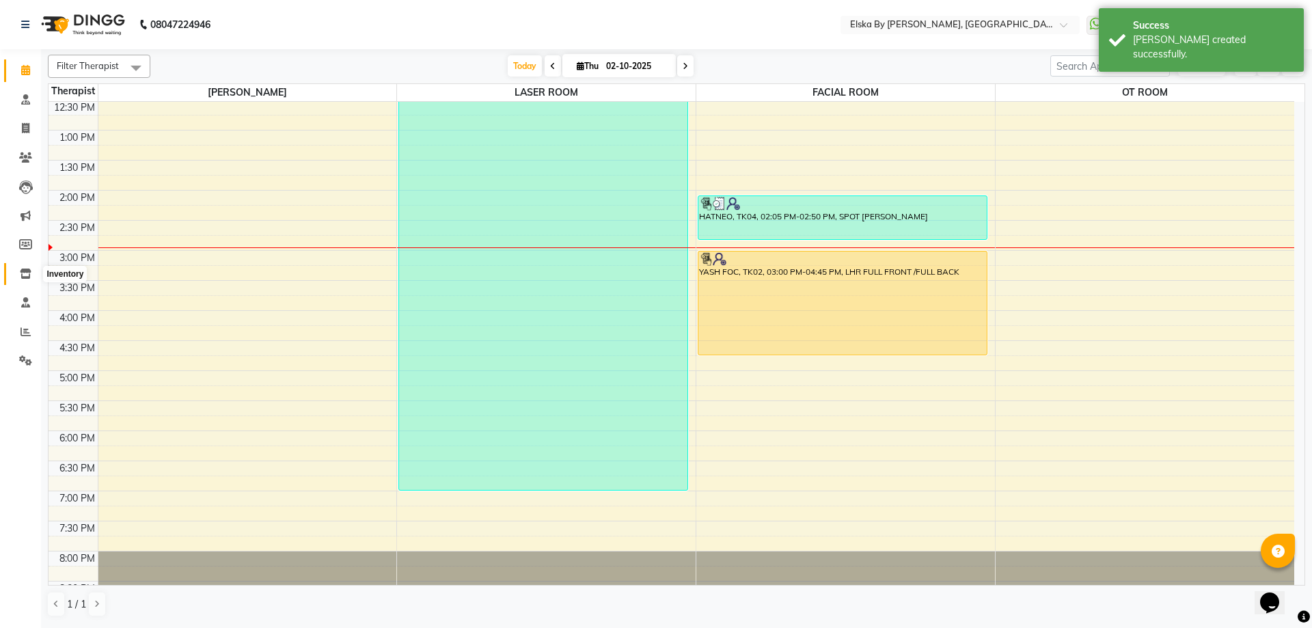
click at [25, 278] on icon at bounding box center [26, 274] width 12 height 10
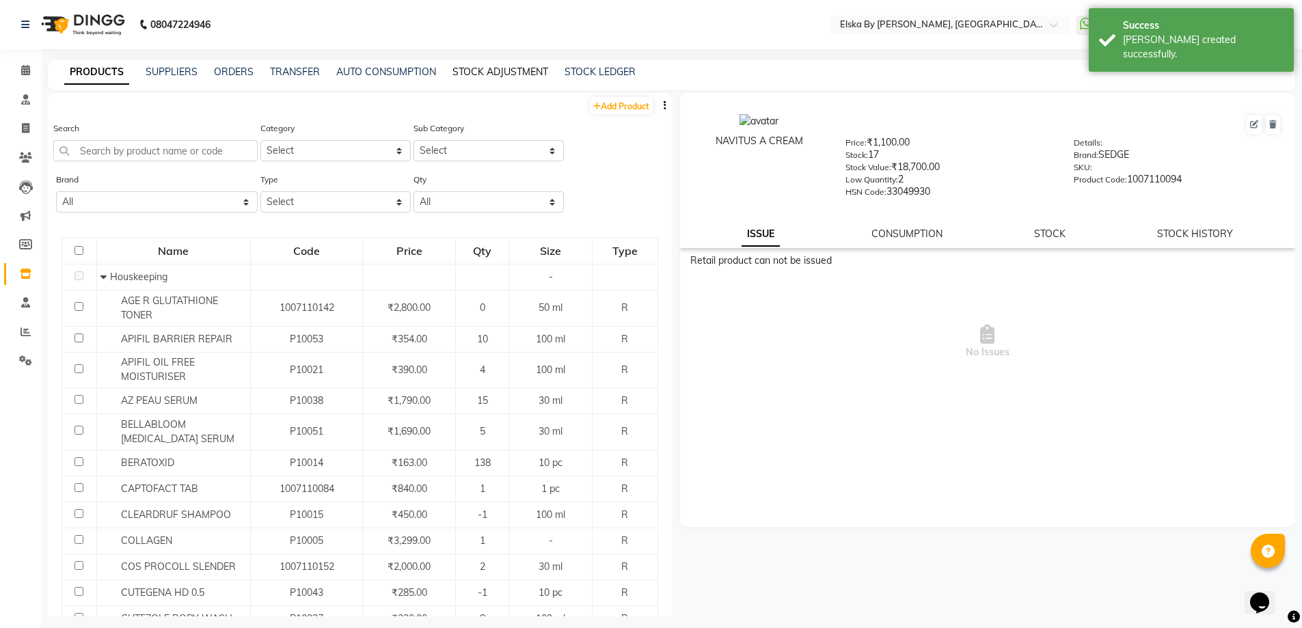
click at [513, 74] on link "STOCK ADJUSTMENT" at bounding box center [500, 72] width 96 height 12
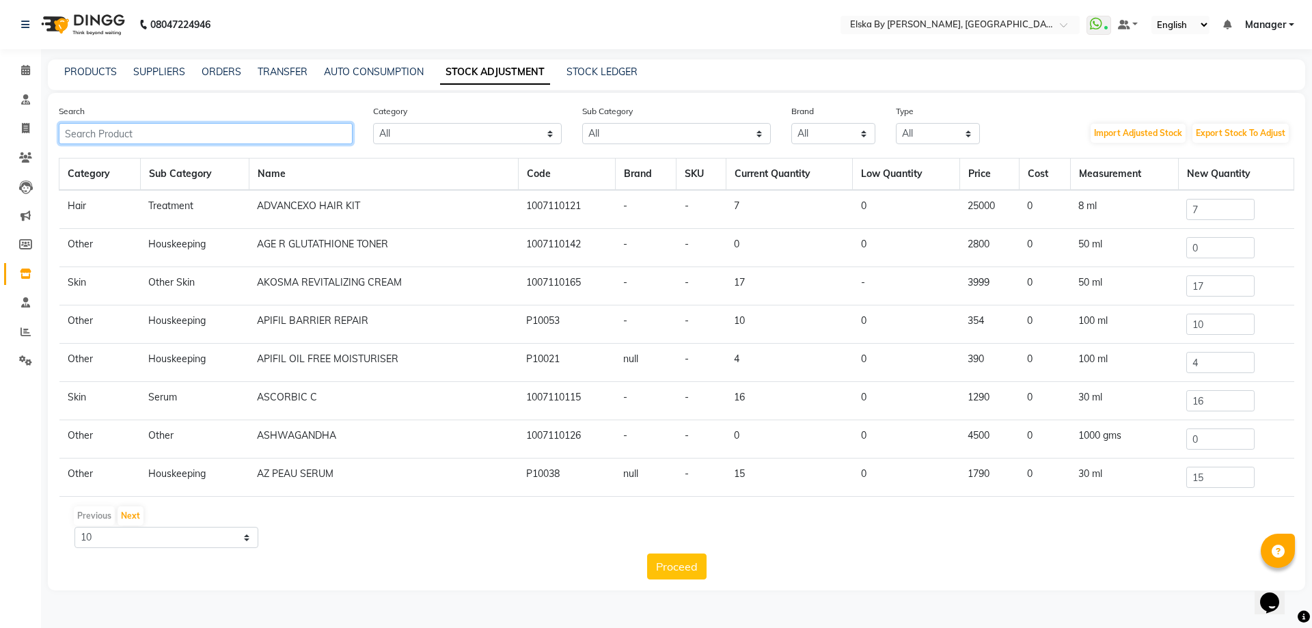
click at [286, 130] on input "text" at bounding box center [206, 133] width 294 height 21
type input "BE"
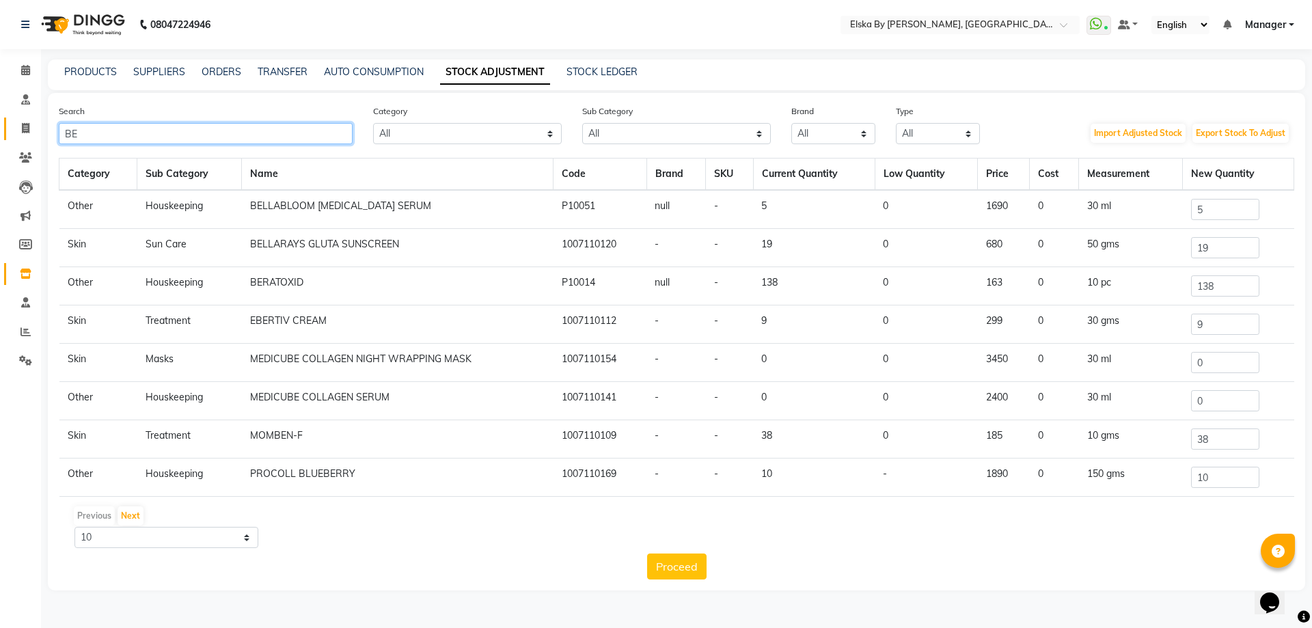
drag, startPoint x: 167, startPoint y: 131, endPoint x: 9, endPoint y: 131, distance: 157.8
click at [9, 131] on app-home "08047224946 Select Location × Elska By [PERSON_NAME], Defence Colony WhatsApp S…" at bounding box center [656, 305] width 1312 height 611
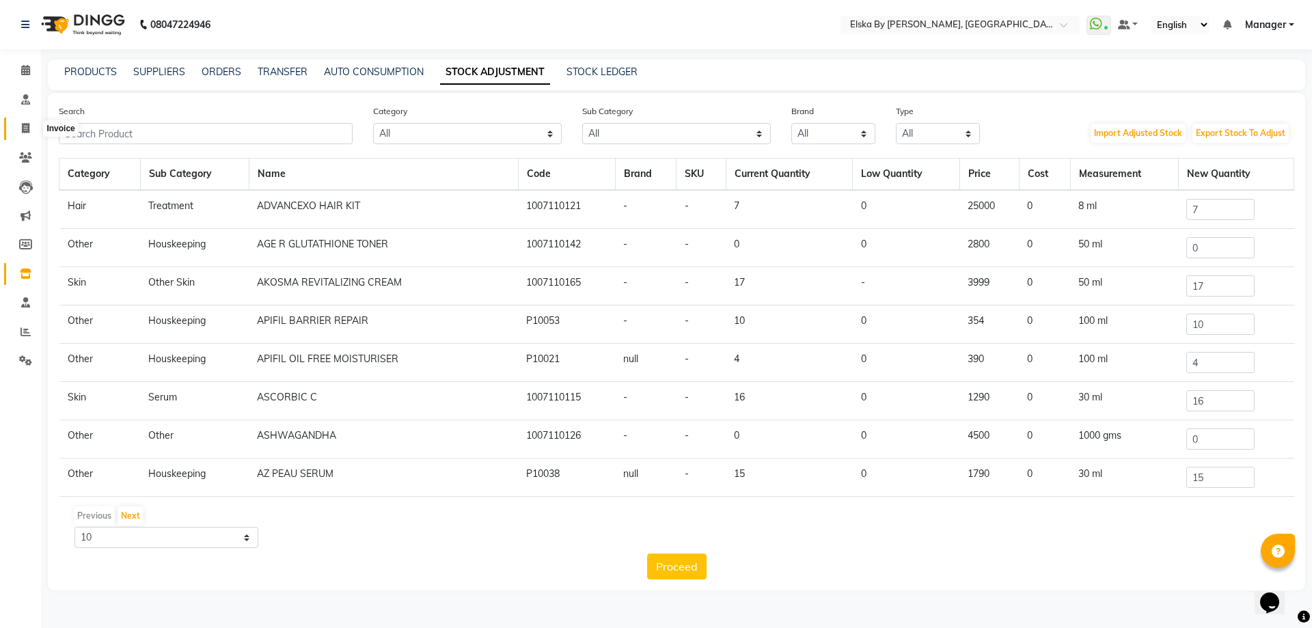
click at [25, 129] on icon at bounding box center [26, 128] width 8 height 10
select select "service"
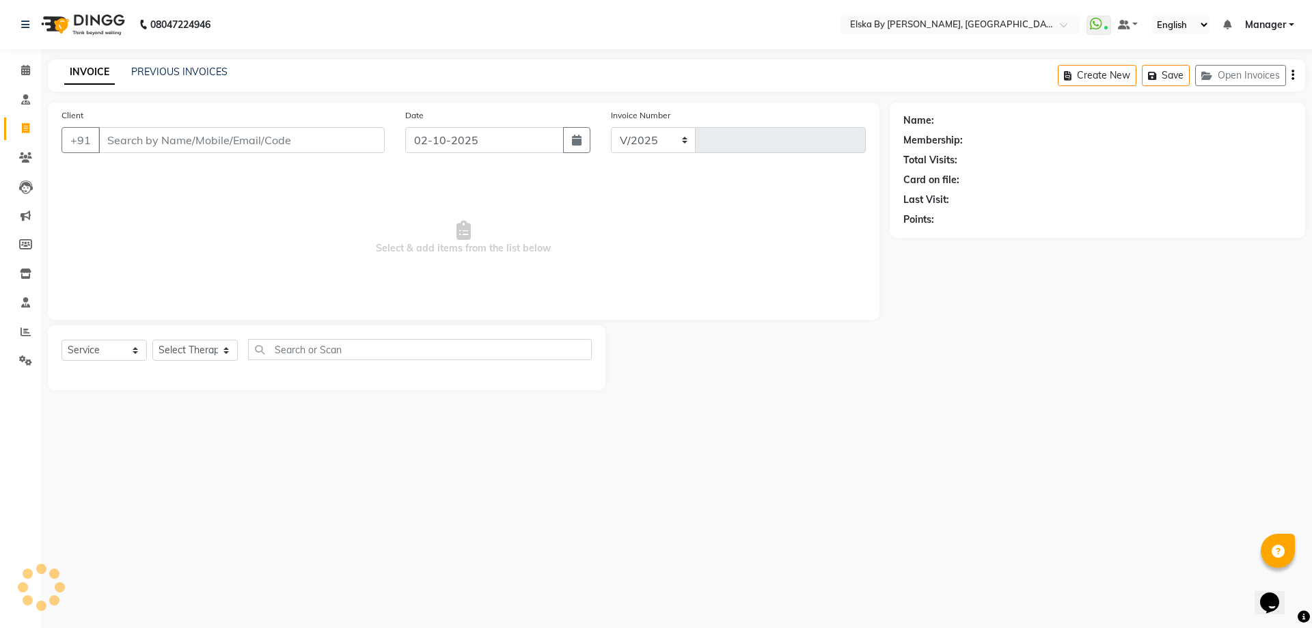
select select "7252"
type input "1882"
click at [191, 151] on input "Client" at bounding box center [241, 140] width 286 height 26
select select "62001"
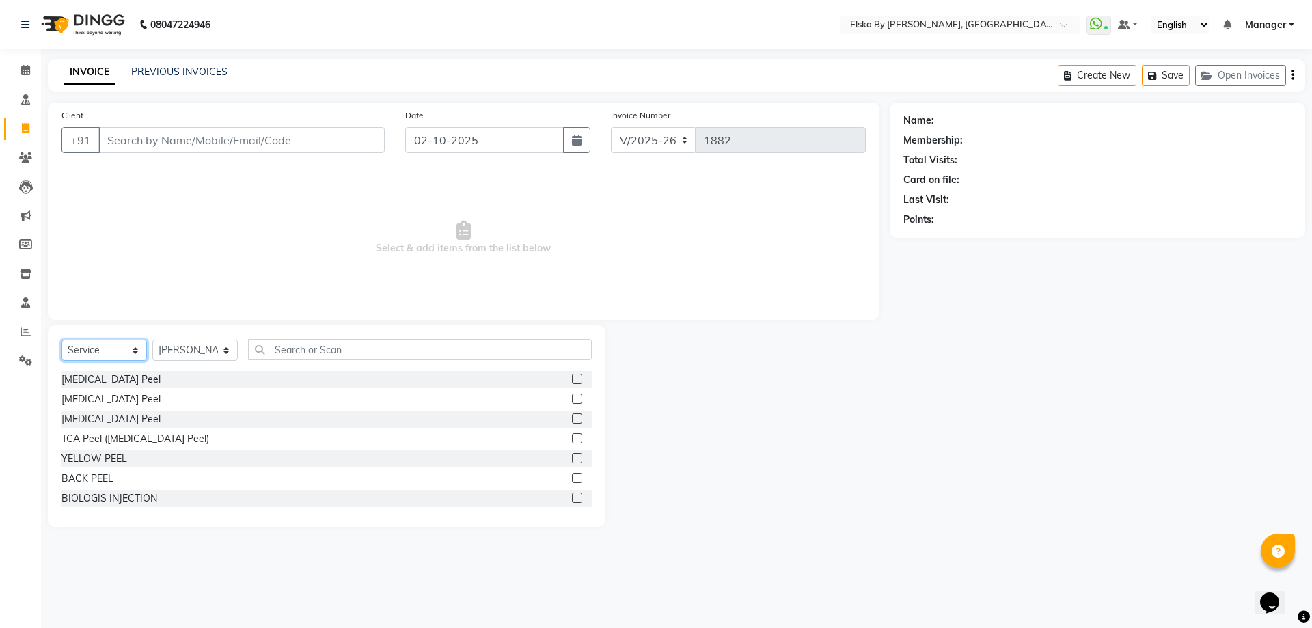
drag, startPoint x: 119, startPoint y: 356, endPoint x: 99, endPoint y: 350, distance: 20.7
click at [99, 350] on select "Select Service Product Membership Package Voucher Prepaid Gift Card" at bounding box center [103, 350] width 85 height 21
click at [61, 340] on select "Select Service Product Membership Package Voucher Prepaid Gift Card" at bounding box center [103, 350] width 85 height 21
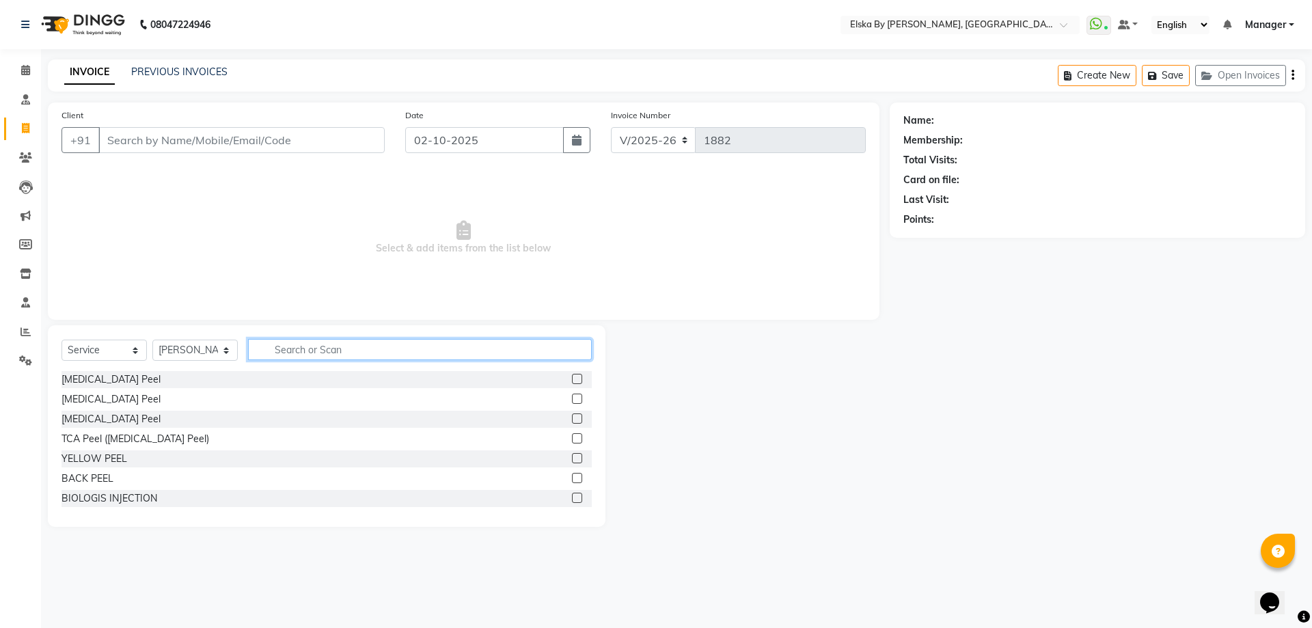
click at [318, 350] on input "text" at bounding box center [420, 349] width 344 height 21
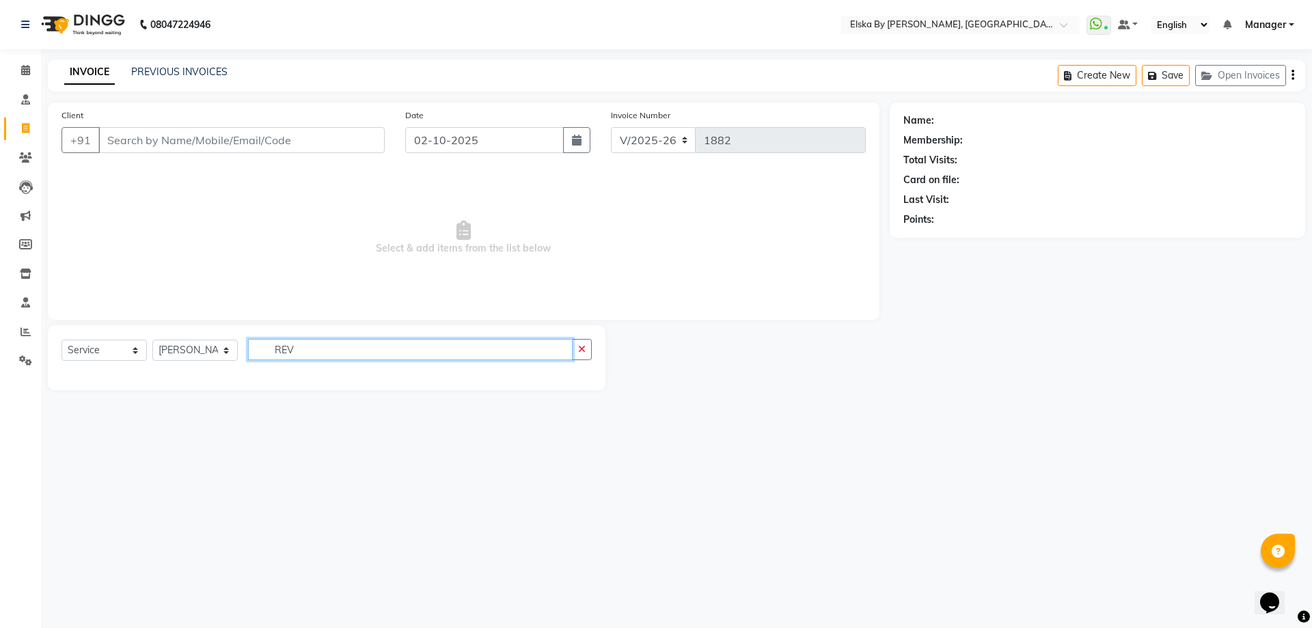
type input "REV"
click at [118, 340] on select "Select Service Product Membership Package Voucher Prepaid Gift Card" at bounding box center [103, 350] width 85 height 21
select select "product"
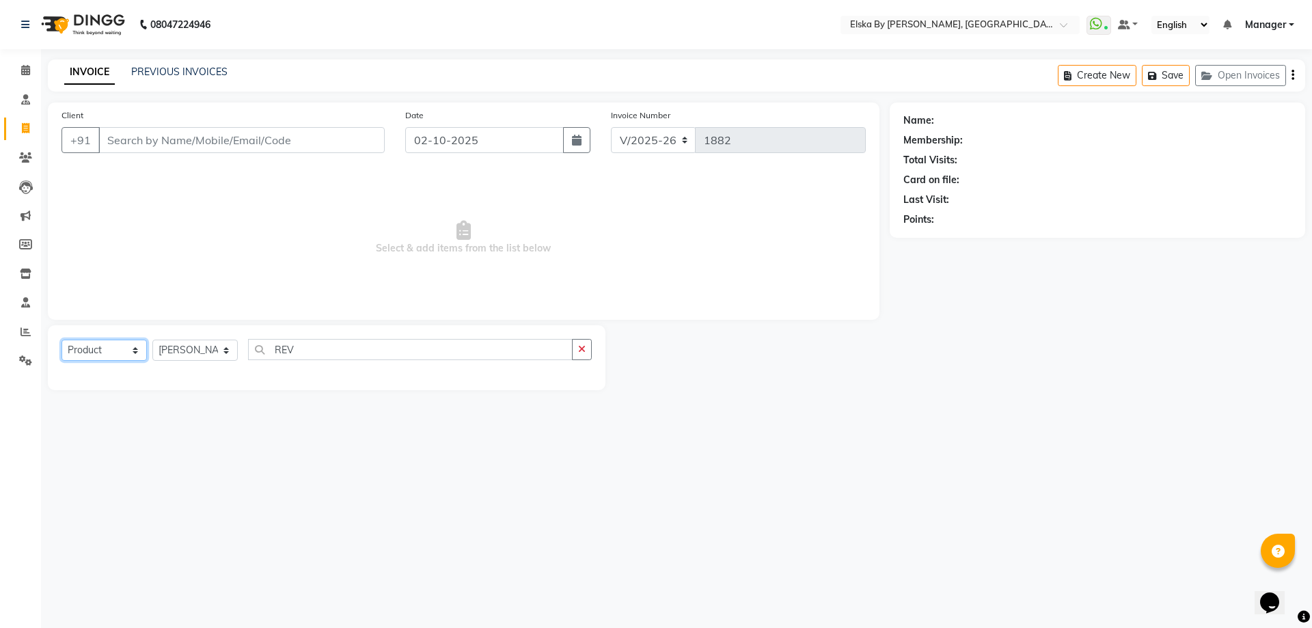
click at [61, 340] on select "Select Service Product Membership Package Voucher Prepaid Gift Card" at bounding box center [103, 350] width 85 height 21
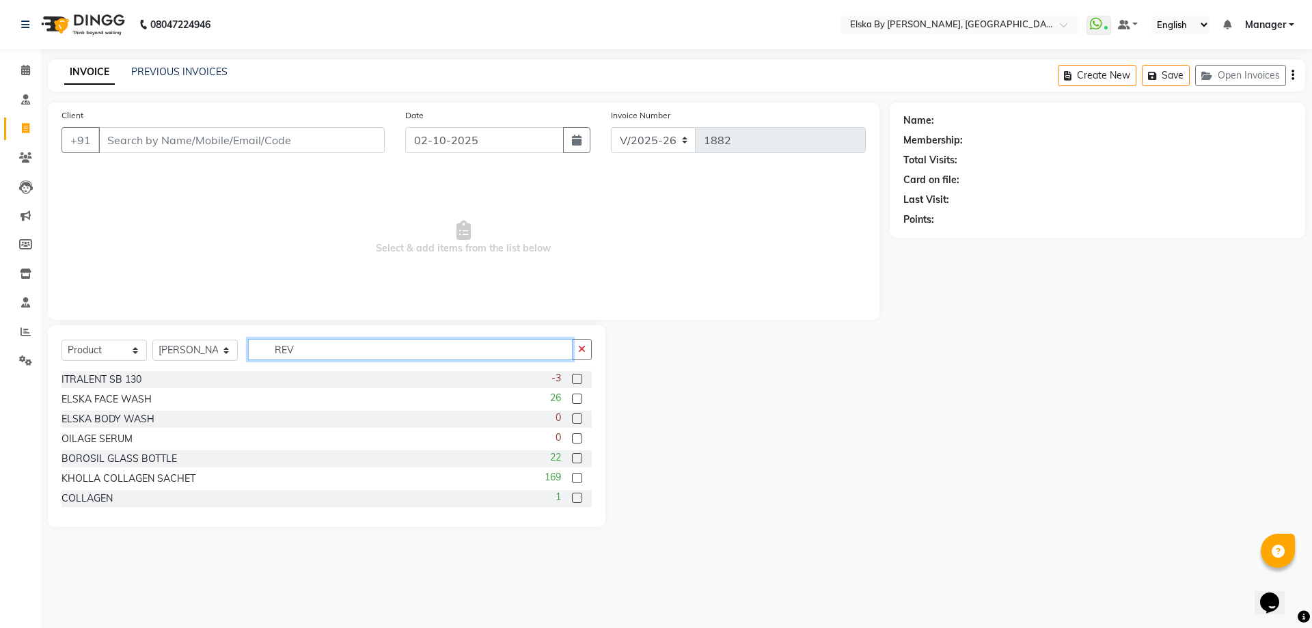
click at [310, 353] on input "REV" at bounding box center [410, 349] width 325 height 21
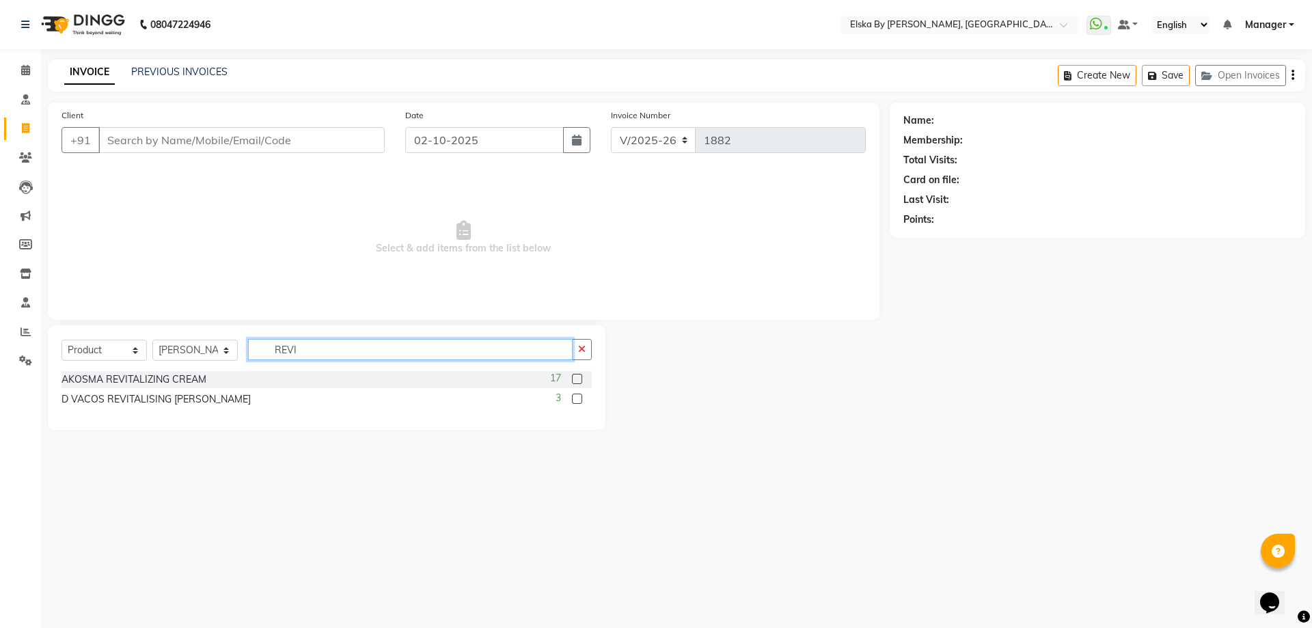
type input "REVI"
click at [579, 402] on label at bounding box center [577, 399] width 10 height 10
click at [579, 402] on input "checkbox" at bounding box center [576, 399] width 9 height 9
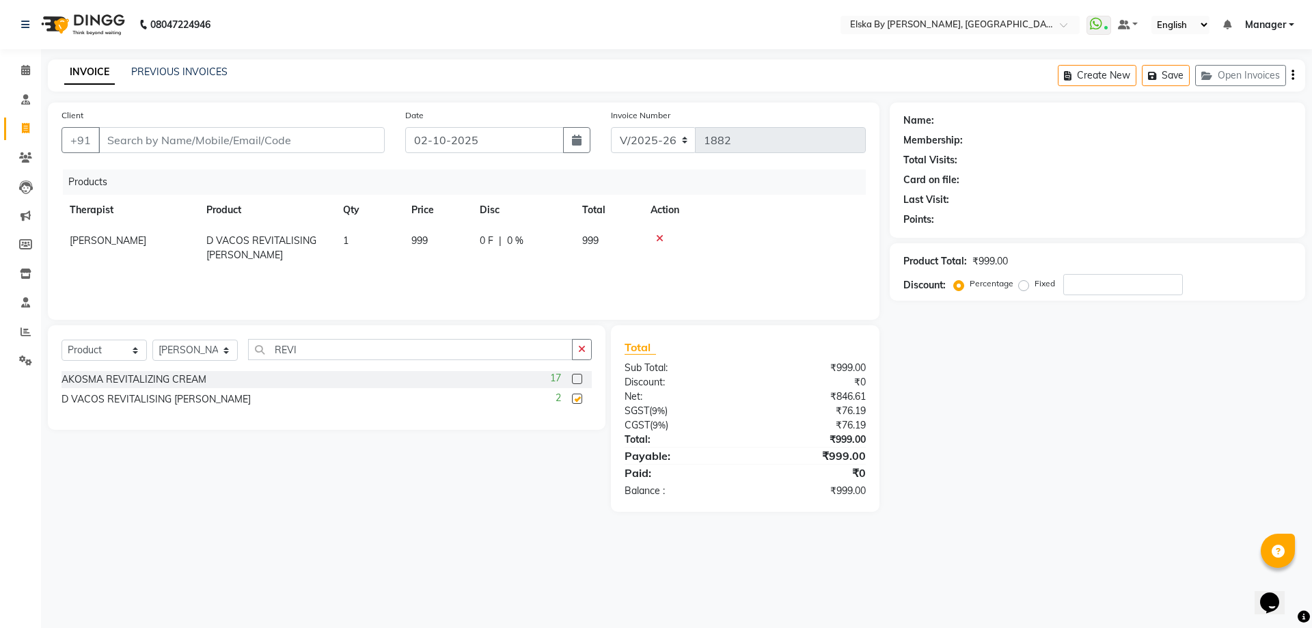
checkbox input "false"
drag, startPoint x: 357, startPoint y: 350, endPoint x: 180, endPoint y: 353, distance: 177.7
click at [180, 353] on div "Select Service Product Membership Package Voucher Prepaid Gift Card Select Ther…" at bounding box center [326, 355] width 530 height 32
type input "CHE"
click at [579, 400] on label at bounding box center [577, 399] width 10 height 10
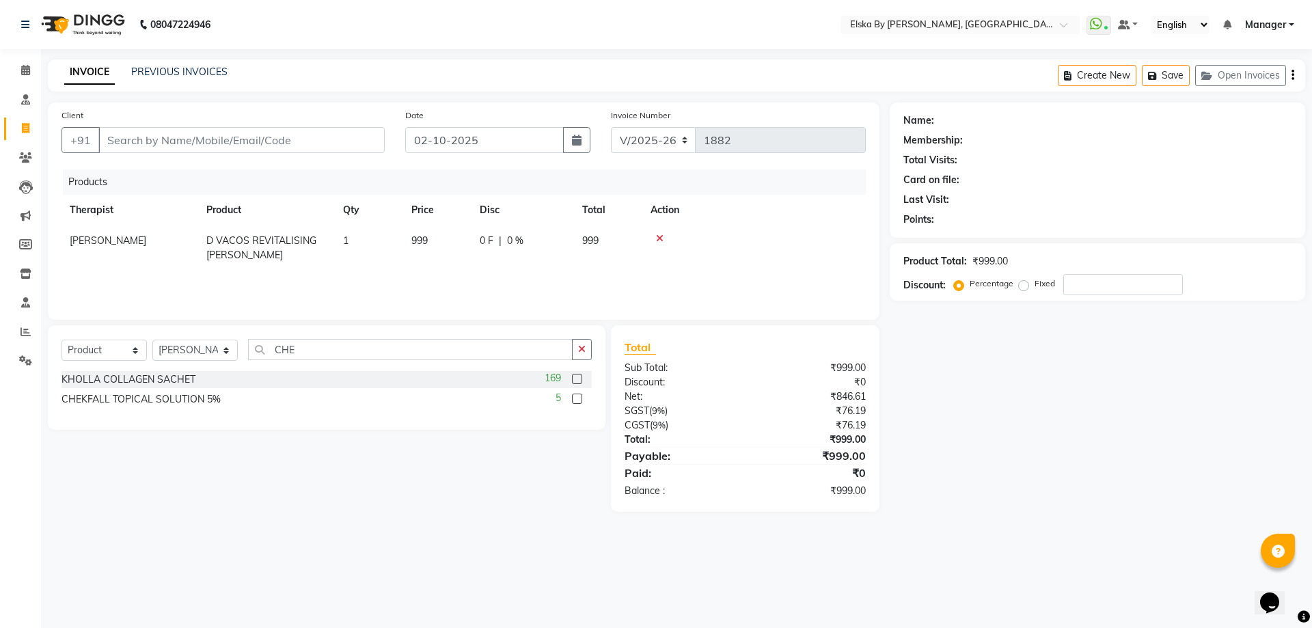
click at [579, 400] on input "checkbox" at bounding box center [576, 399] width 9 height 9
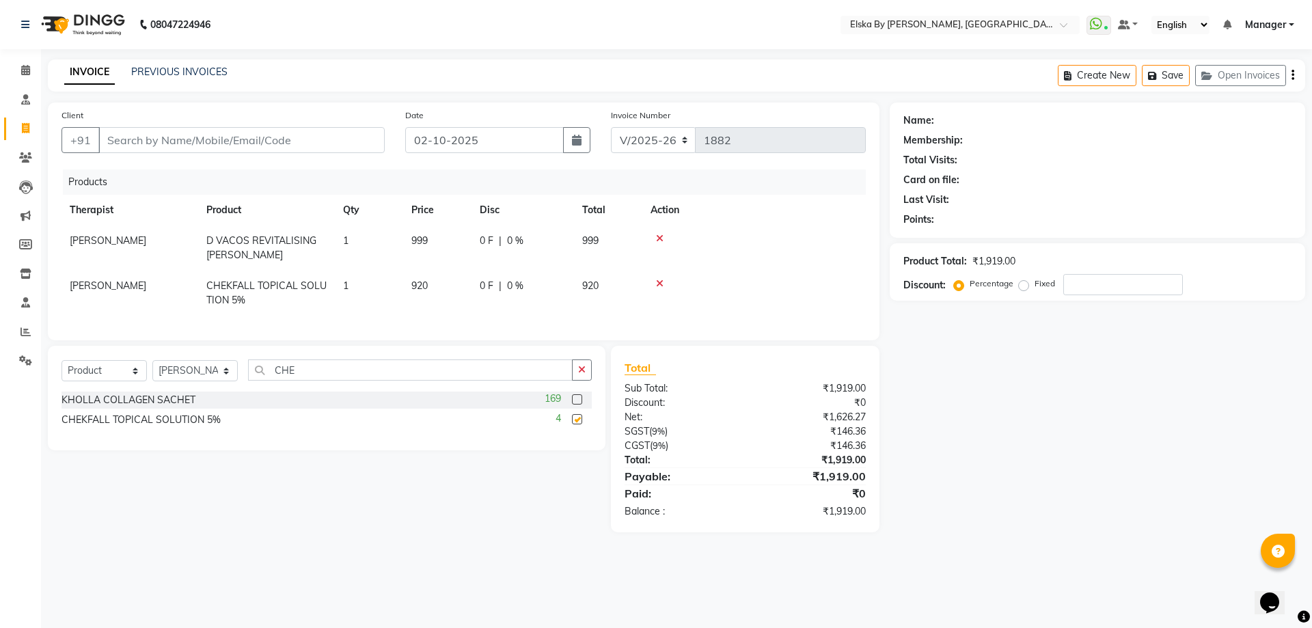
checkbox input "false"
drag, startPoint x: 402, startPoint y: 385, endPoint x: 127, endPoint y: 375, distance: 274.9
click at [127, 375] on div "Select Service Product Membership Package Voucher Prepaid Gift Card Select Ther…" at bounding box center [326, 375] width 530 height 32
type input "FOL"
click at [579, 405] on label at bounding box center [577, 399] width 10 height 10
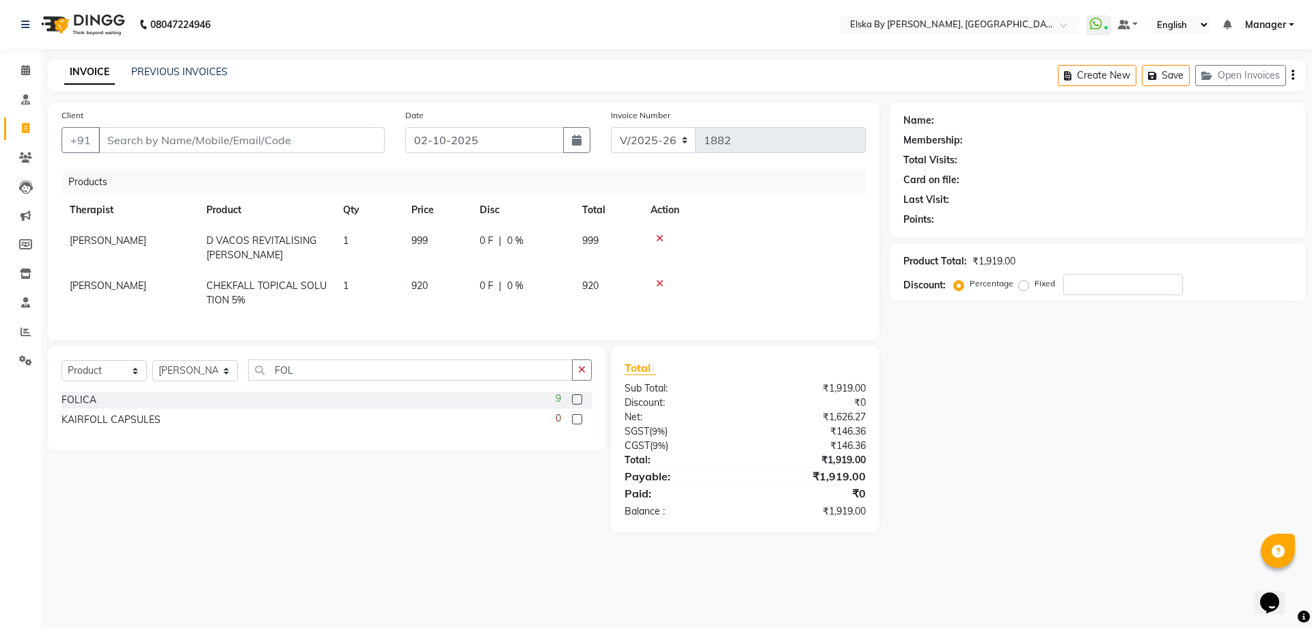
click at [579, 405] on input "checkbox" at bounding box center [576, 400] width 9 height 9
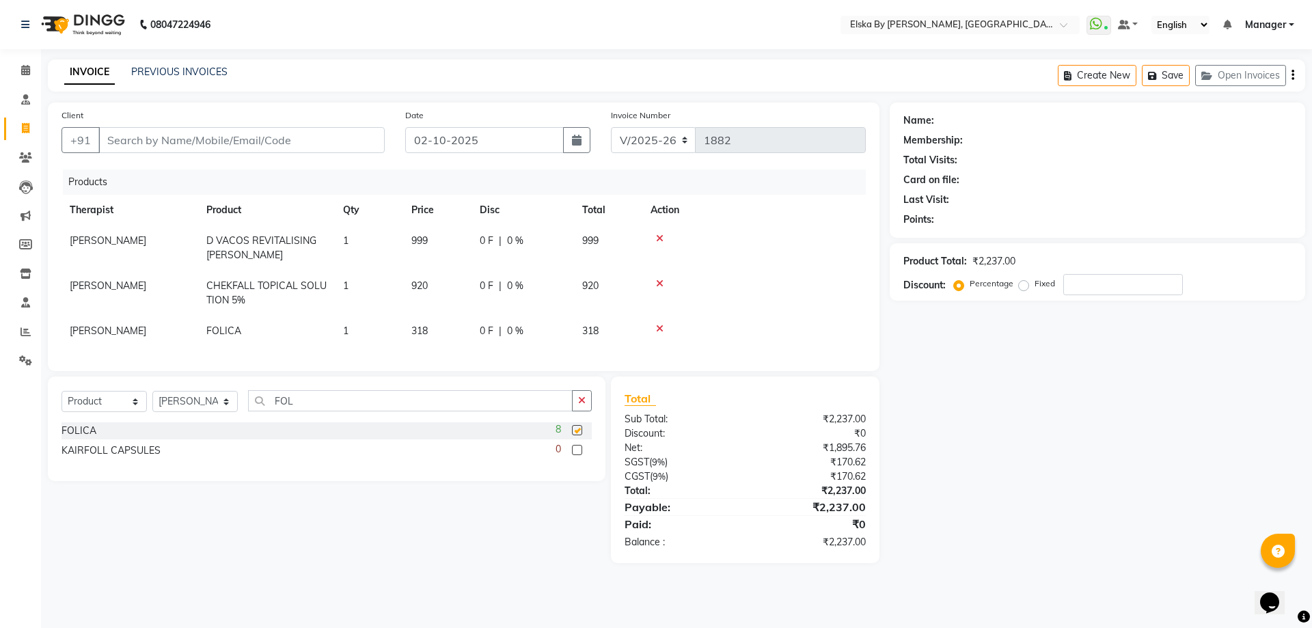
checkbox input "false"
click at [175, 141] on input "Client" at bounding box center [241, 140] width 286 height 26
type input "Y"
type input "0"
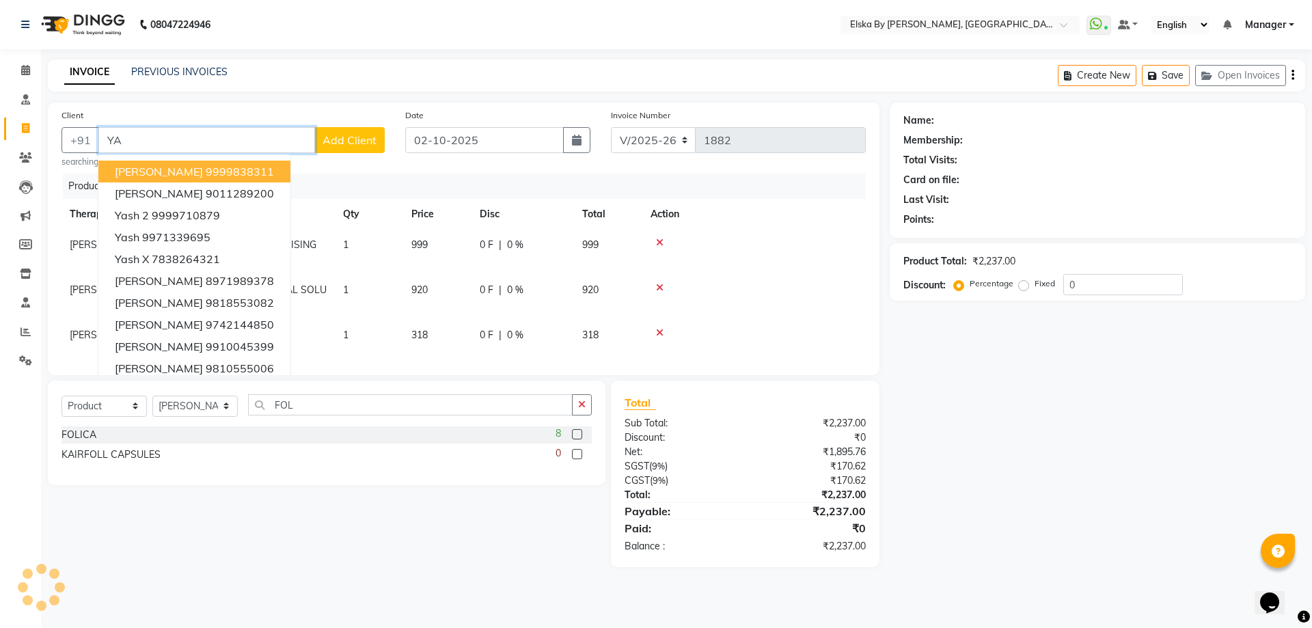
type input "Y"
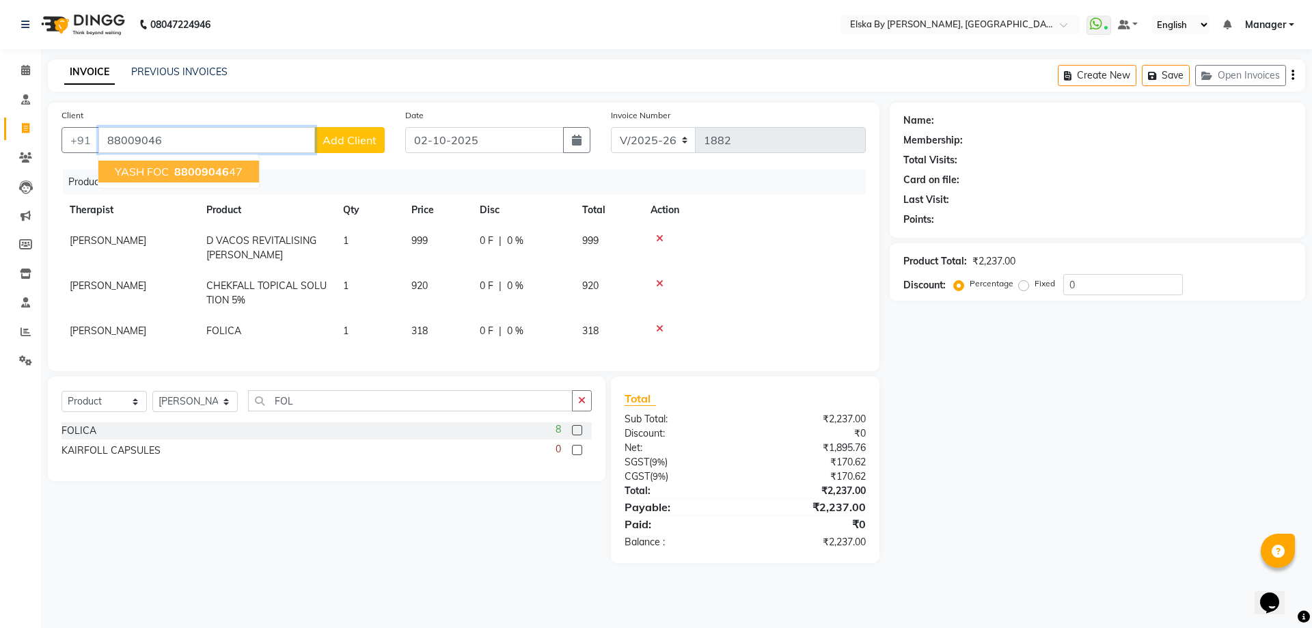
click at [220, 176] on span "88009046" at bounding box center [201, 172] width 55 height 14
type input "8800904647"
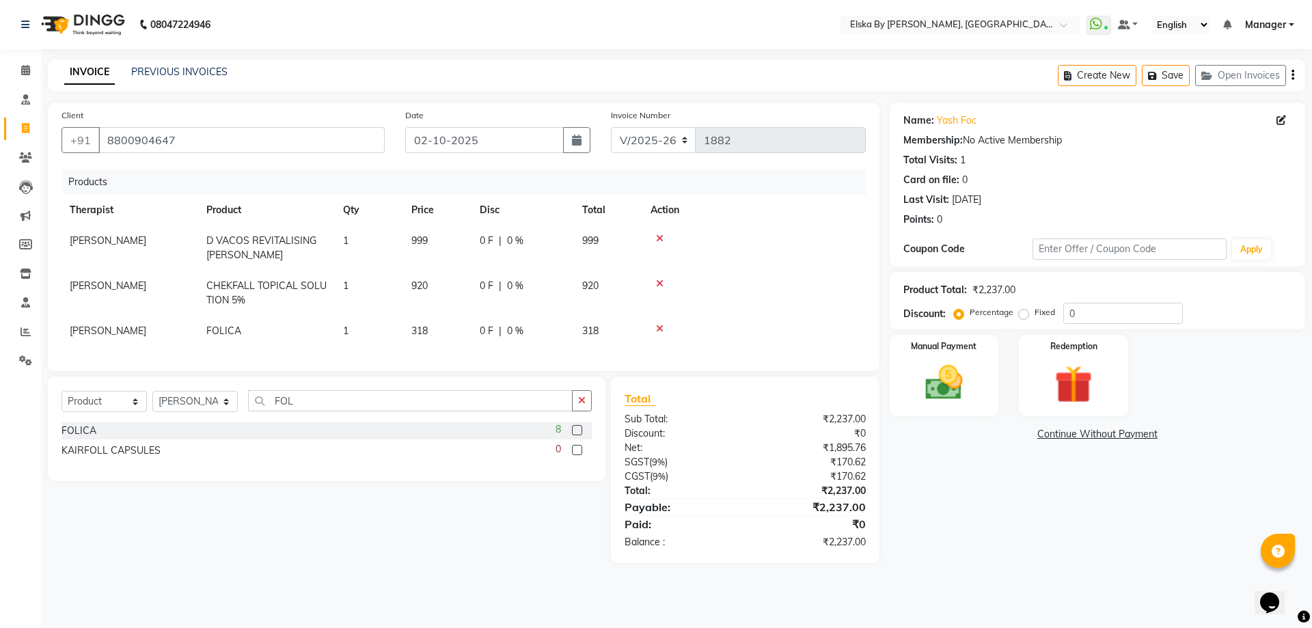
click at [1035, 314] on label "Fixed" at bounding box center [1045, 312] width 20 height 12
click at [1023, 314] on input "Fixed" at bounding box center [1027, 312] width 10 height 10
radio input "true"
drag, startPoint x: 1084, startPoint y: 306, endPoint x: 1020, endPoint y: 313, distance: 64.6
click at [1020, 313] on div "Percentage Fixed 0" at bounding box center [1070, 313] width 226 height 21
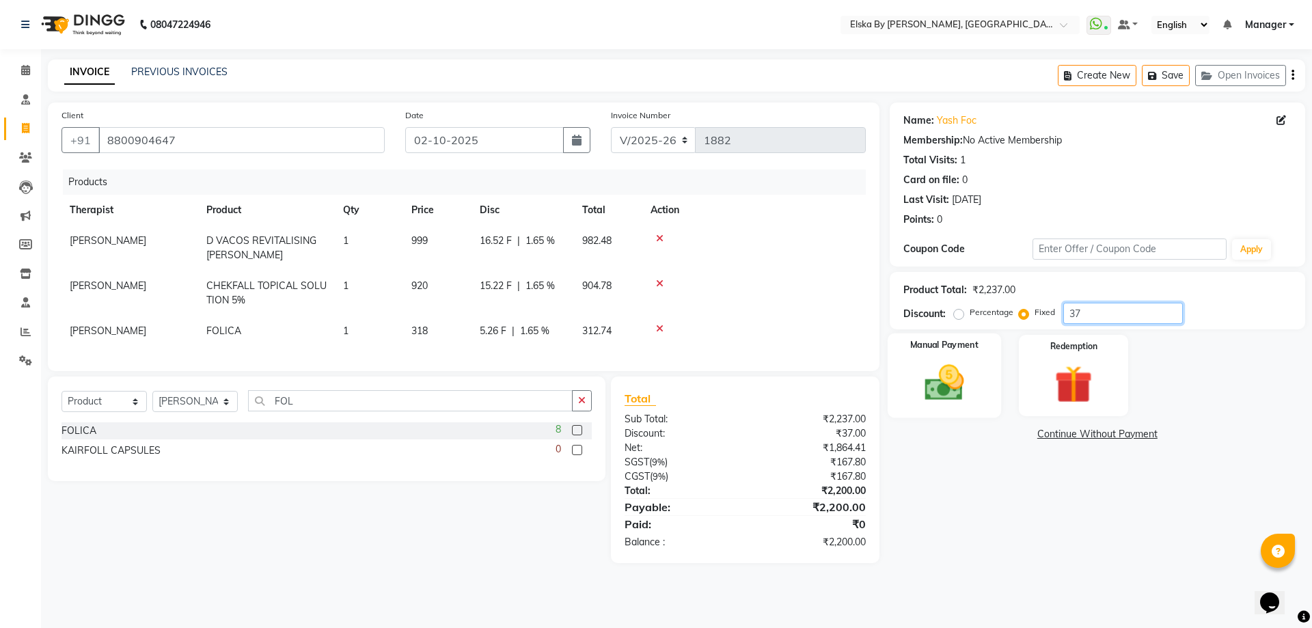
type input "37"
click at [982, 385] on div "Manual Payment" at bounding box center [943, 375] width 113 height 84
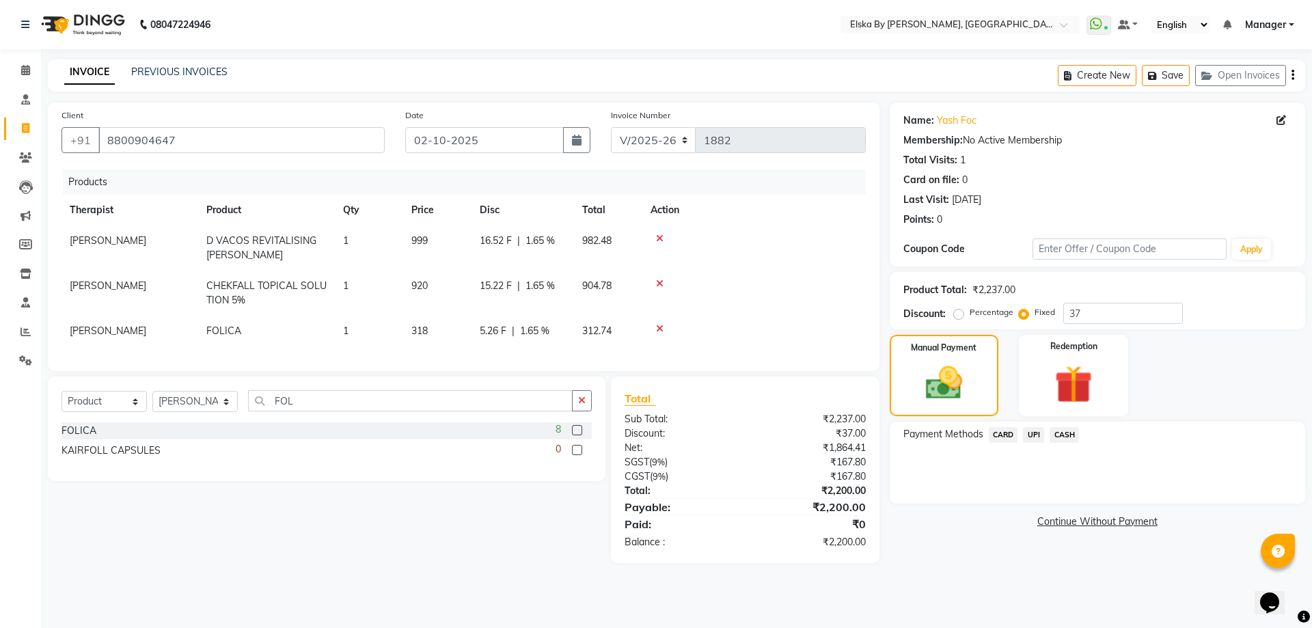
click at [1065, 433] on span "CASH" at bounding box center [1064, 435] width 29 height 16
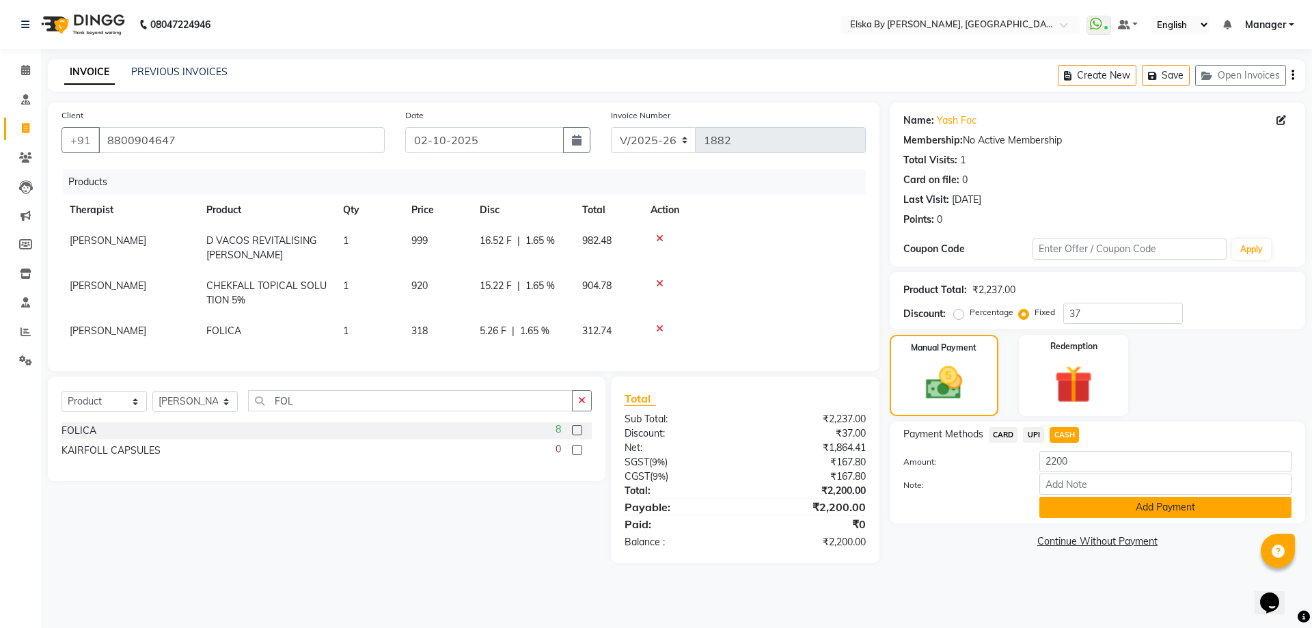
click at [1073, 506] on button "Add Payment" at bounding box center [1165, 507] width 252 height 21
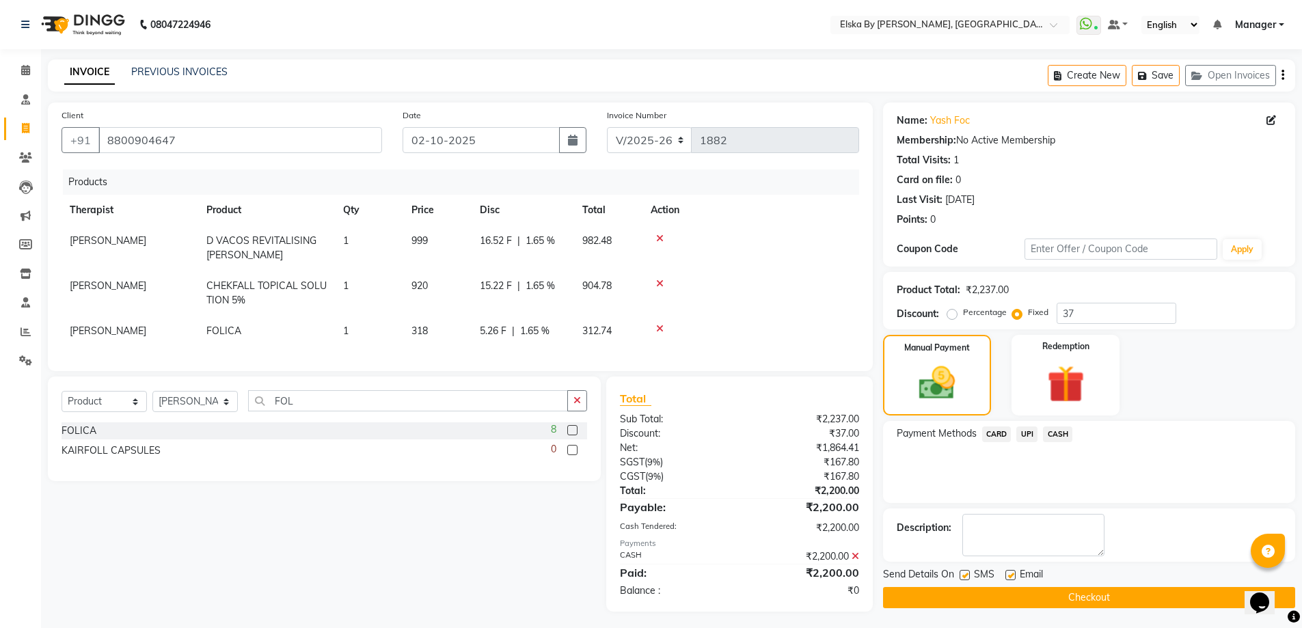
click at [1013, 576] on label at bounding box center [1010, 575] width 10 height 10
click at [1013, 576] on input "checkbox" at bounding box center [1009, 575] width 9 height 9
checkbox input "false"
click at [1016, 597] on button "Checkout" at bounding box center [1089, 597] width 412 height 21
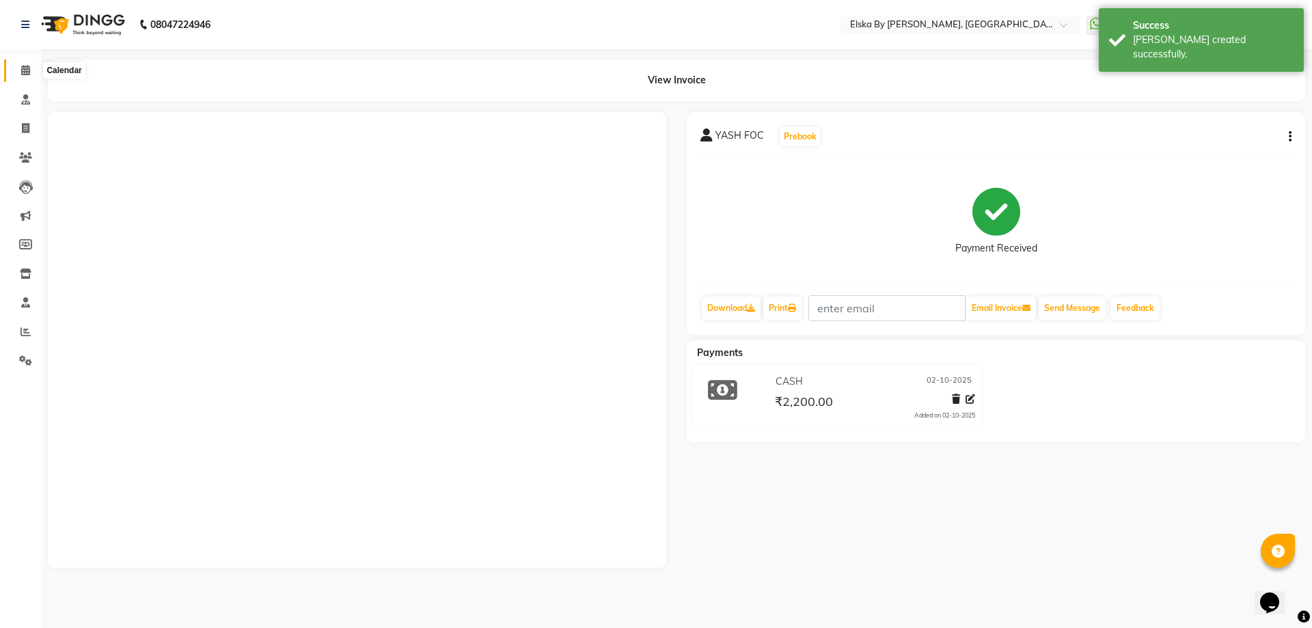
click at [24, 72] on icon at bounding box center [25, 70] width 9 height 10
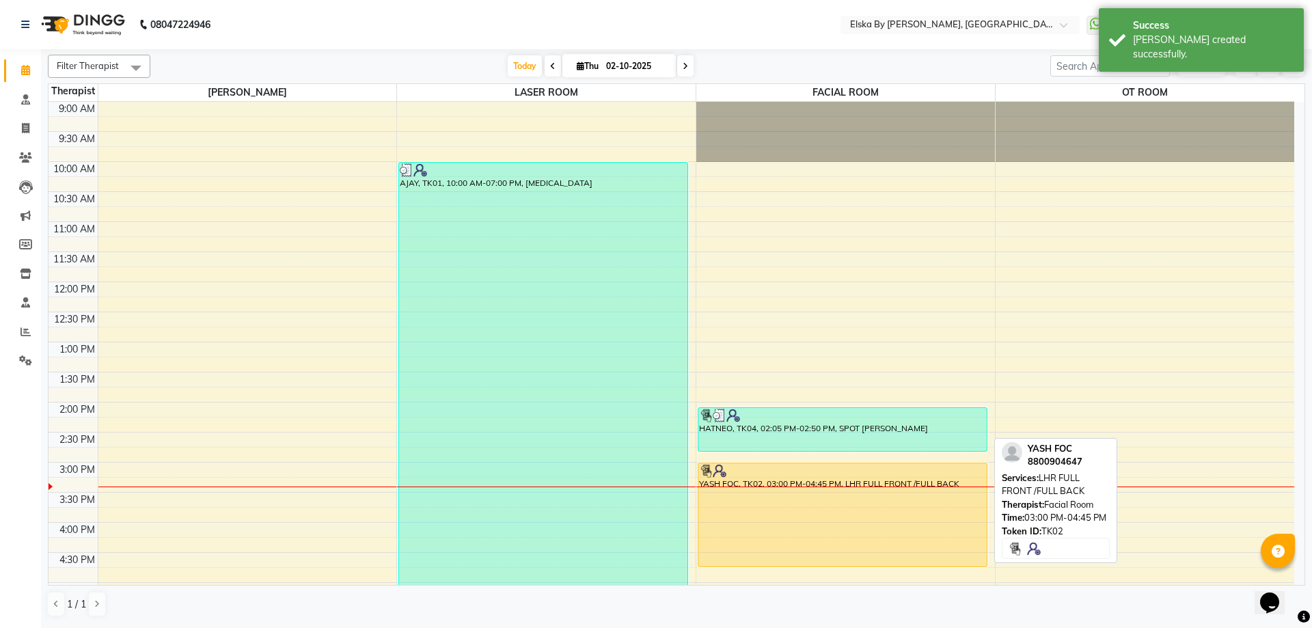
click at [823, 491] on div "YASH FOC, TK02, 03:00 PM-04:45 PM, LHR FULL FRONT /FULL BACK" at bounding box center [842, 514] width 288 height 103
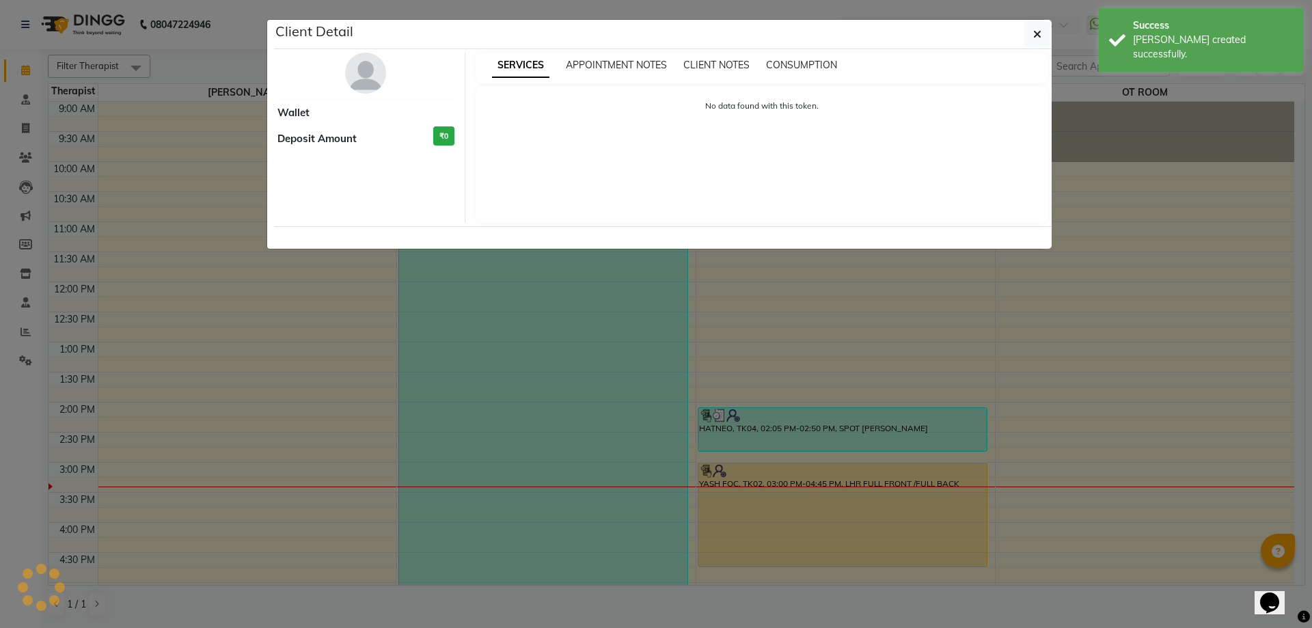
select select "1"
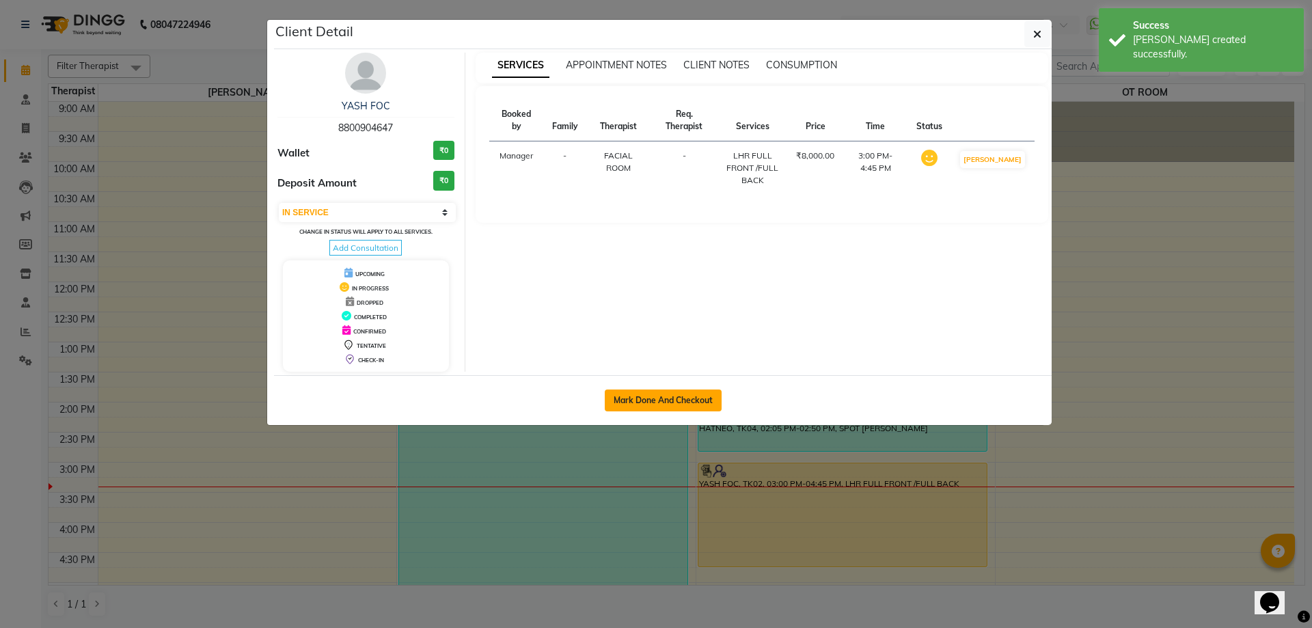
click at [627, 406] on button "Mark Done And Checkout" at bounding box center [663, 400] width 117 height 22
select select "service"
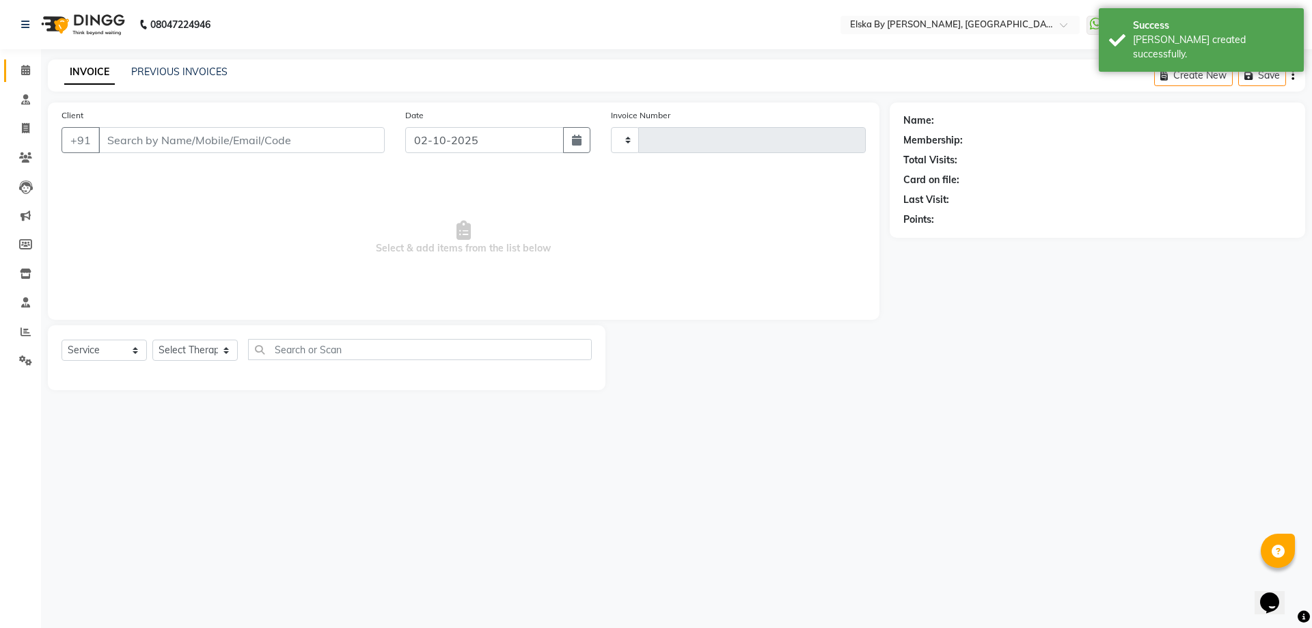
type input "1883"
select select "7252"
select select "62001"
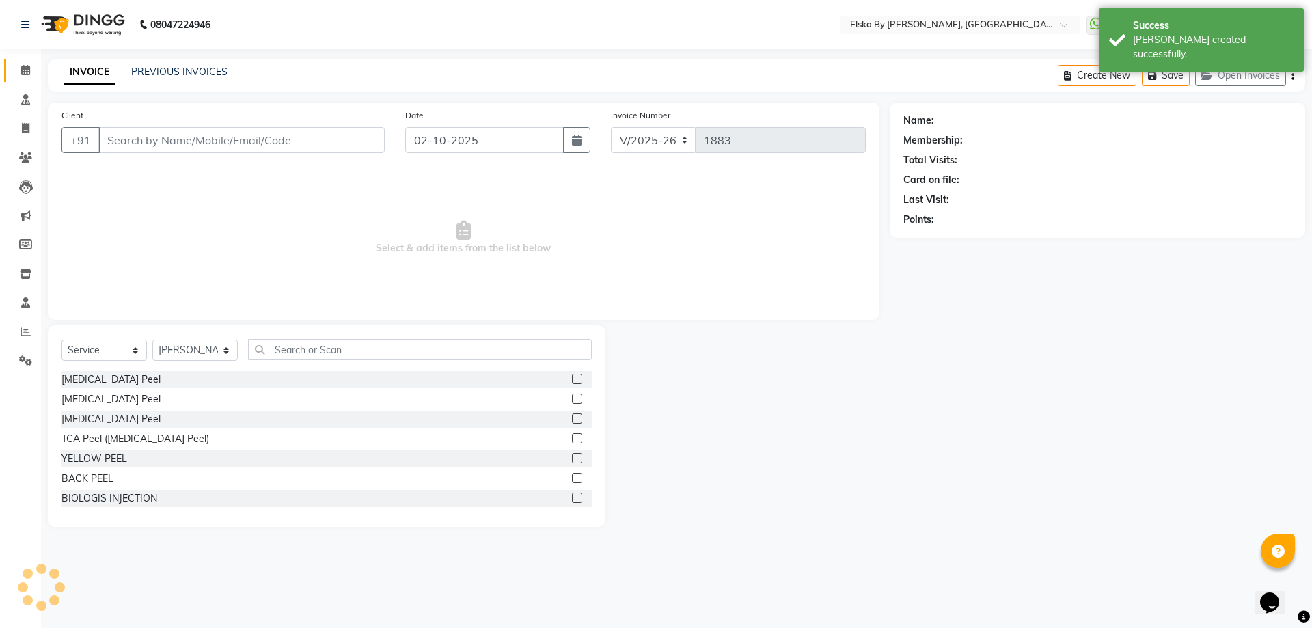
type input "8800904647"
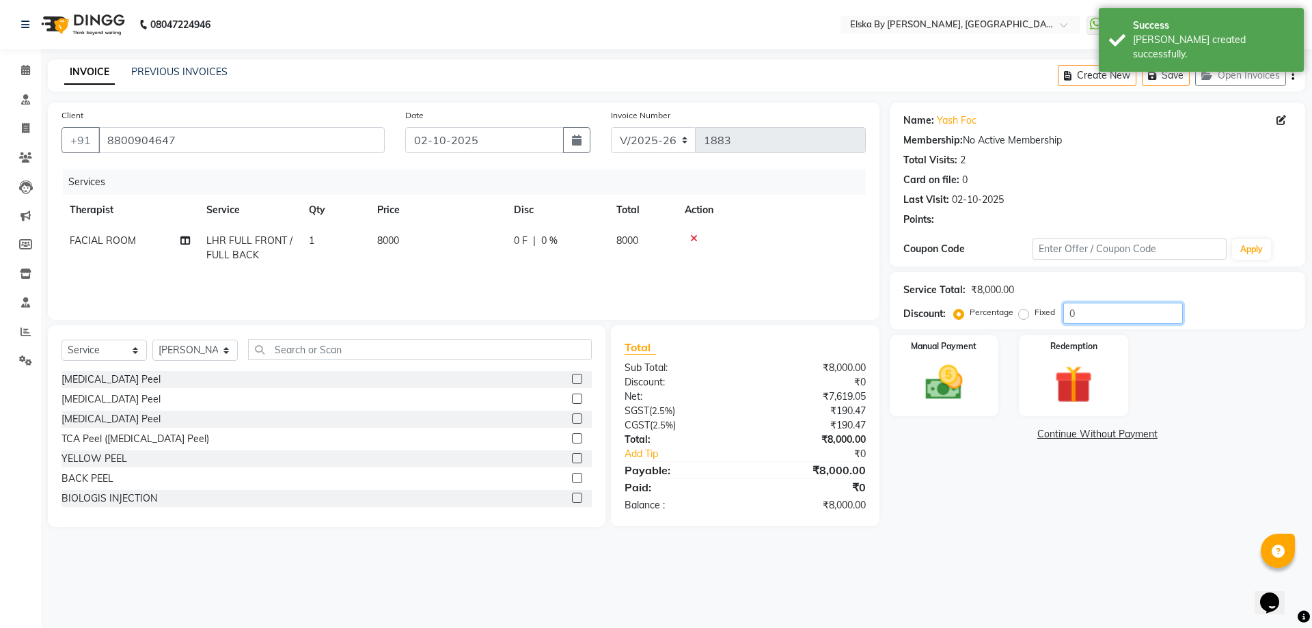
click at [1069, 317] on input "0" at bounding box center [1123, 313] width 120 height 21
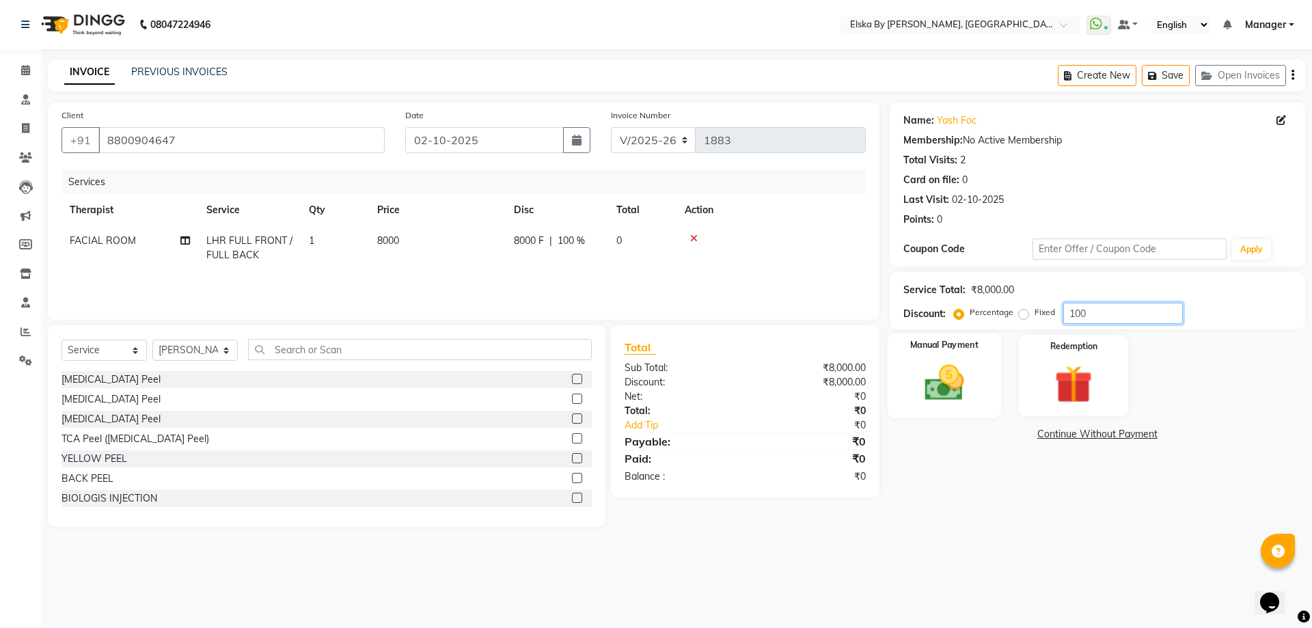
type input "100"
click at [968, 373] on img at bounding box center [944, 382] width 64 height 45
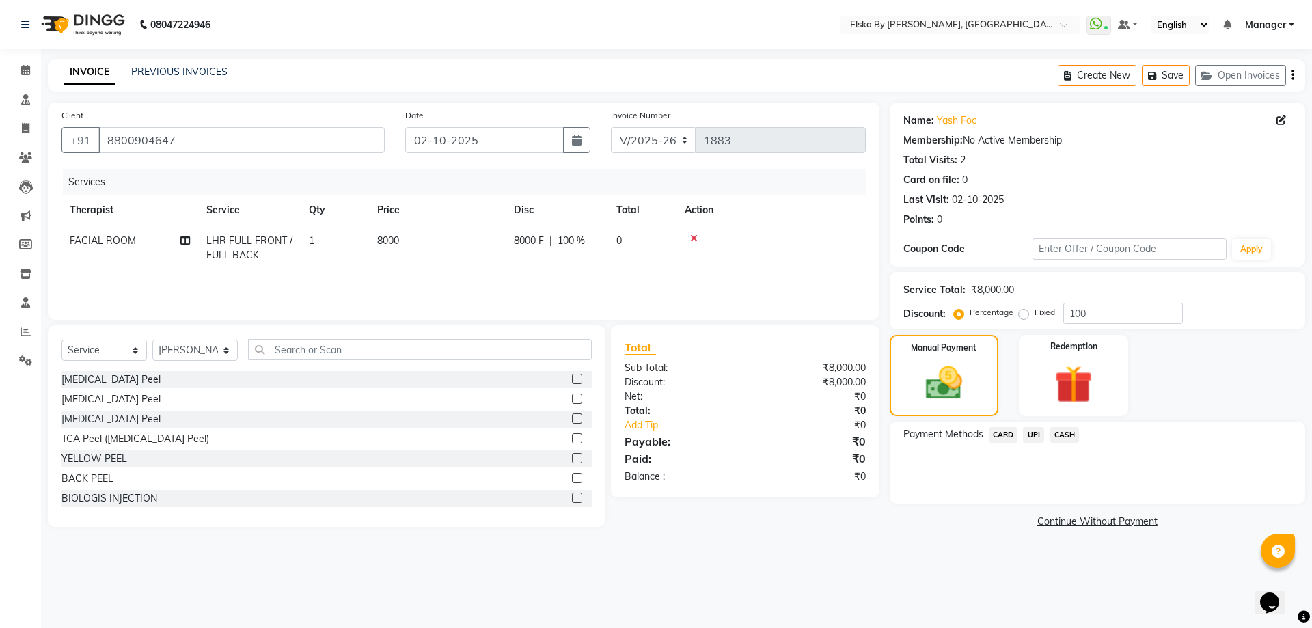
click at [1056, 435] on span "CASH" at bounding box center [1064, 435] width 29 height 16
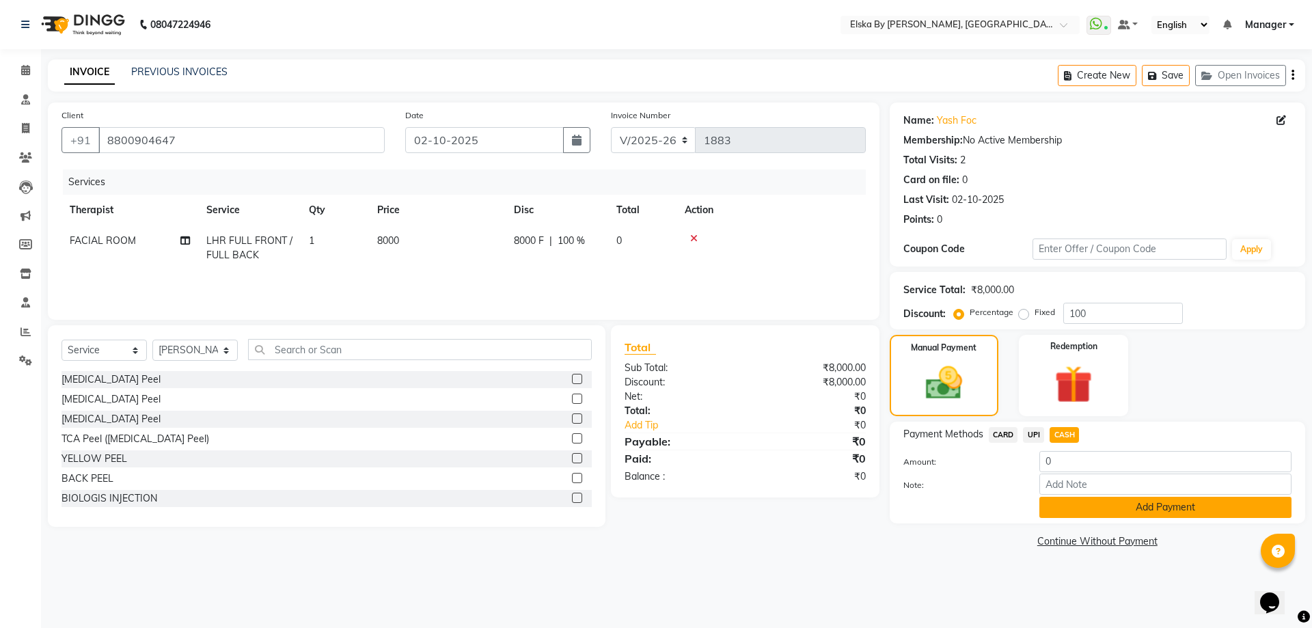
click at [1073, 505] on button "Add Payment" at bounding box center [1165, 507] width 252 height 21
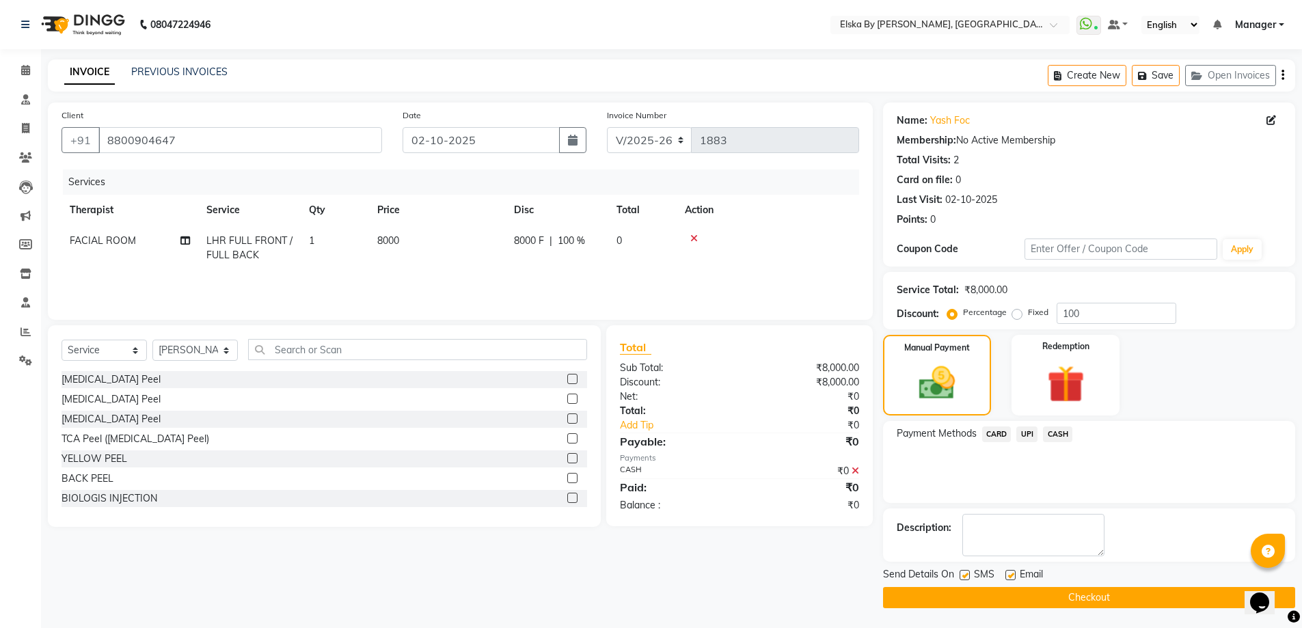
click at [1009, 578] on label at bounding box center [1010, 575] width 10 height 10
click at [1009, 578] on input "checkbox" at bounding box center [1009, 575] width 9 height 9
checkbox input "false"
click at [966, 575] on label at bounding box center [964, 575] width 10 height 10
click at [966, 575] on input "checkbox" at bounding box center [963, 575] width 9 height 9
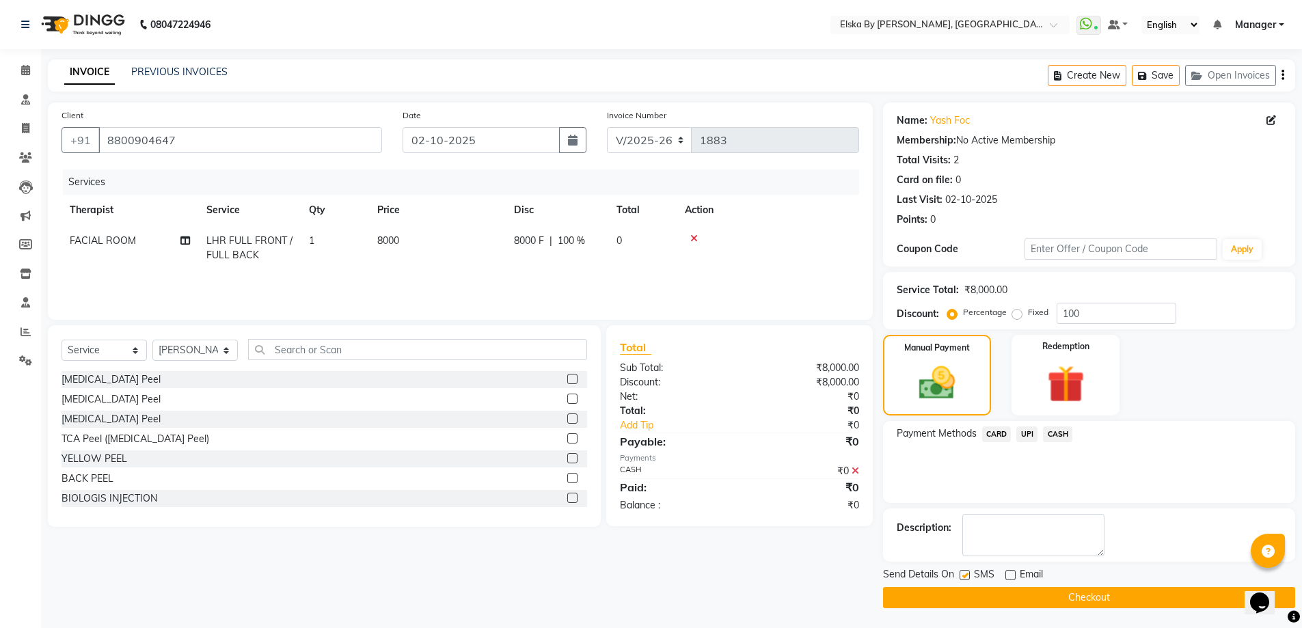
checkbox input "false"
click at [972, 591] on button "Checkout" at bounding box center [1089, 597] width 412 height 21
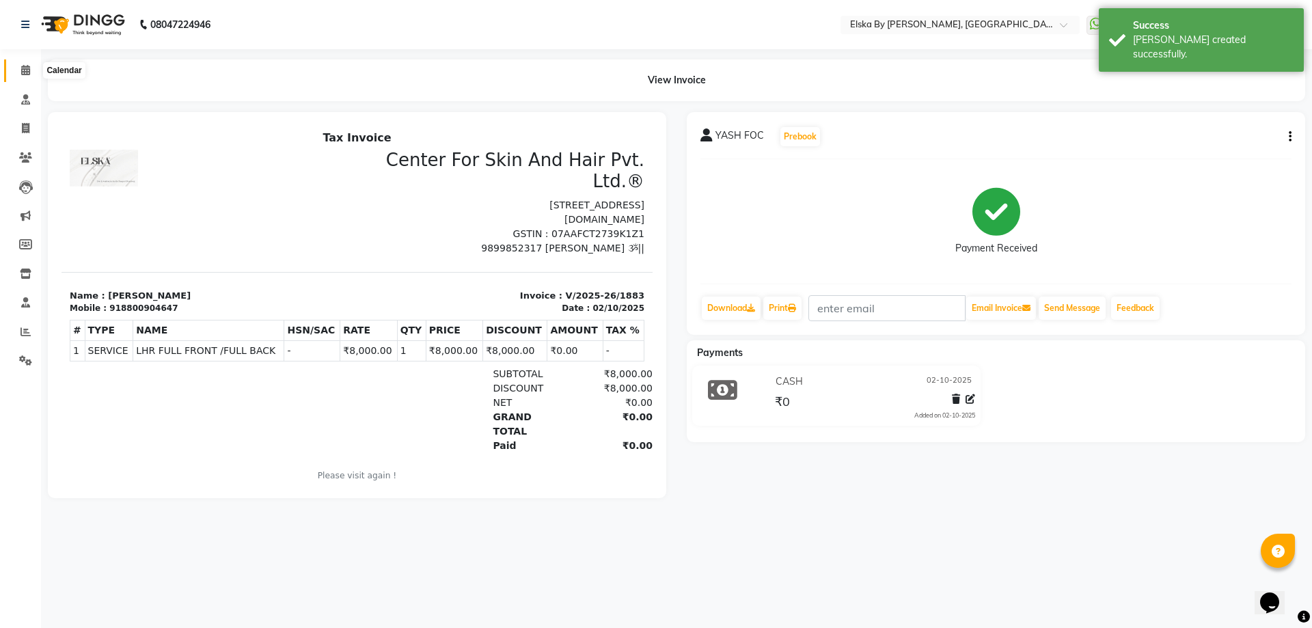
click at [23, 70] on icon at bounding box center [25, 70] width 9 height 10
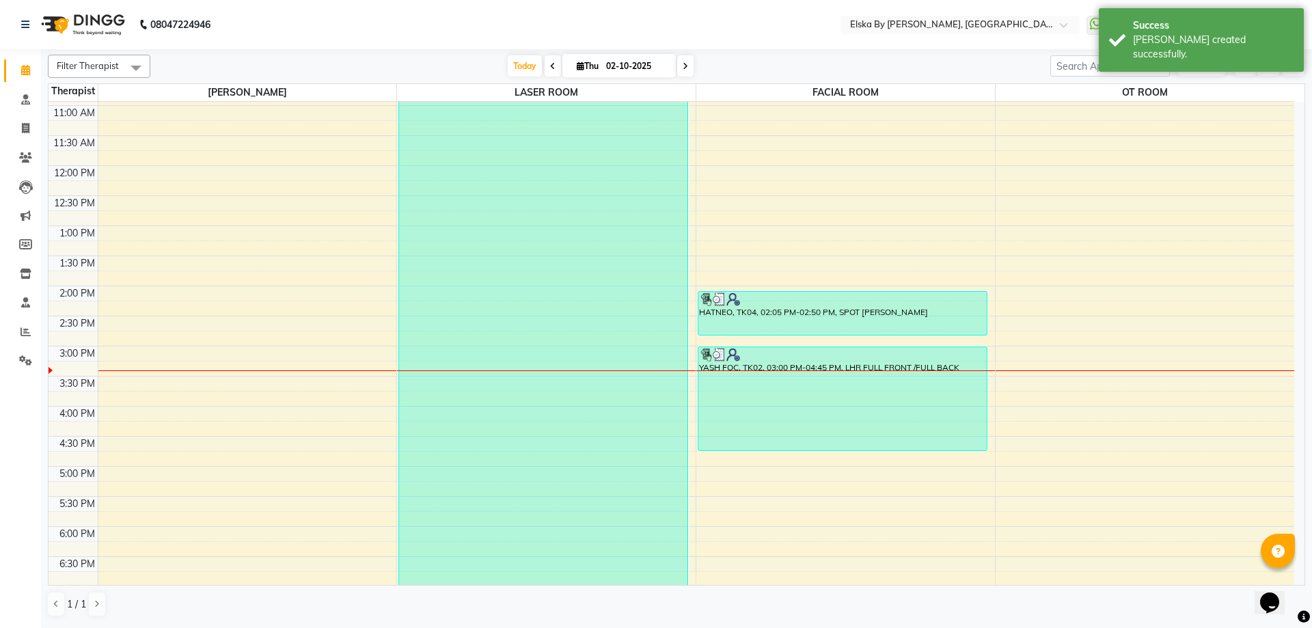
scroll to position [238, 0]
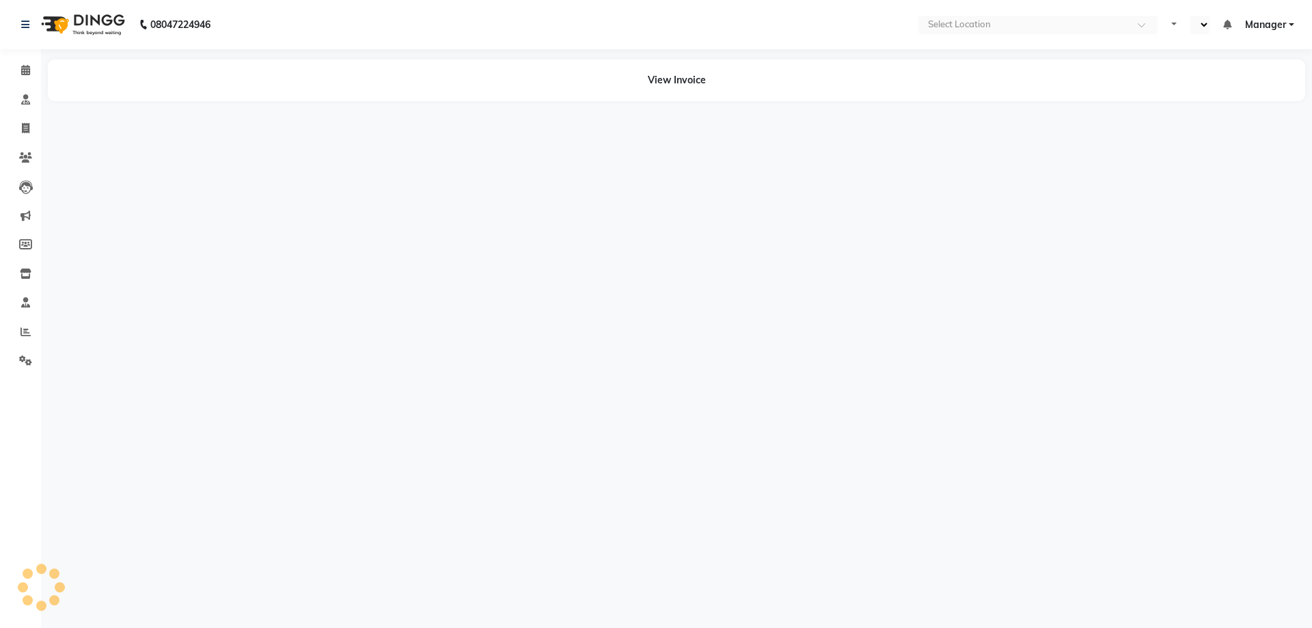
select select "en"
